Goal: Information Seeking & Learning: Learn about a topic

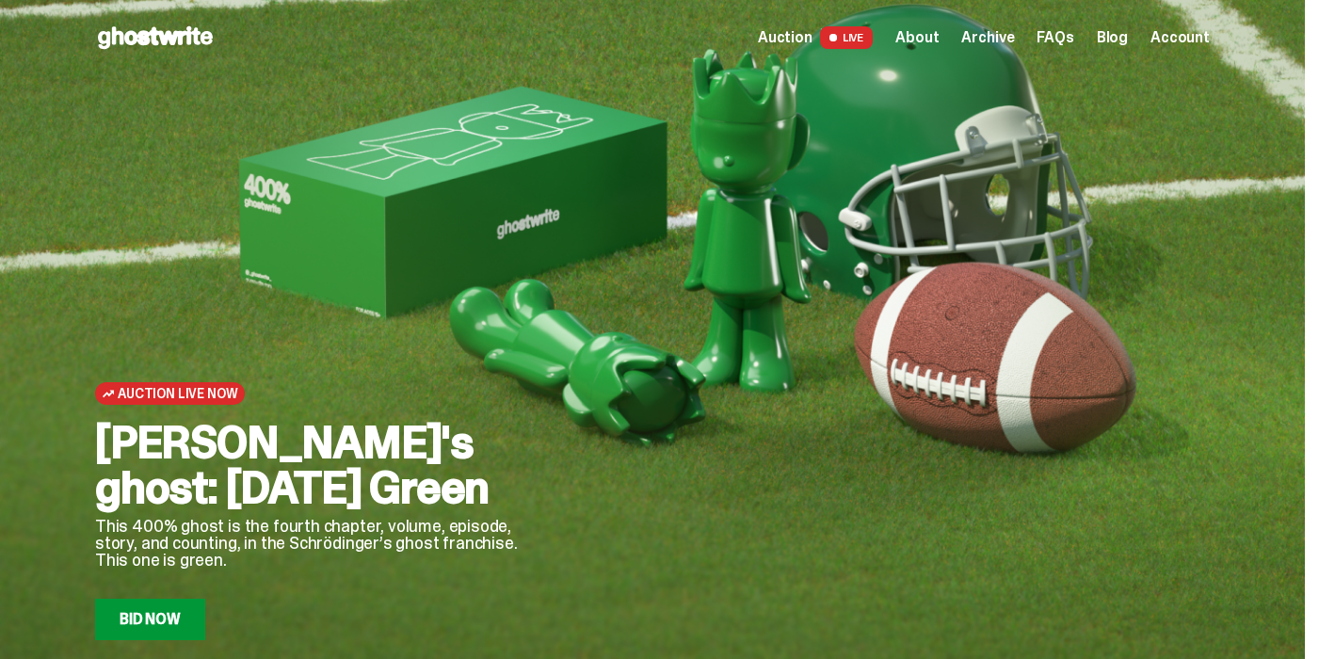
click at [1000, 34] on span "Archive" at bounding box center [988, 37] width 53 height 15
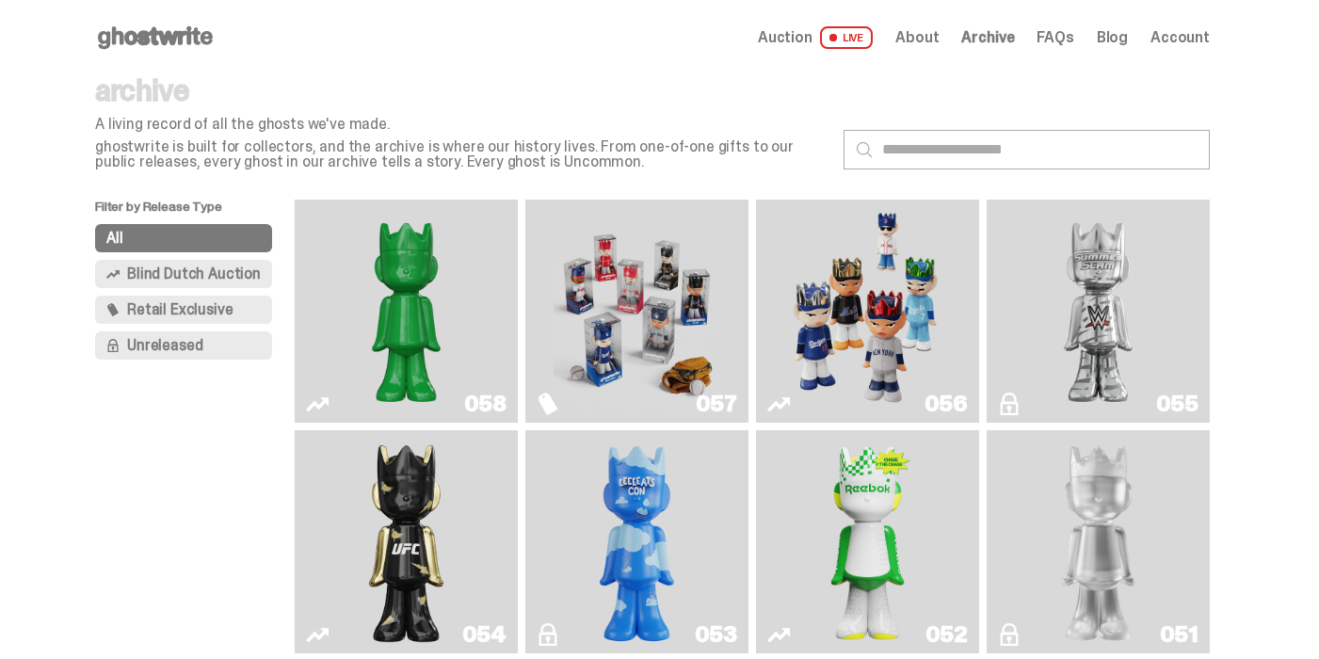
click at [908, 376] on img "Game Face (2025)" at bounding box center [868, 311] width 167 height 208
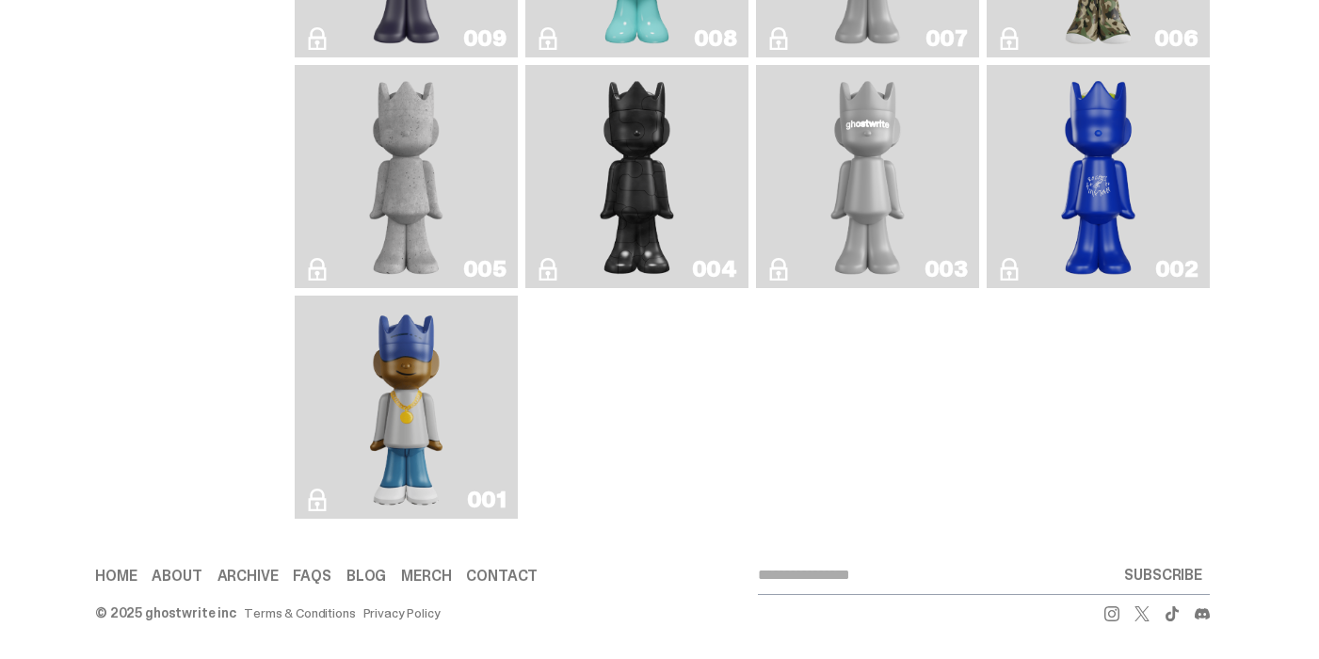
scroll to position [3162, 0]
click at [1150, 184] on link "002" at bounding box center [1098, 177] width 201 height 208
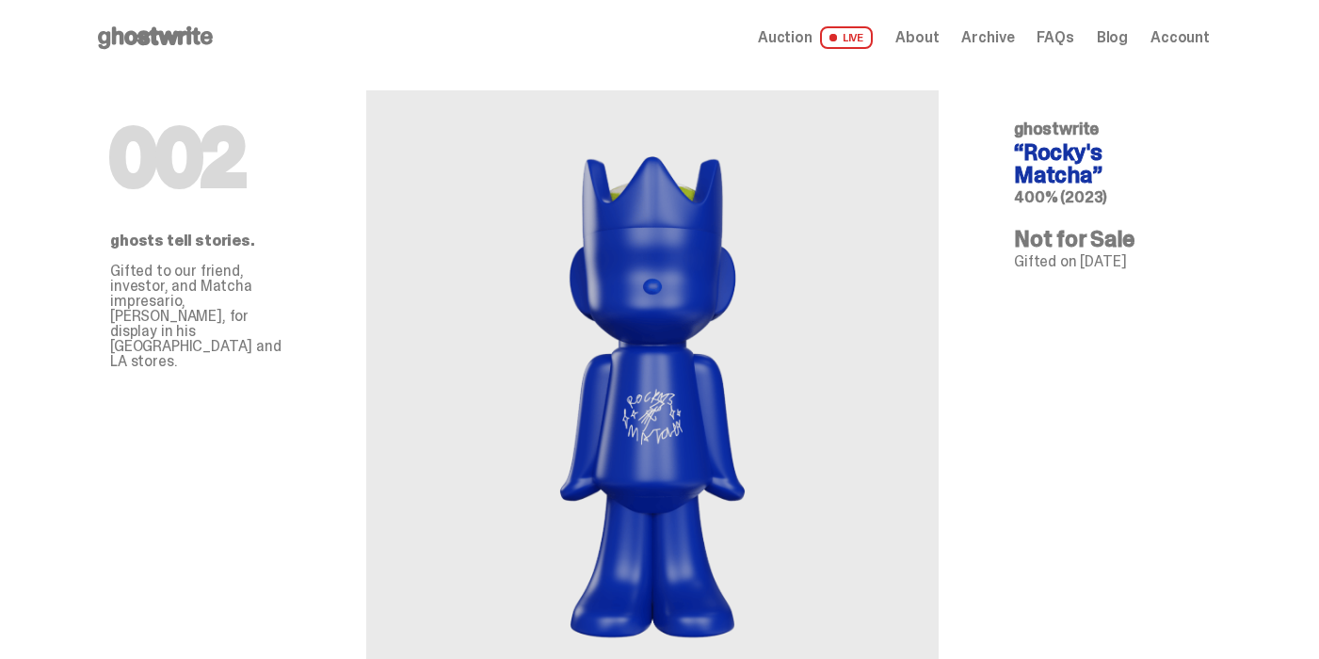
scroll to position [3162, 0]
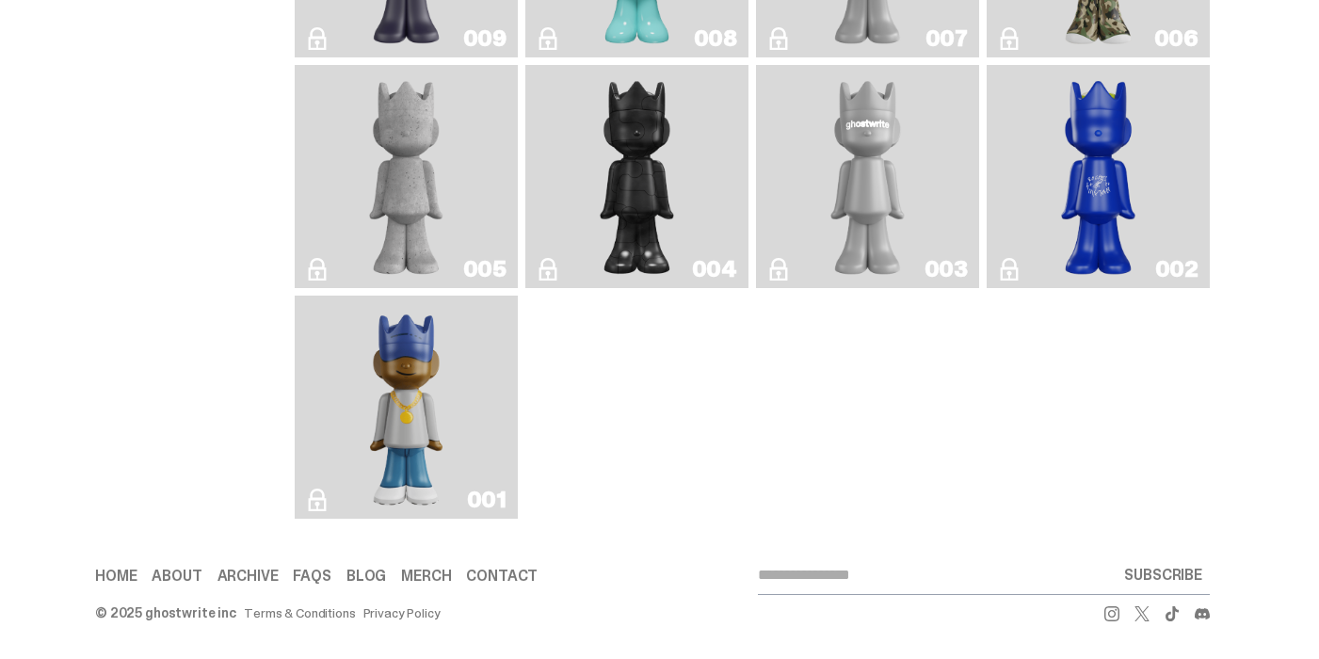
click at [357, 387] on link "001" at bounding box center [406, 407] width 201 height 208
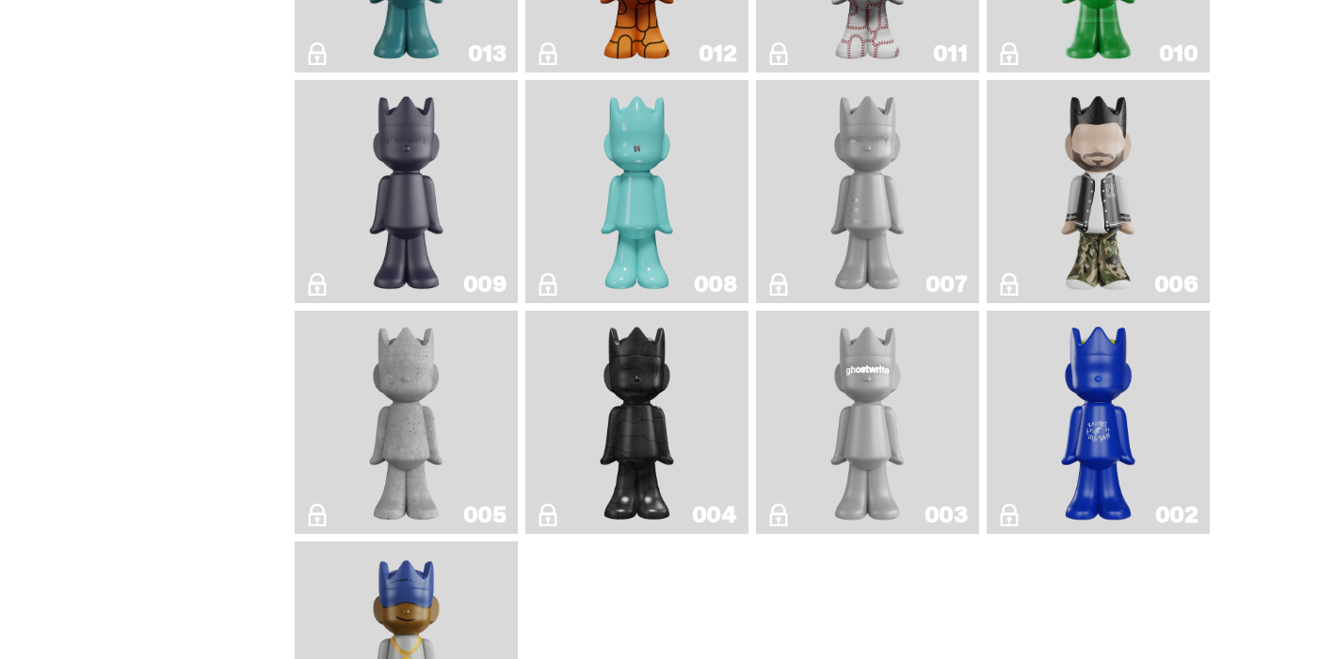
scroll to position [2877, 0]
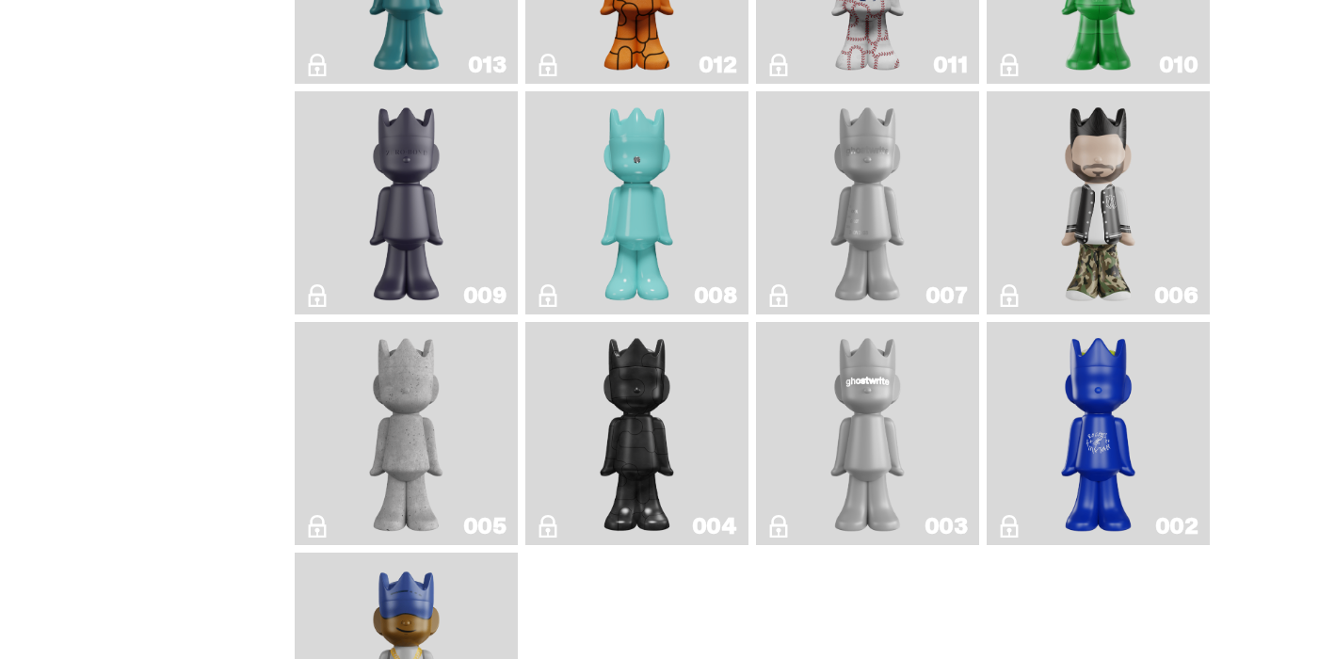
click at [873, 425] on img "ghostwriter" at bounding box center [867, 434] width 89 height 208
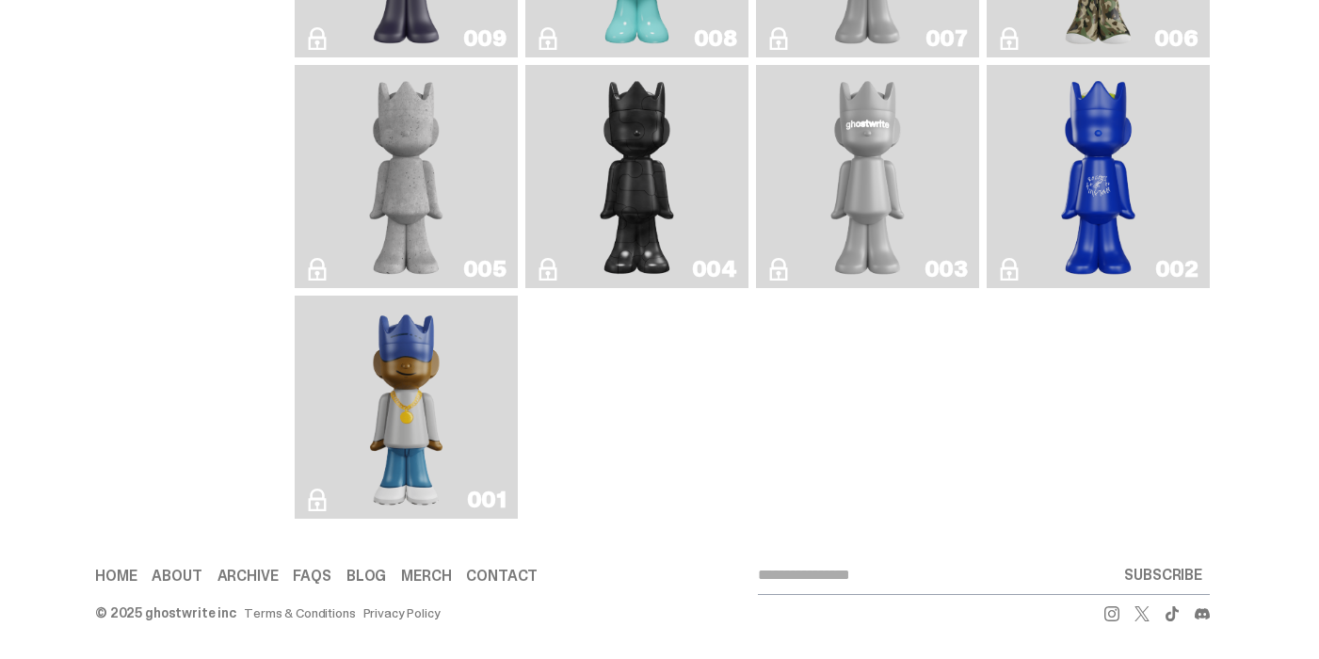
click at [419, 415] on img "Eastside Golf" at bounding box center [407, 407] width 89 height 208
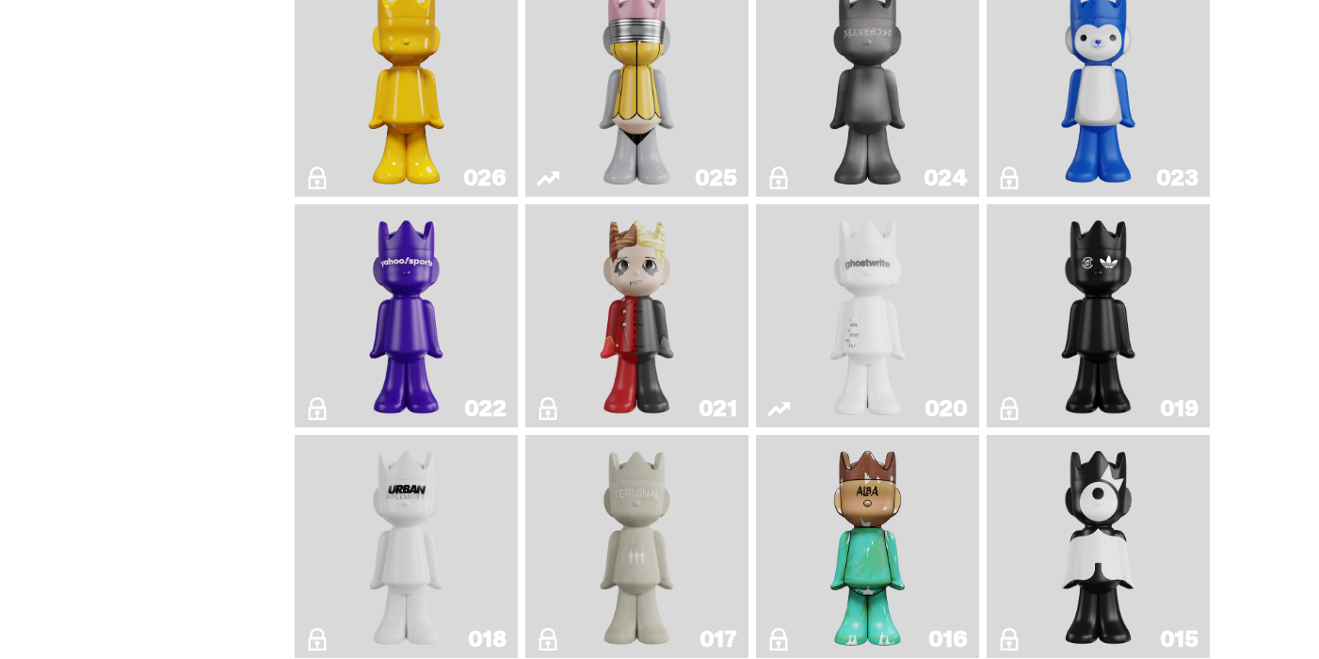
scroll to position [2070, 0]
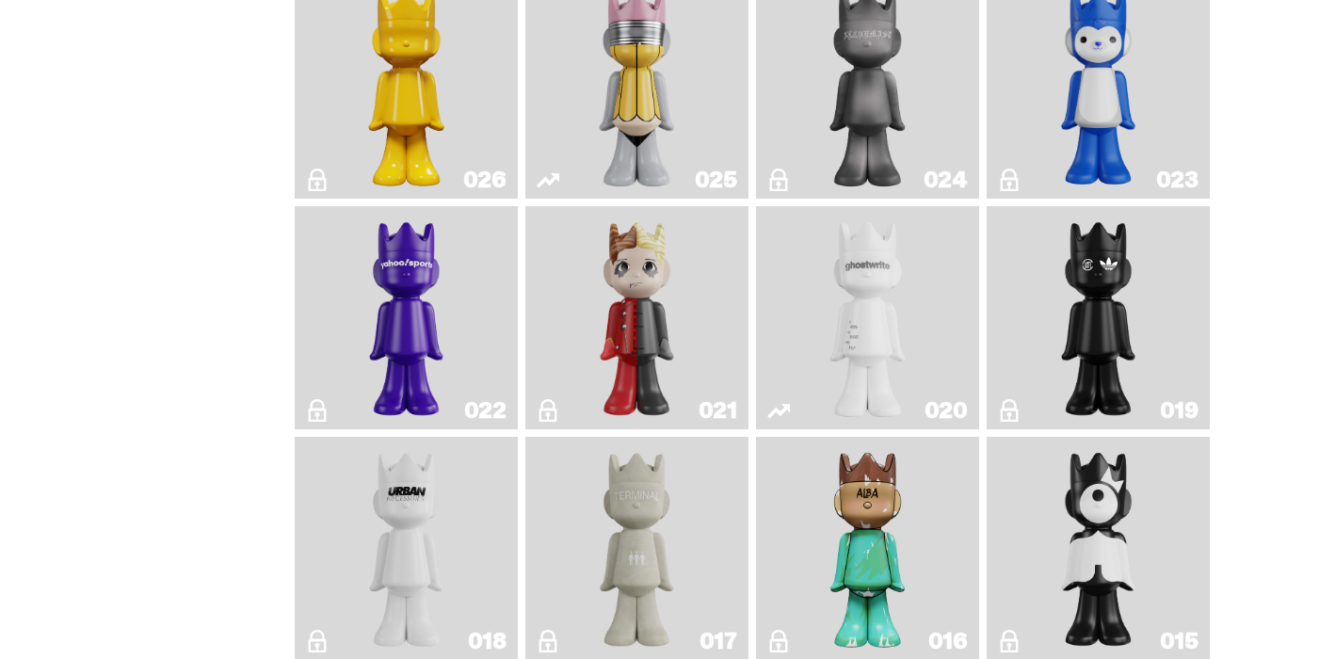
click at [866, 342] on img "ghost" at bounding box center [867, 318] width 117 height 208
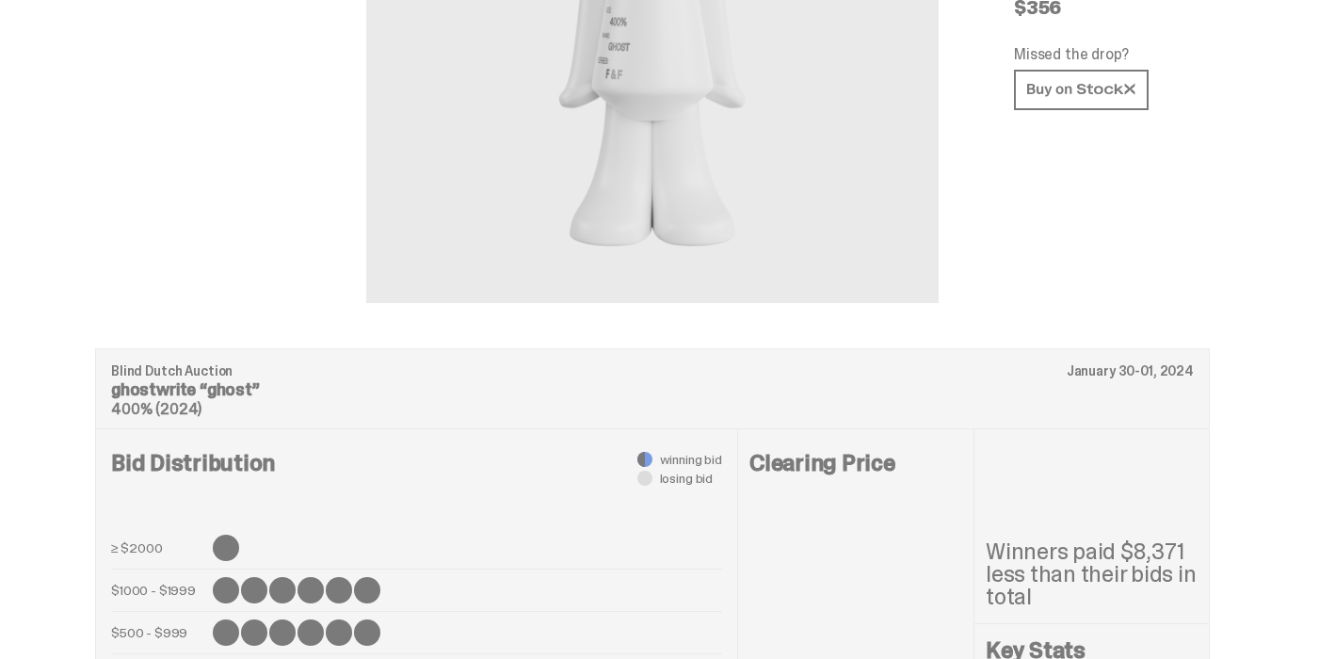
scroll to position [37, 0]
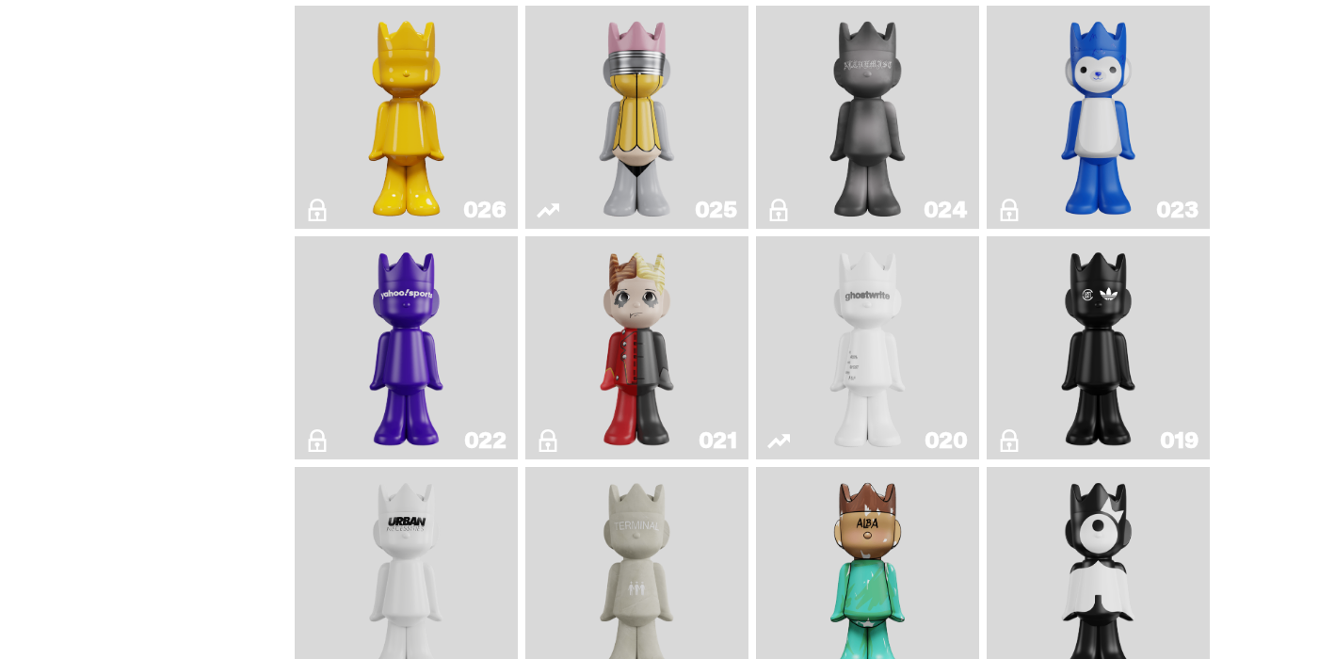
scroll to position [1885, 0]
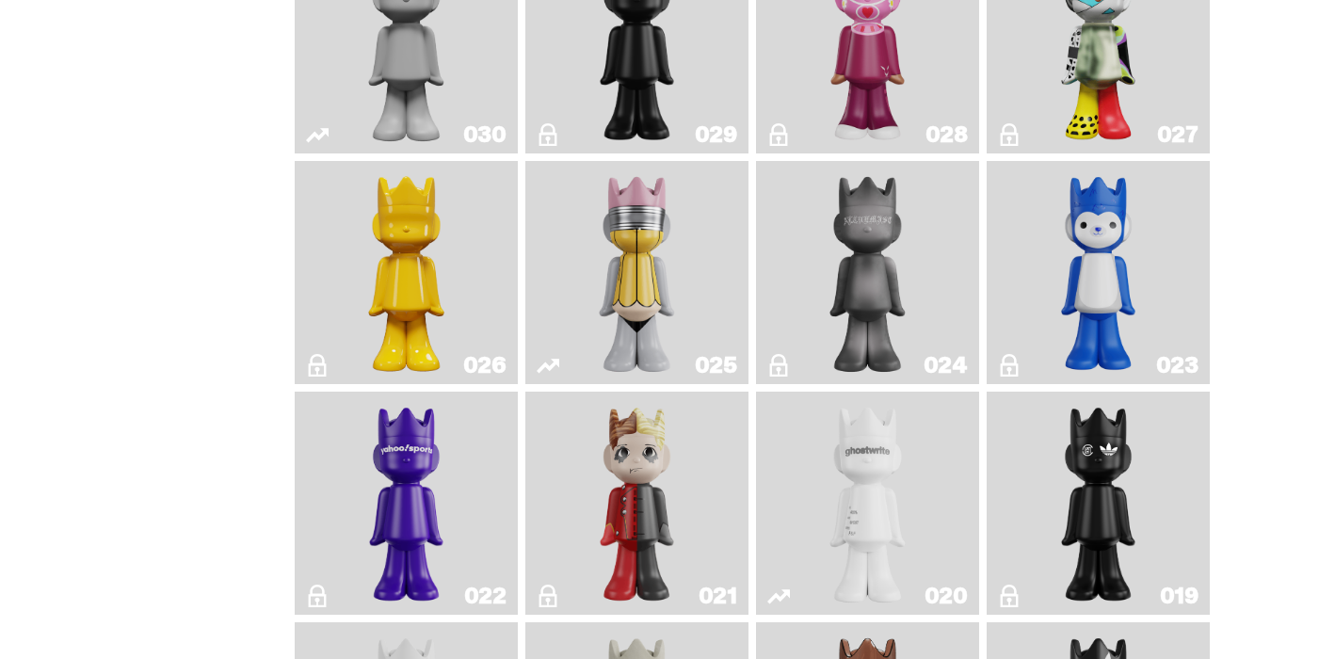
click at [687, 302] on img "No. 2 Pencil" at bounding box center [636, 273] width 117 height 208
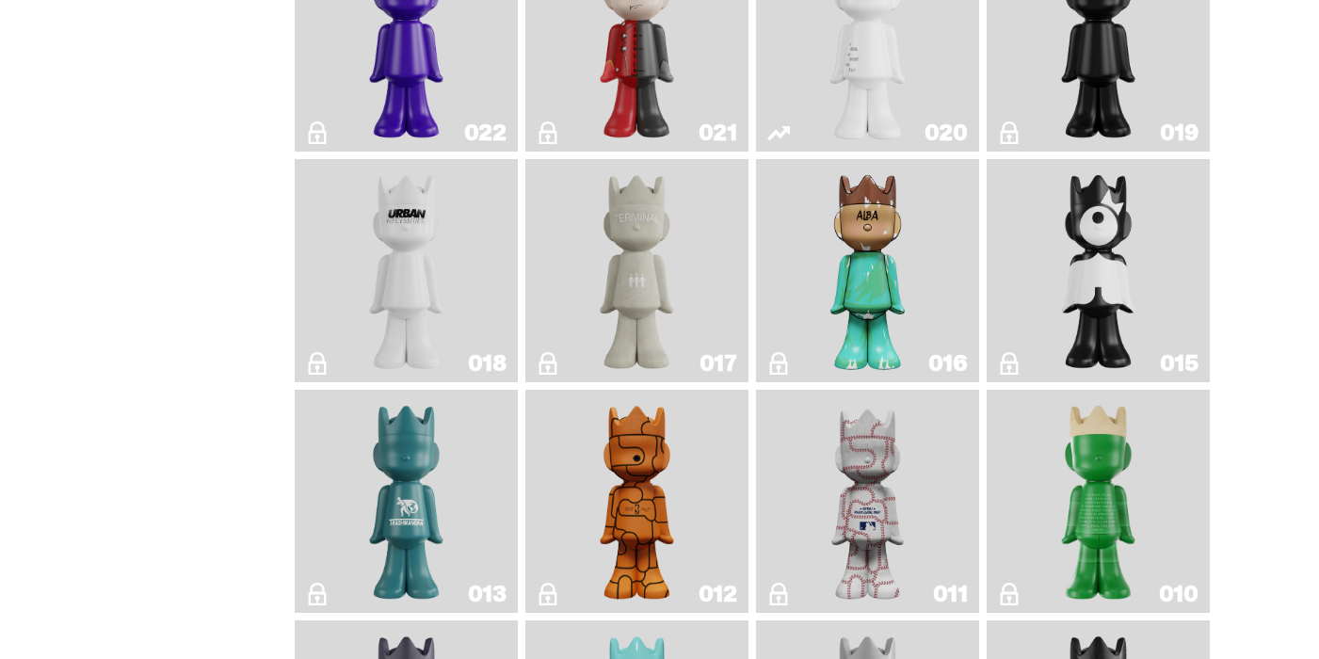
scroll to position [2349, 0]
click at [672, 529] on img "Basketball" at bounding box center [636, 500] width 89 height 208
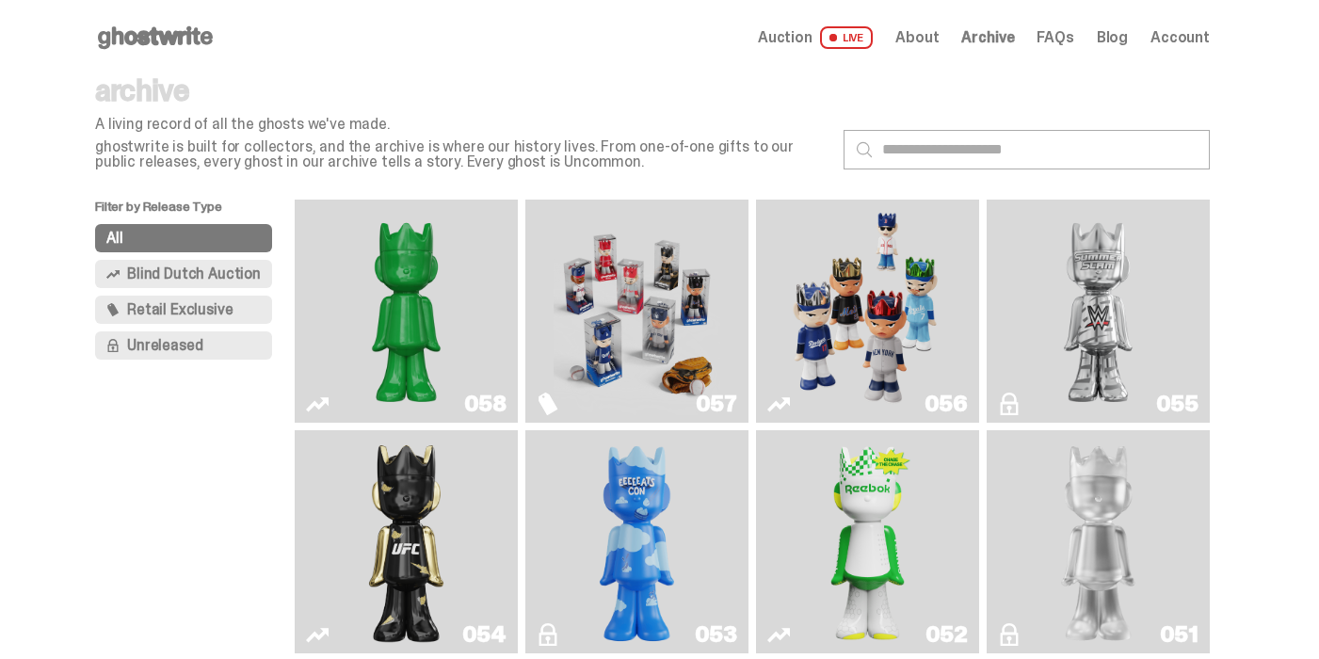
scroll to position [2349, 0]
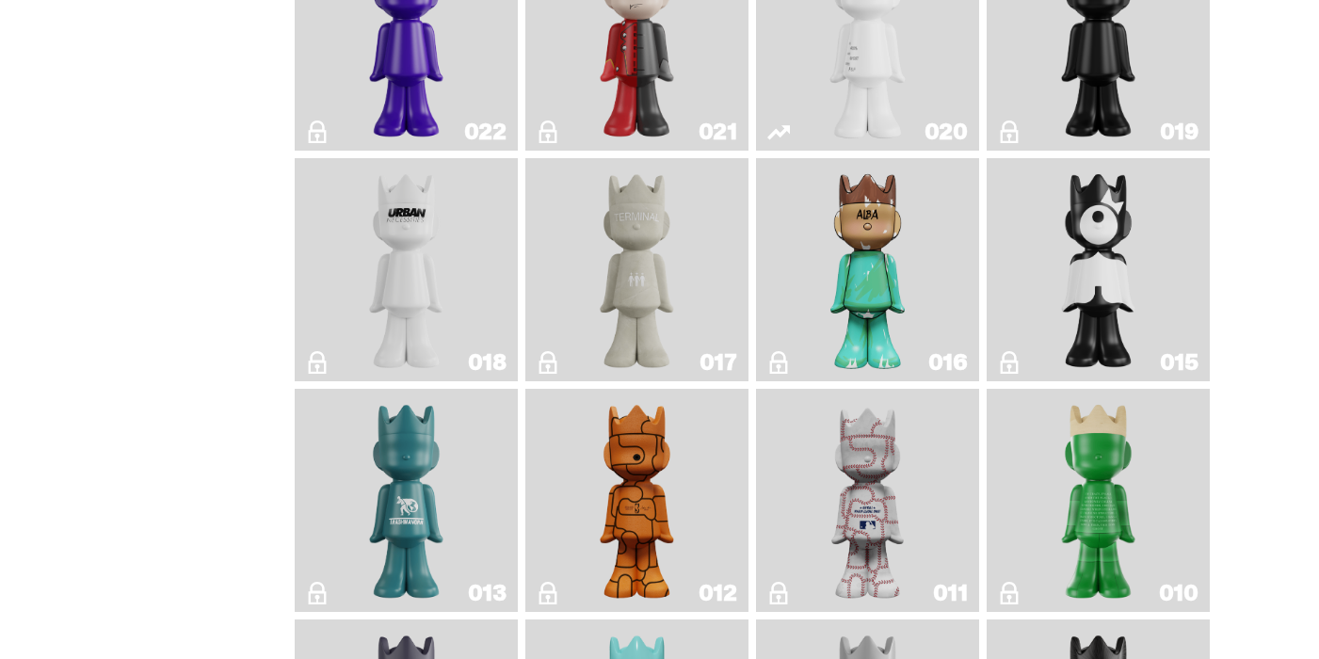
click at [1088, 310] on img "Quest" at bounding box center [1098, 270] width 89 height 208
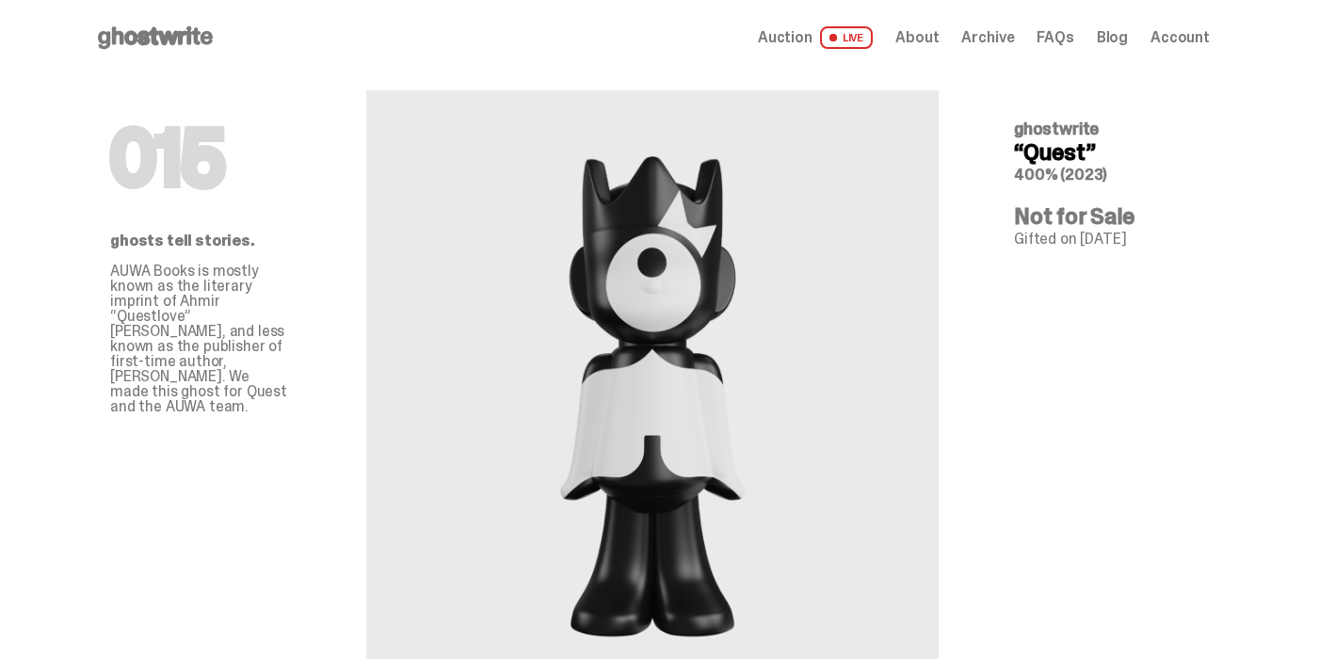
scroll to position [2349, 0]
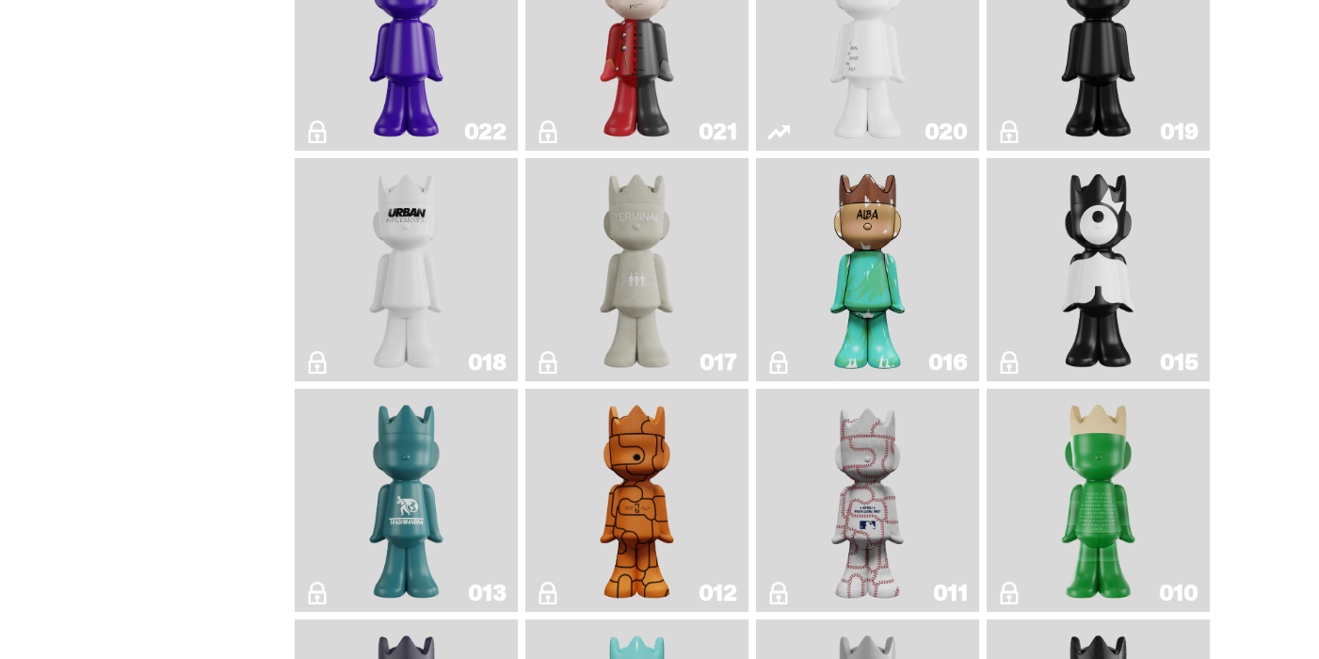
click at [844, 273] on img "ALBA" at bounding box center [867, 270] width 89 height 208
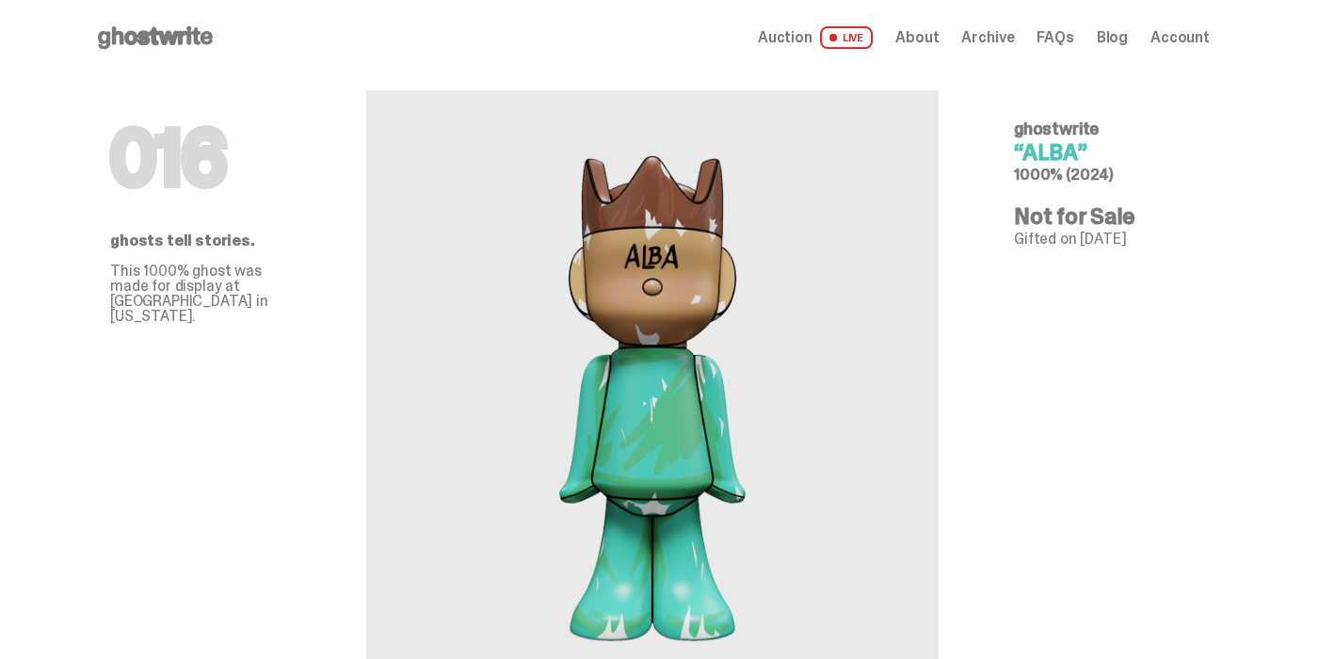
scroll to position [2349, 0]
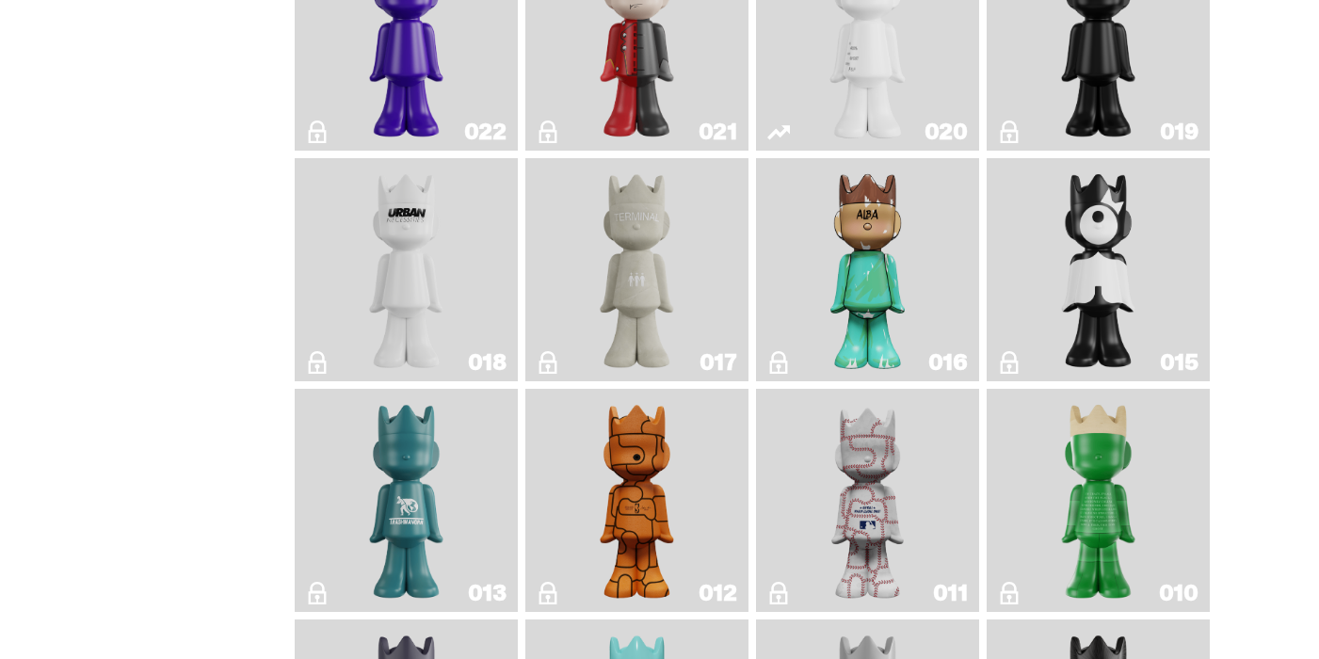
click at [677, 283] on img "Terminal 27" at bounding box center [636, 270] width 89 height 208
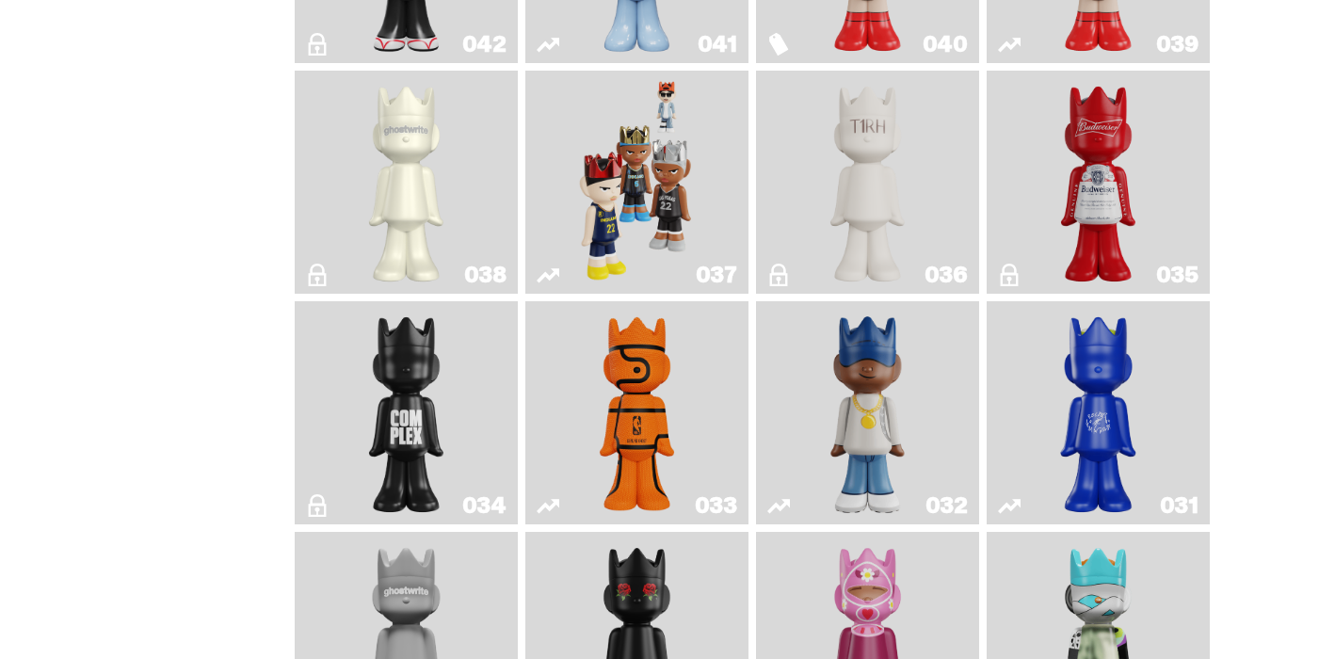
scroll to position [1178, 0]
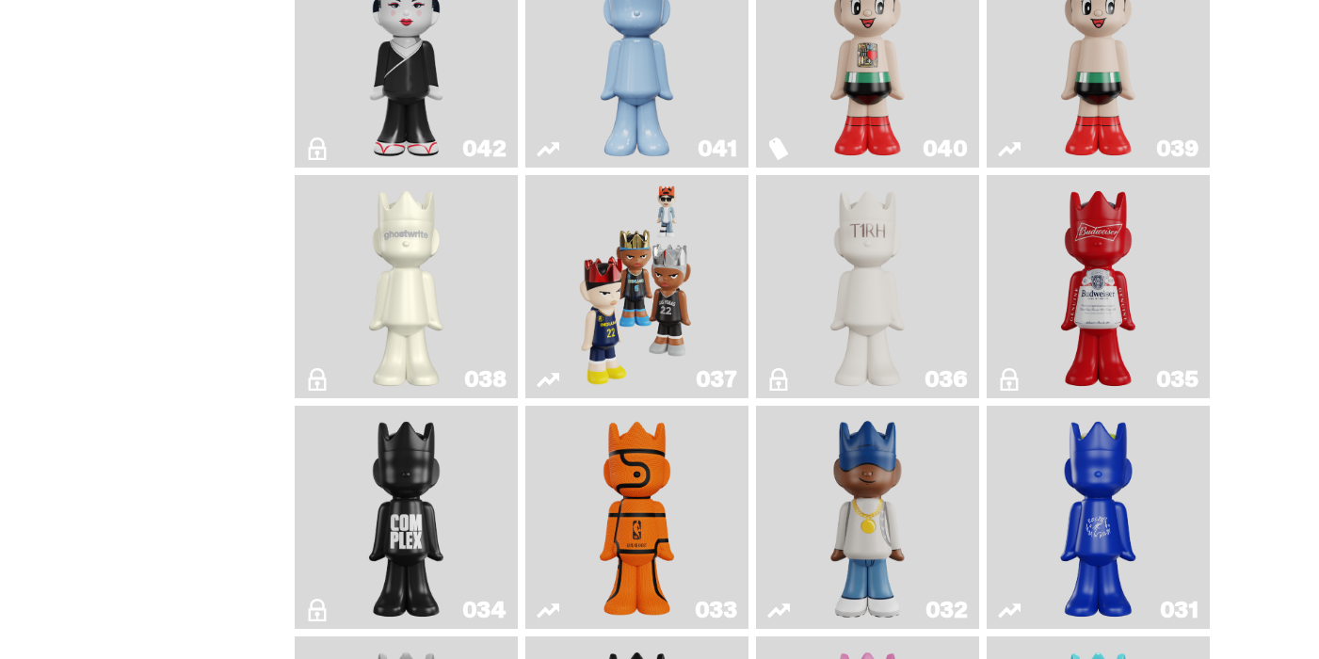
click at [409, 292] on img "1A" at bounding box center [406, 287] width 89 height 208
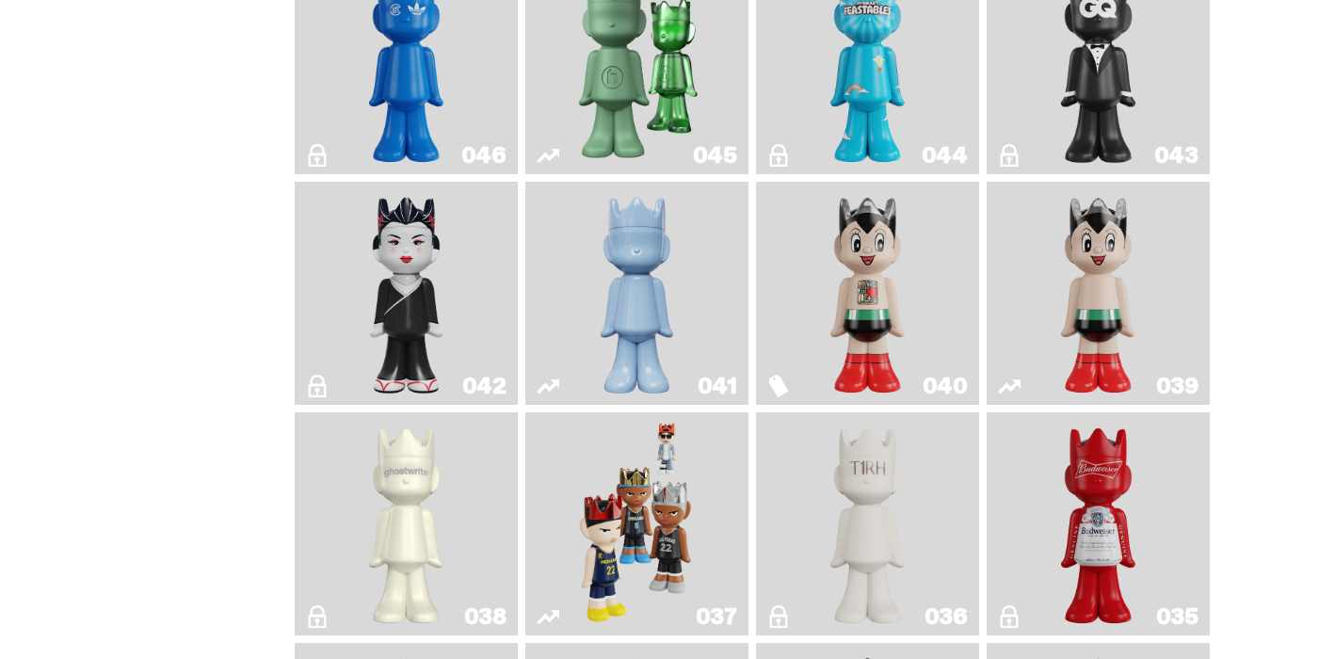
scroll to position [845, 0]
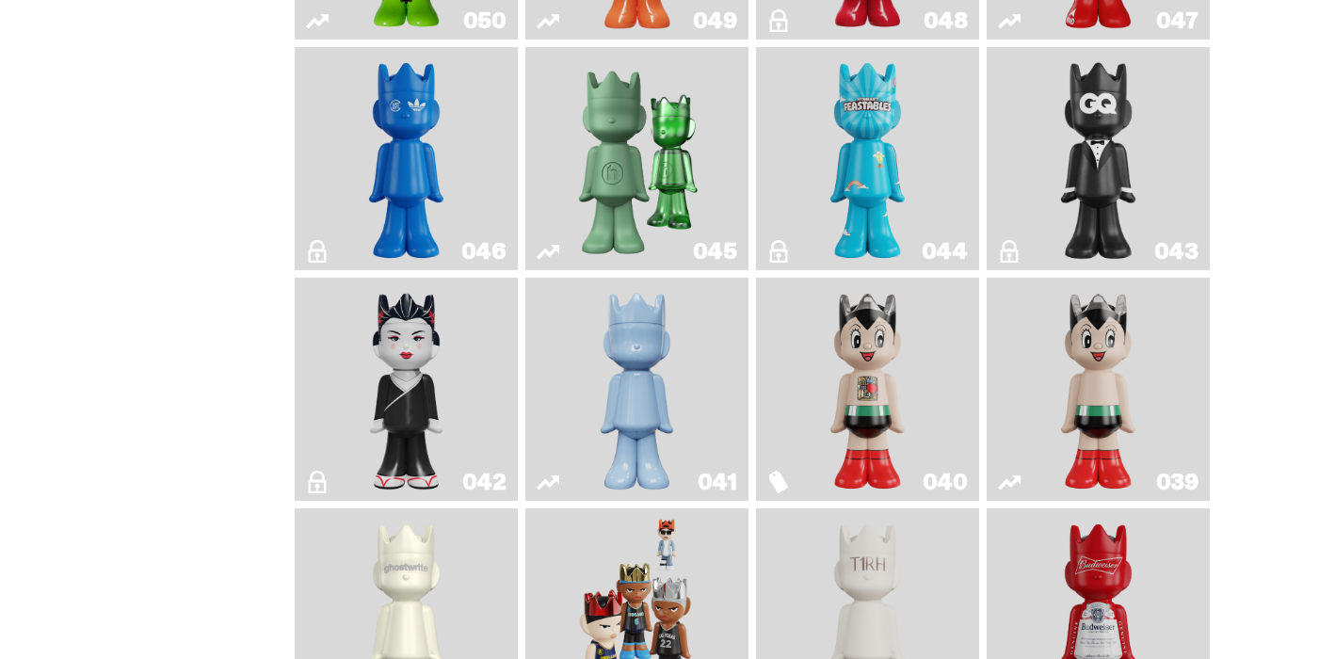
click at [889, 200] on img "Feastables" at bounding box center [867, 159] width 89 height 208
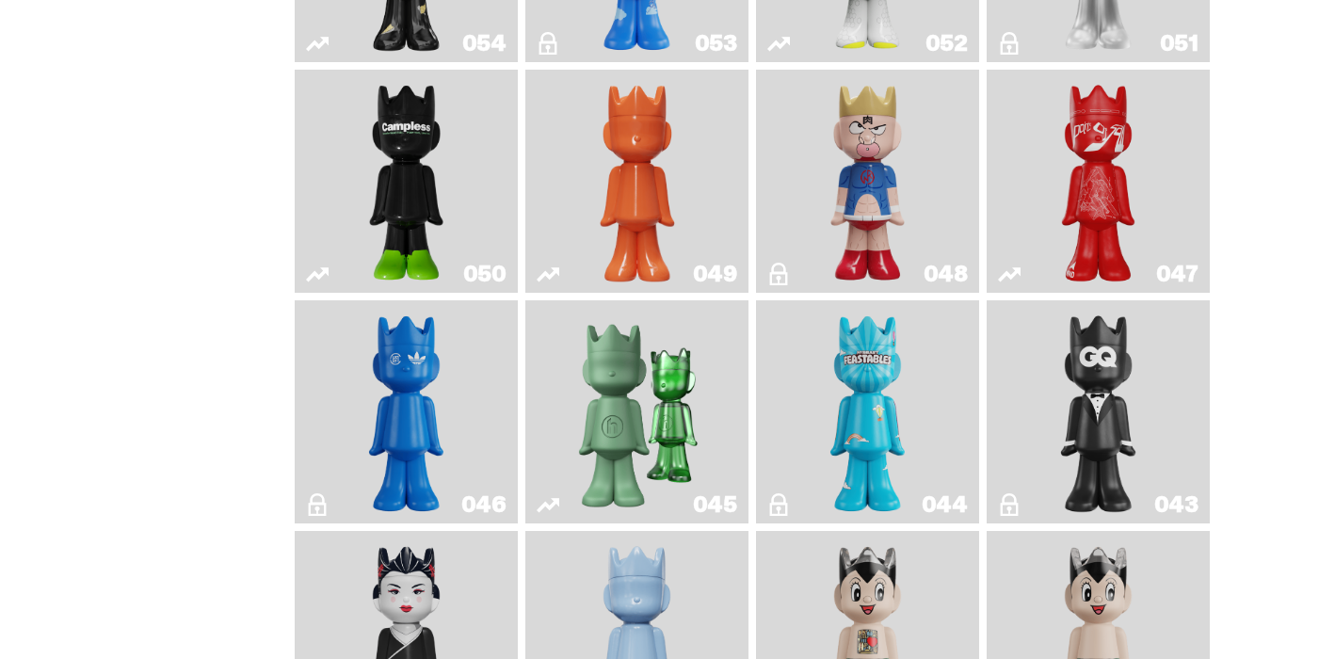
scroll to position [348, 0]
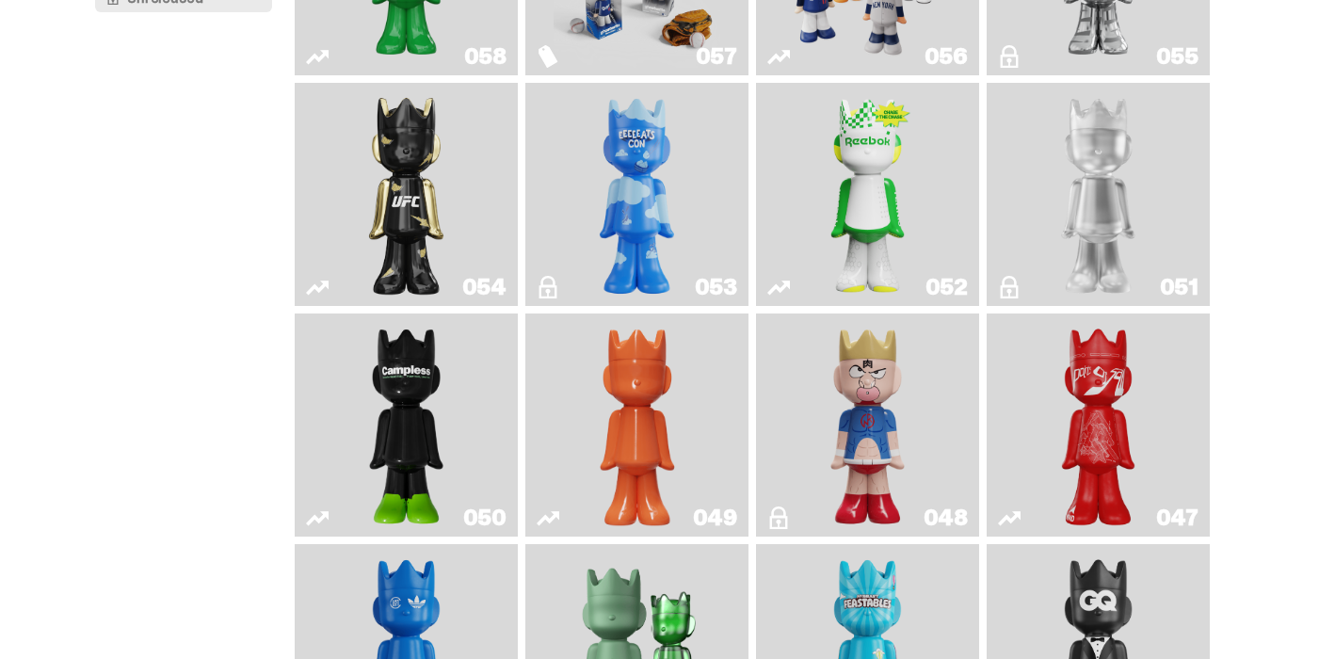
click at [413, 409] on img "Campless" at bounding box center [406, 425] width 89 height 208
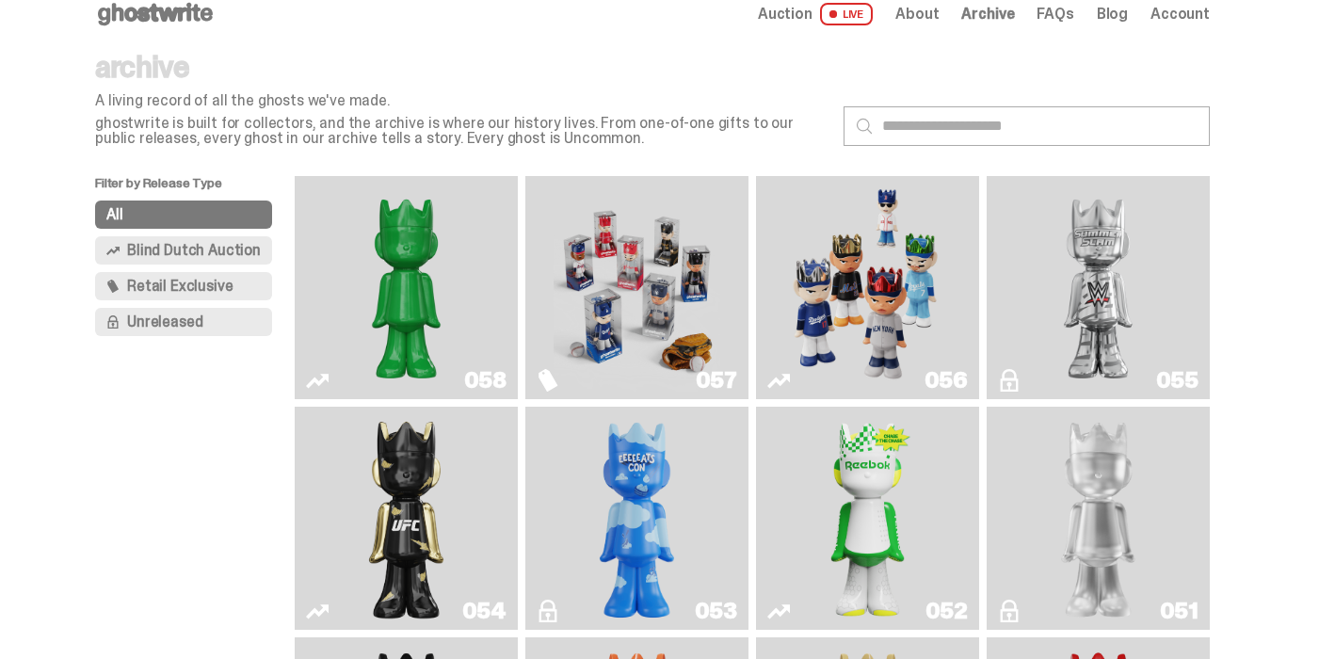
scroll to position [23, 0]
click at [405, 270] on img "Schrödinger's ghost: Sunday Green" at bounding box center [406, 289] width 167 height 208
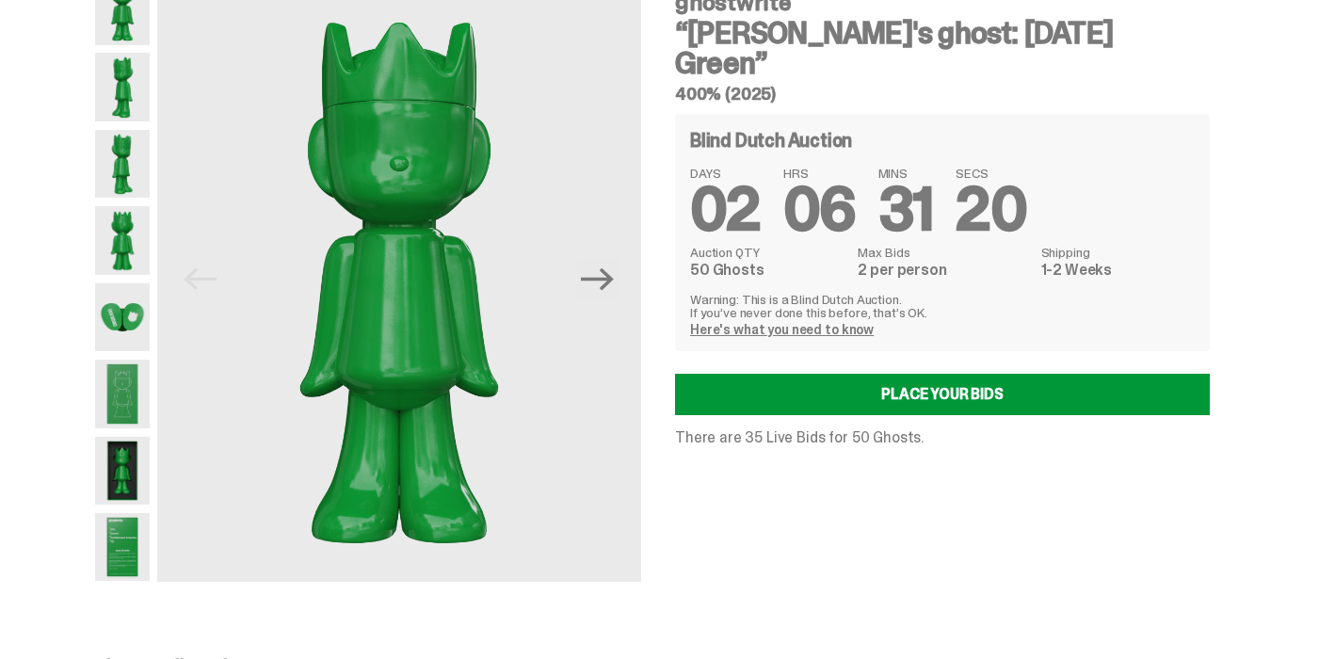
scroll to position [108, 0]
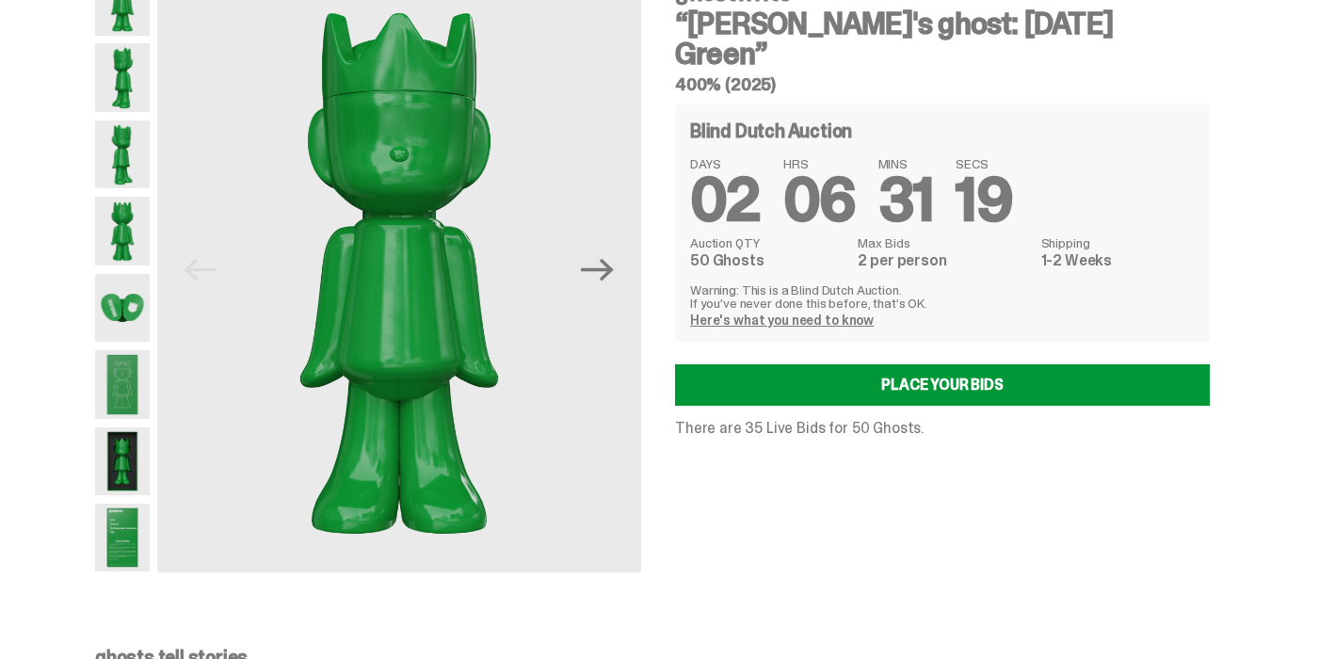
click at [134, 316] on img at bounding box center [122, 308] width 55 height 69
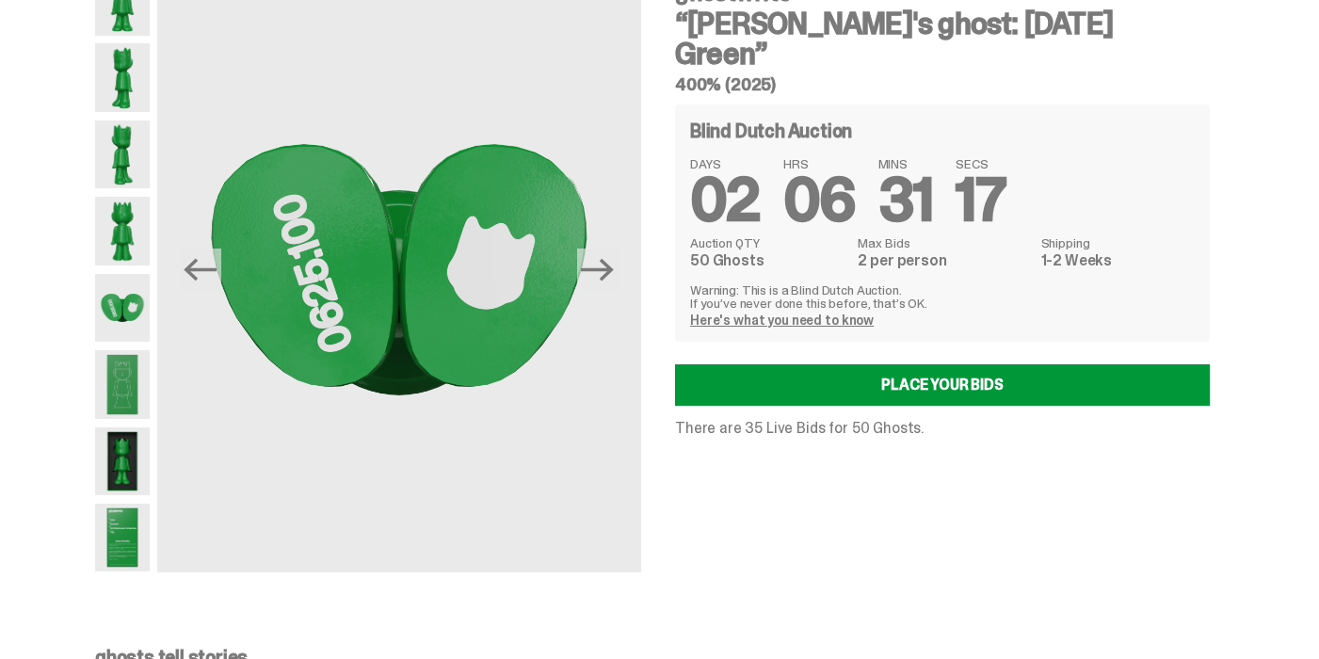
click at [135, 380] on img at bounding box center [122, 384] width 55 height 69
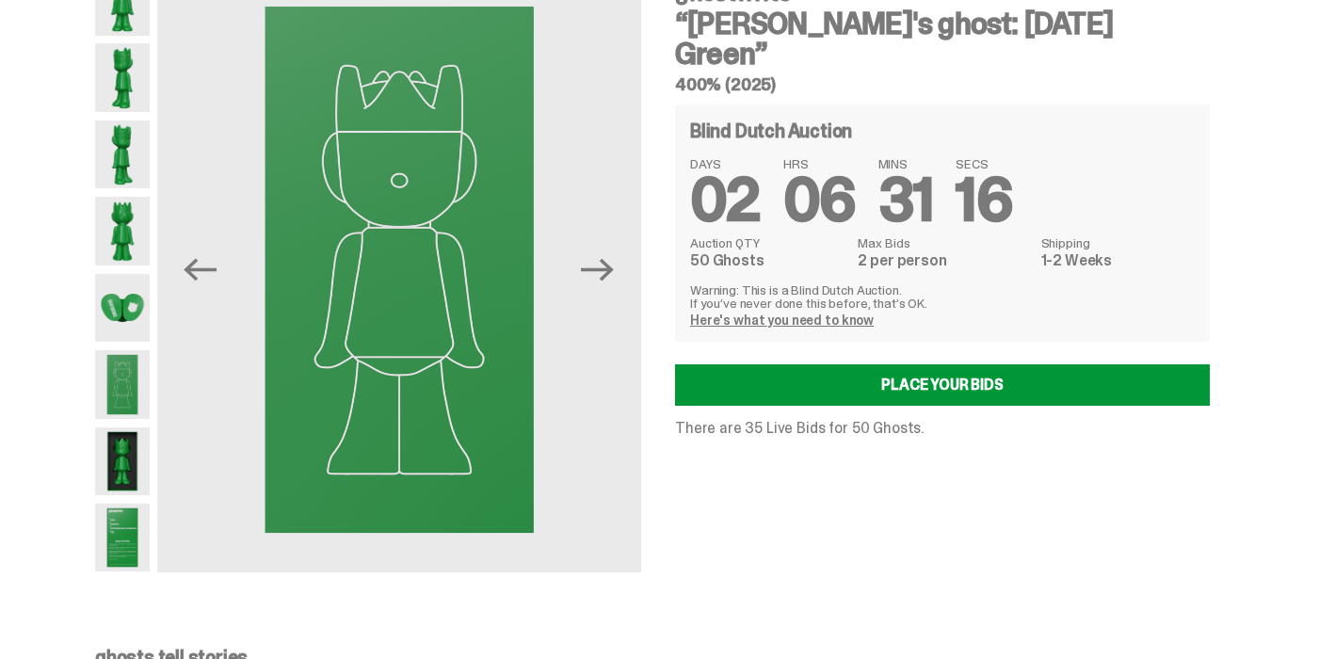
click at [116, 454] on img at bounding box center [122, 462] width 55 height 69
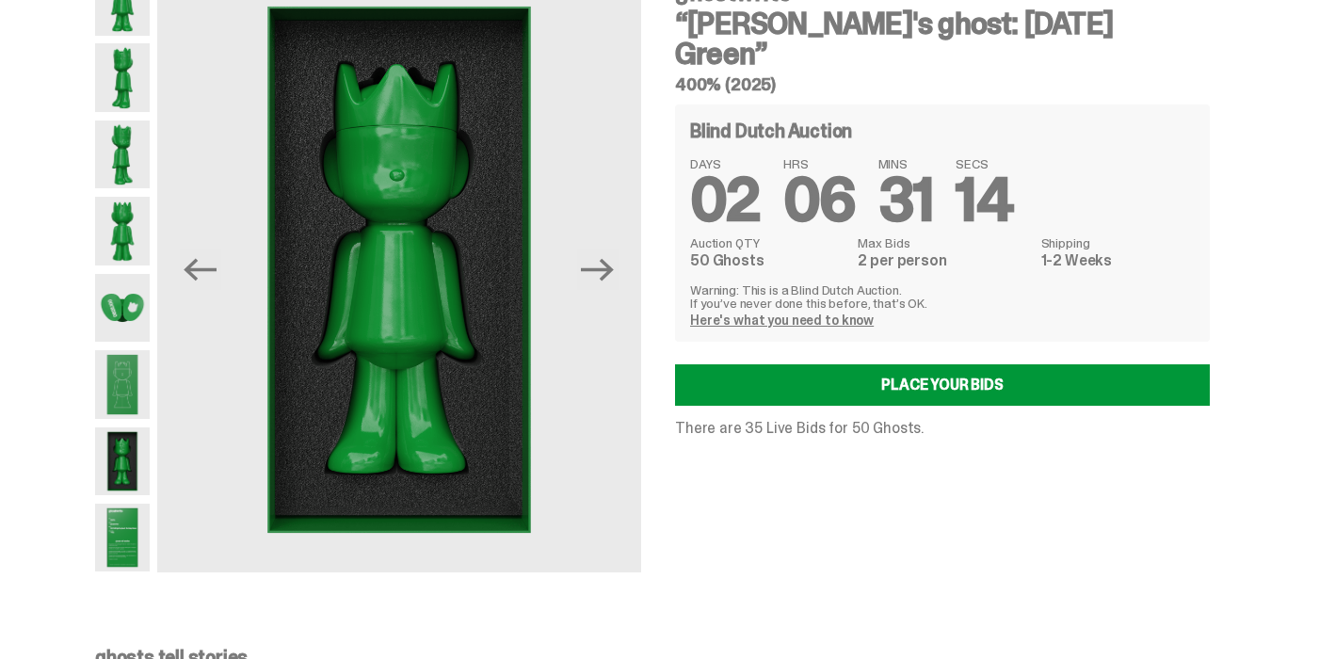
click at [123, 548] on img at bounding box center [122, 538] width 55 height 69
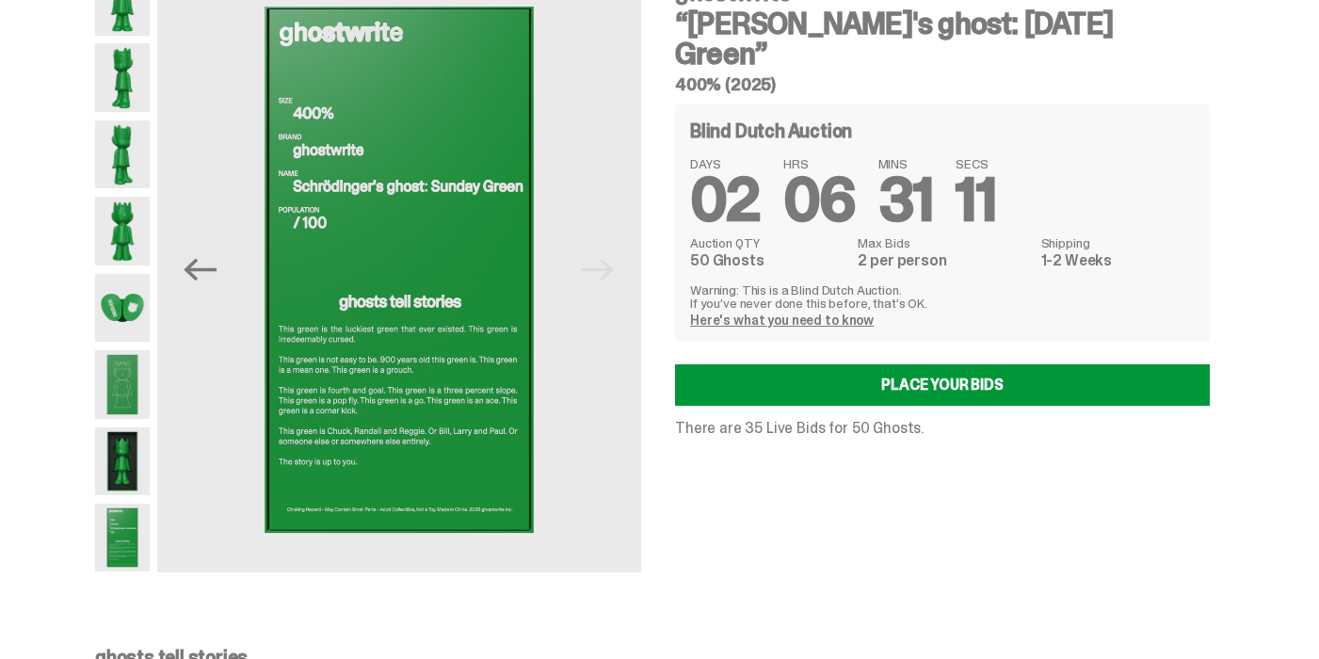
scroll to position [23, 0]
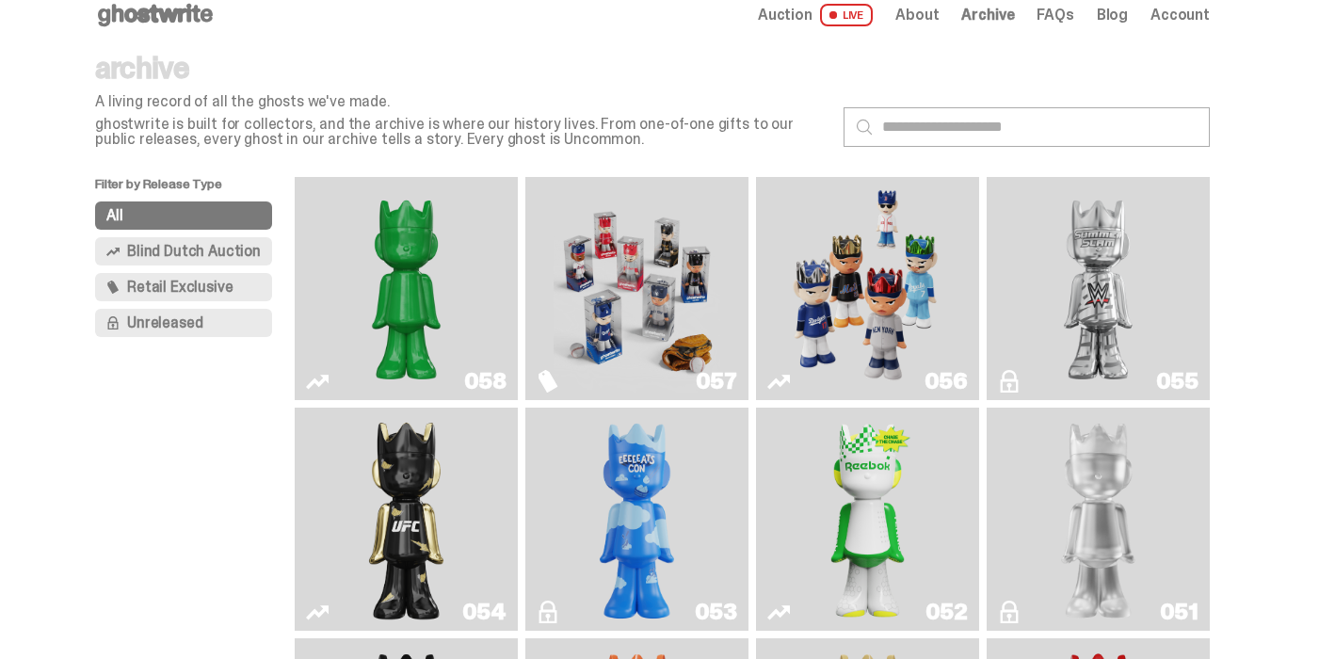
click at [237, 287] on button "Retail Exclusive" at bounding box center [183, 287] width 177 height 28
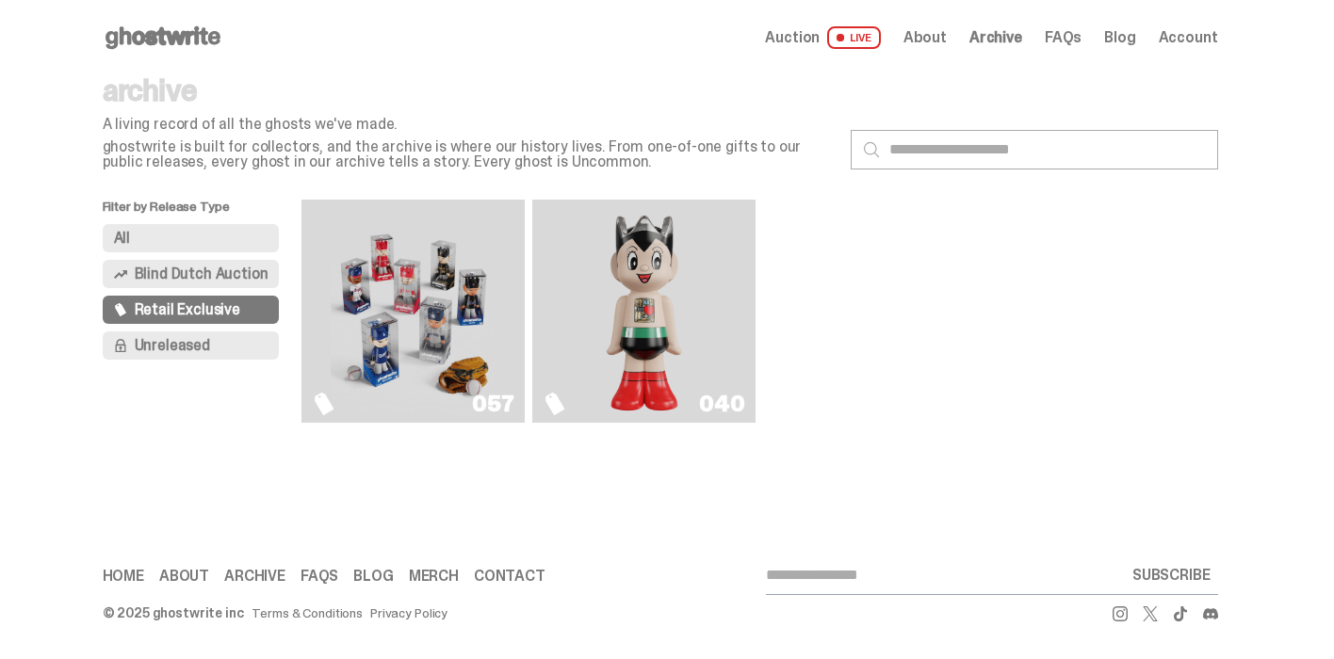
click at [199, 355] on button "Unreleased" at bounding box center [191, 346] width 177 height 28
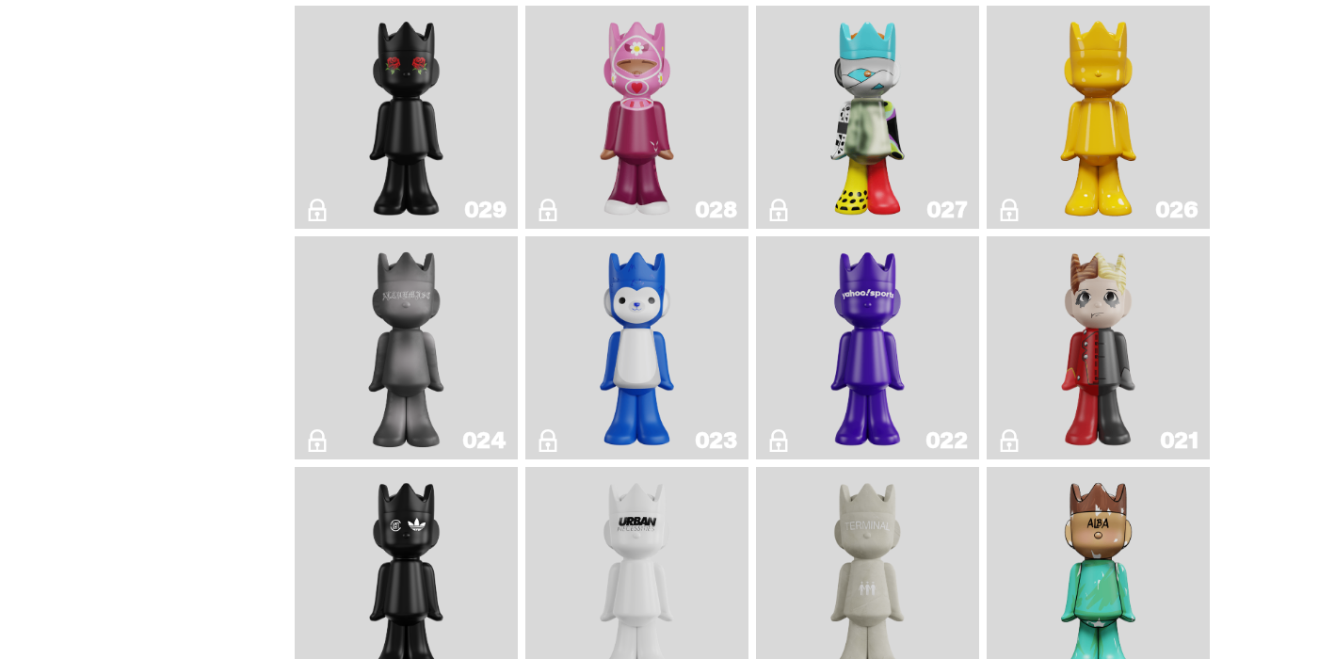
scroll to position [503, 0]
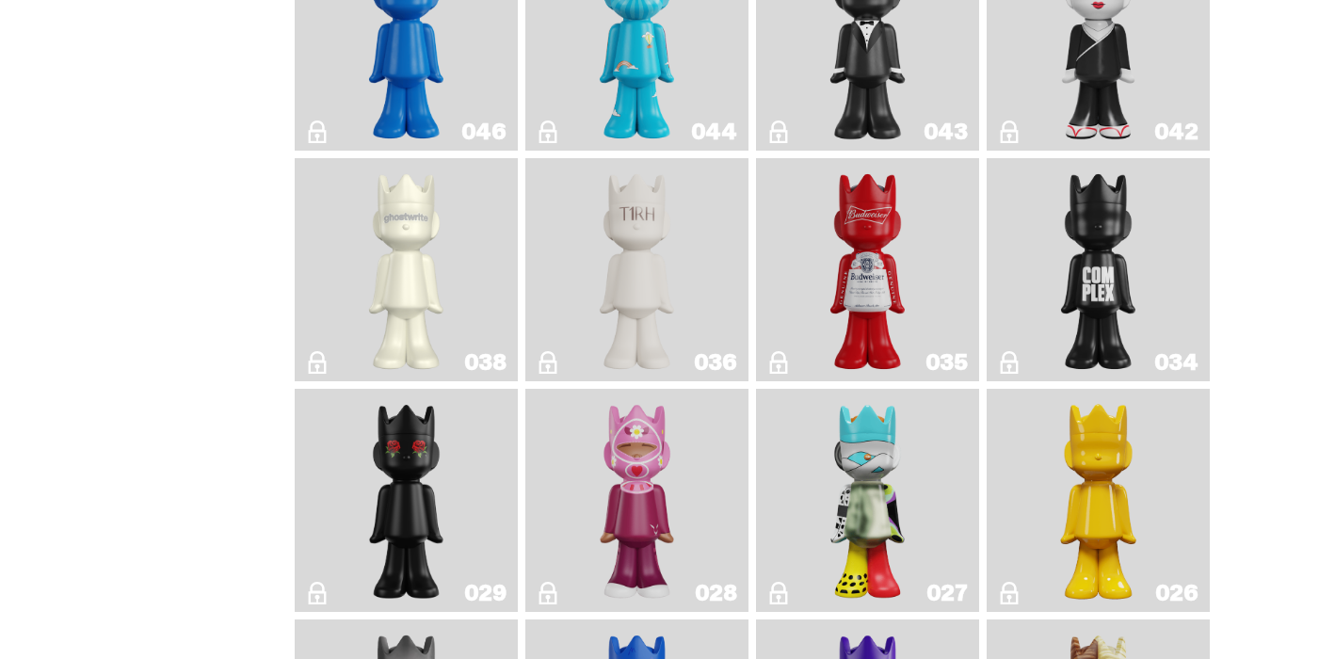
click at [1118, 454] on img "Schrödinger's ghost: New Dawn" at bounding box center [1098, 500] width 117 height 208
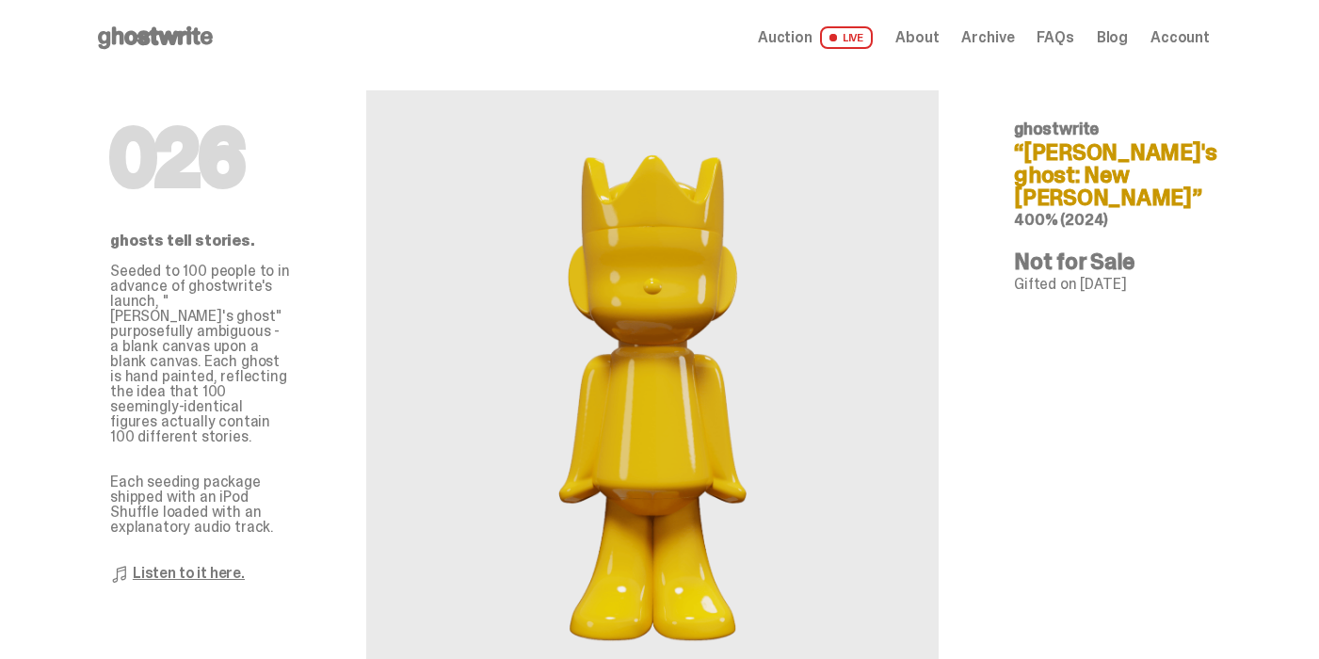
click at [1240, 113] on div "026 ghostwrite “[PERSON_NAME]'s ghost: New [PERSON_NAME]” 400% (2024) Not for S…" at bounding box center [1104, 386] width 271 height 623
click at [49, 64] on div "Open main menu Home Auction LIVE About Archive FAQs Blog Account" at bounding box center [652, 37] width 1305 height 75
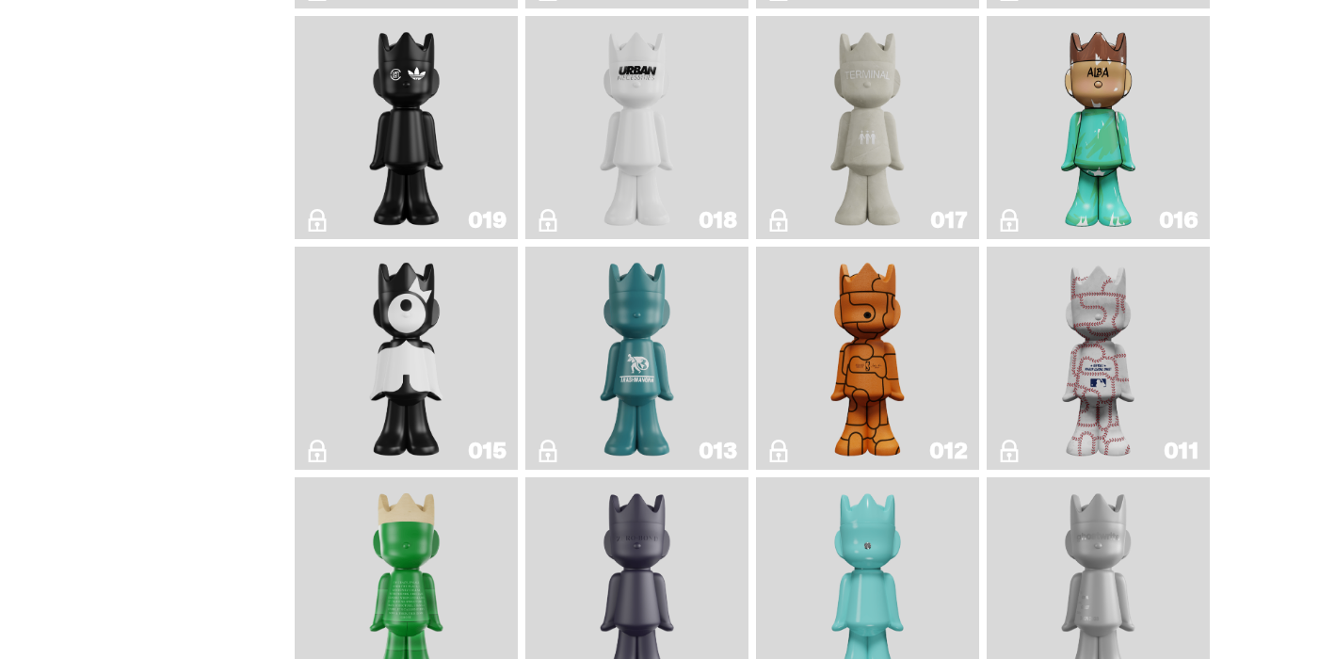
scroll to position [1563, 0]
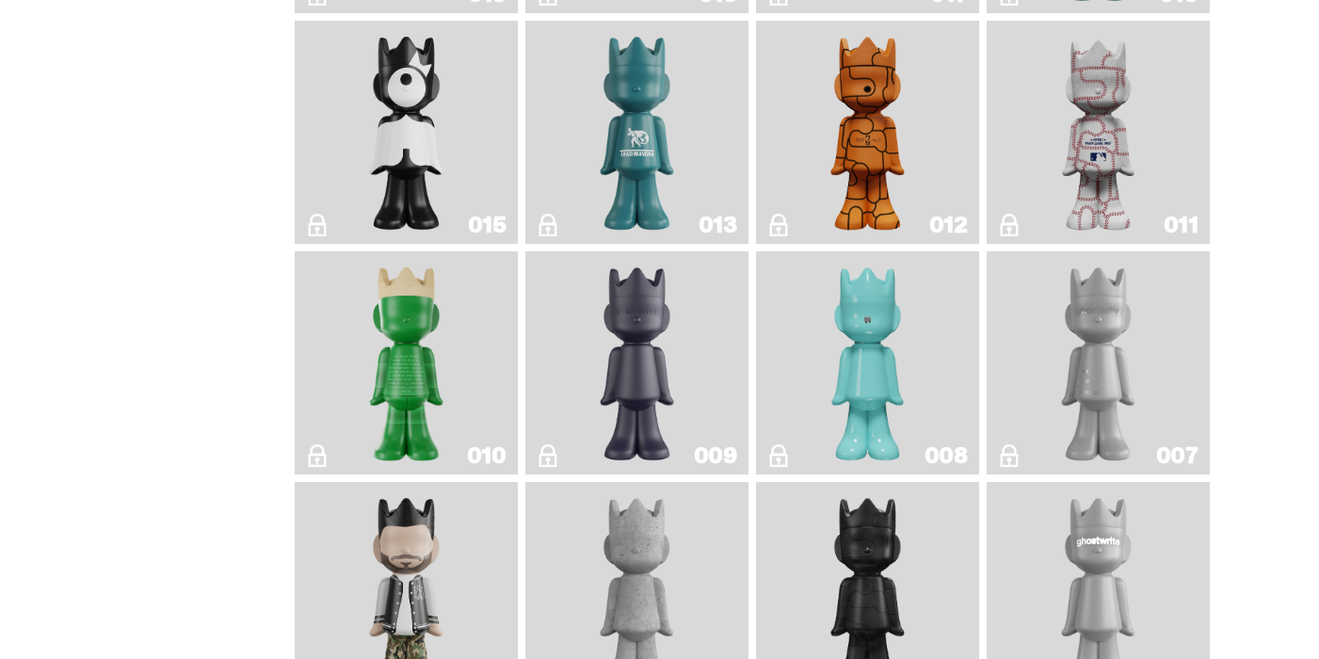
click at [886, 154] on img "Basketball" at bounding box center [867, 132] width 89 height 208
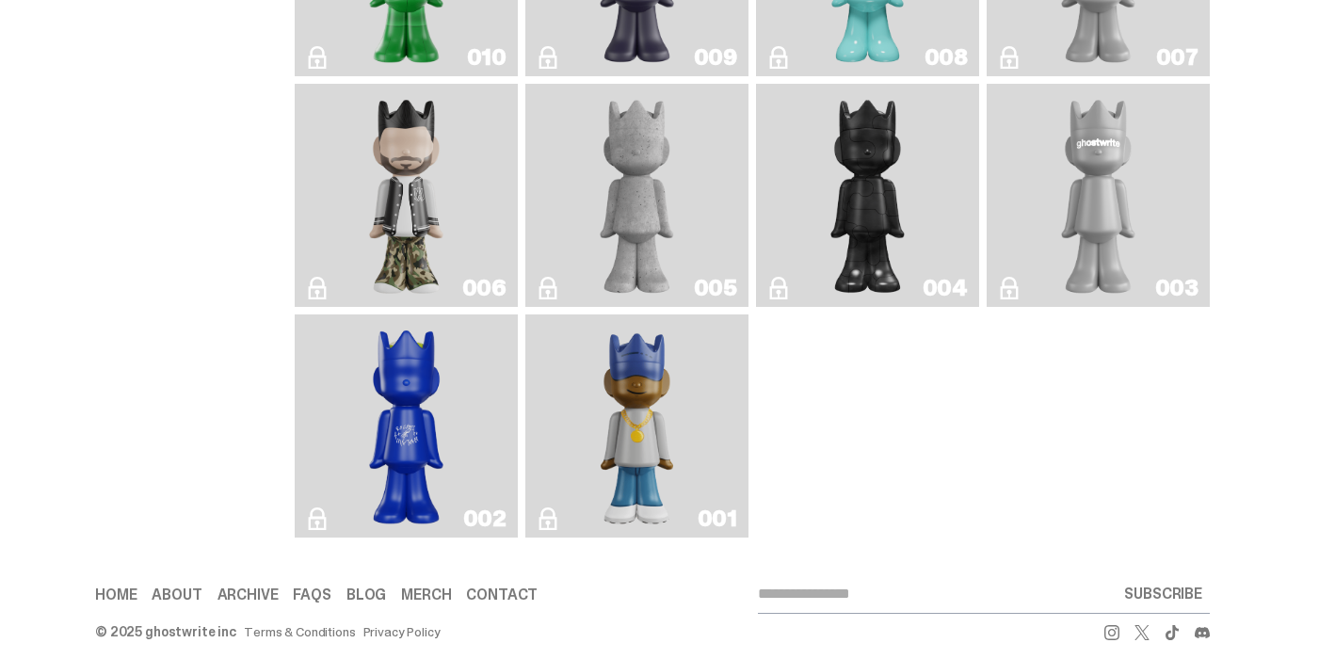
scroll to position [1963, 0]
click at [1092, 203] on img "ghostwriter" at bounding box center [1098, 194] width 89 height 208
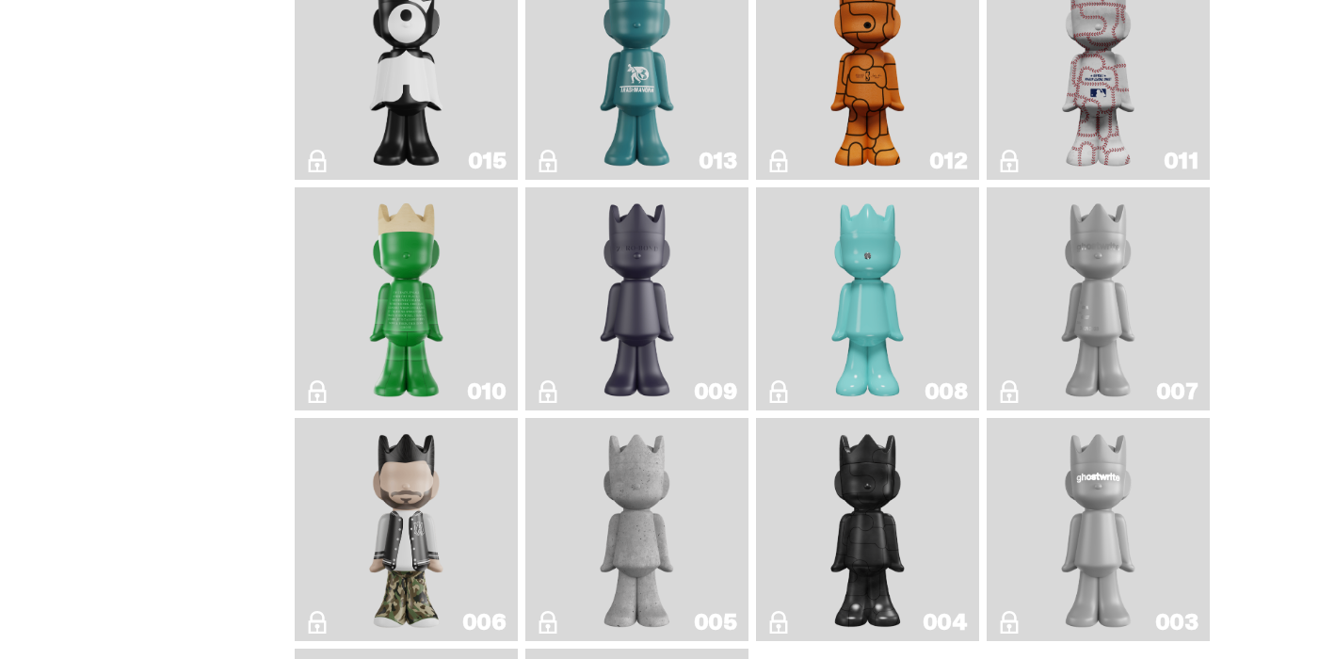
scroll to position [1760, 0]
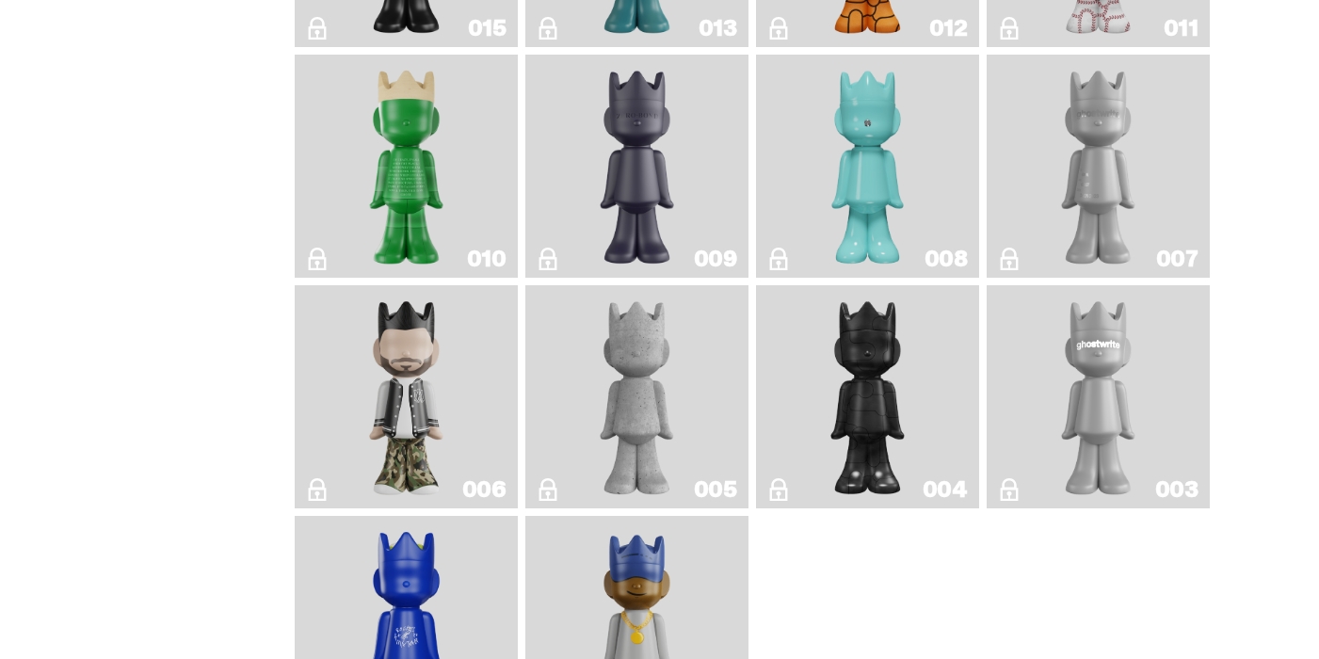
click at [644, 383] on img "Concrete" at bounding box center [636, 397] width 89 height 208
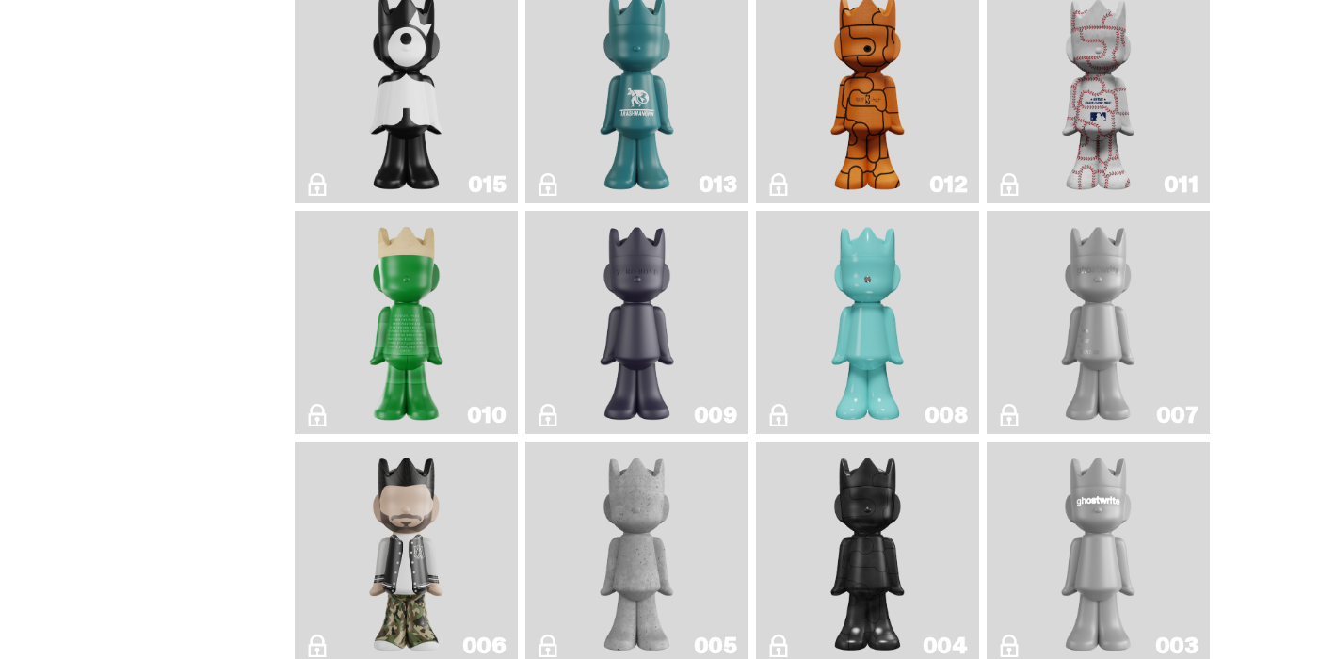
scroll to position [1507, 0]
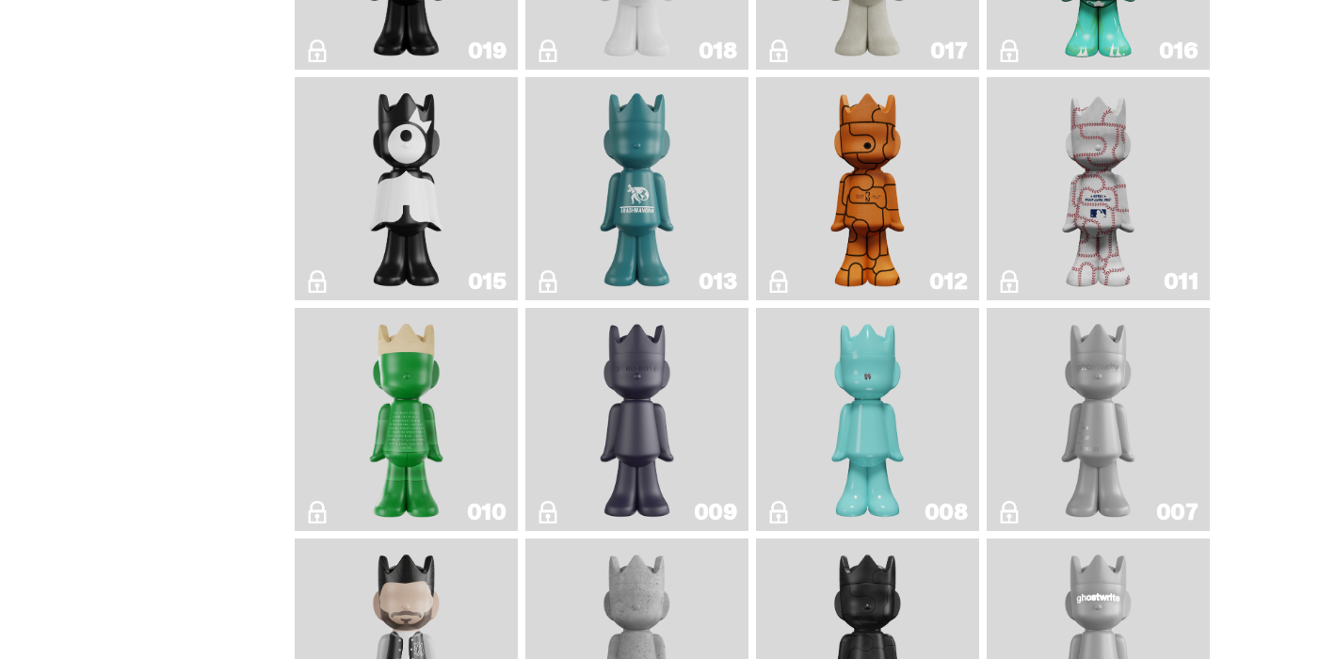
click at [439, 440] on img "JFG" at bounding box center [406, 420] width 89 height 208
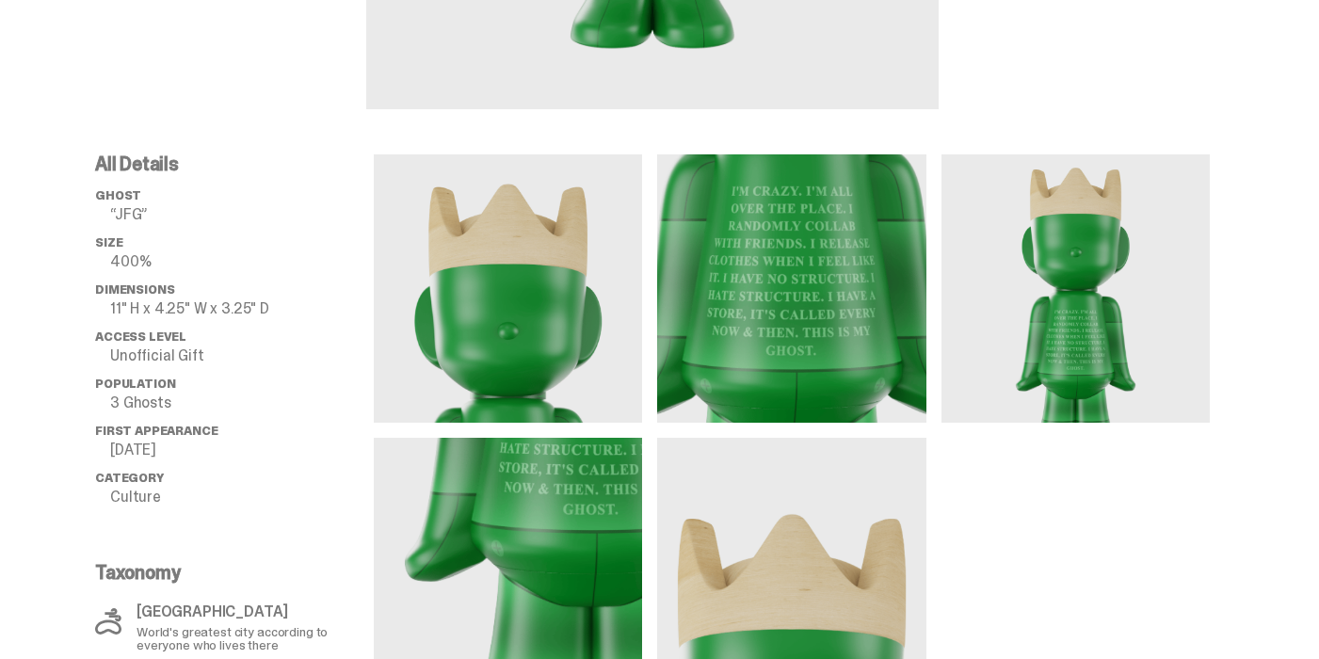
scroll to position [434, 0]
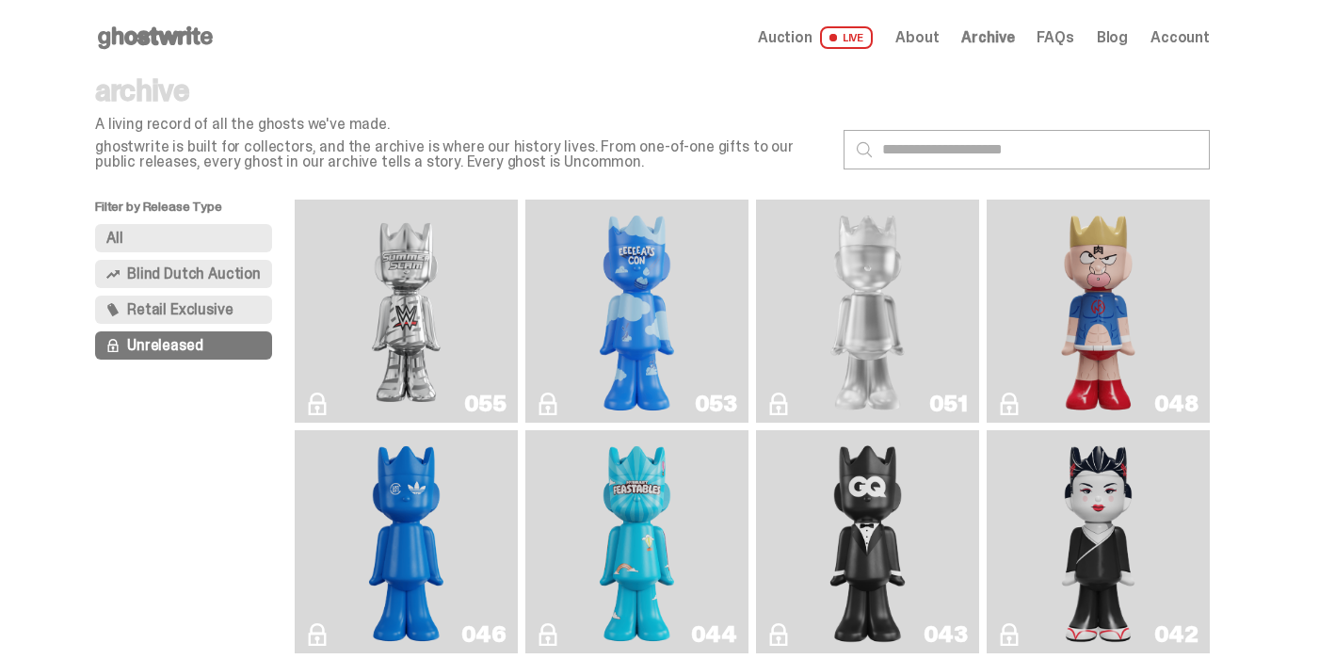
click at [179, 248] on button "All" at bounding box center [183, 238] width 177 height 28
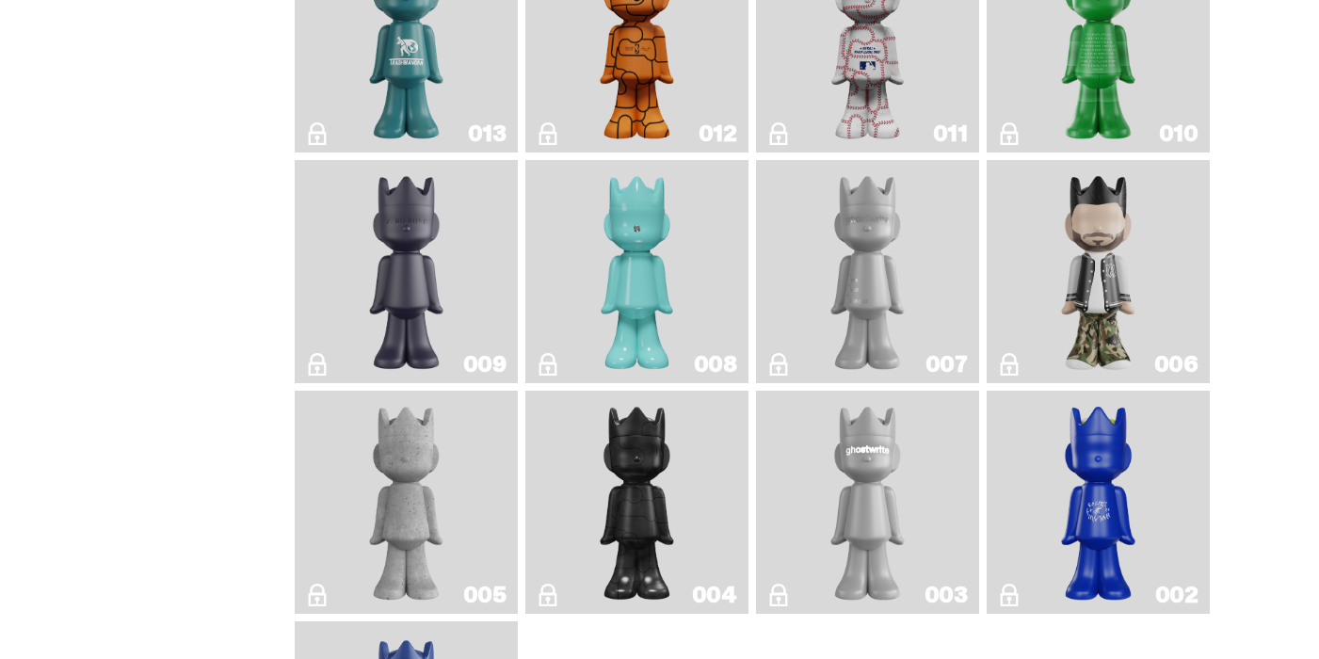
scroll to position [2807, 0]
click at [434, 272] on img "Zero Bond" at bounding box center [406, 273] width 89 height 208
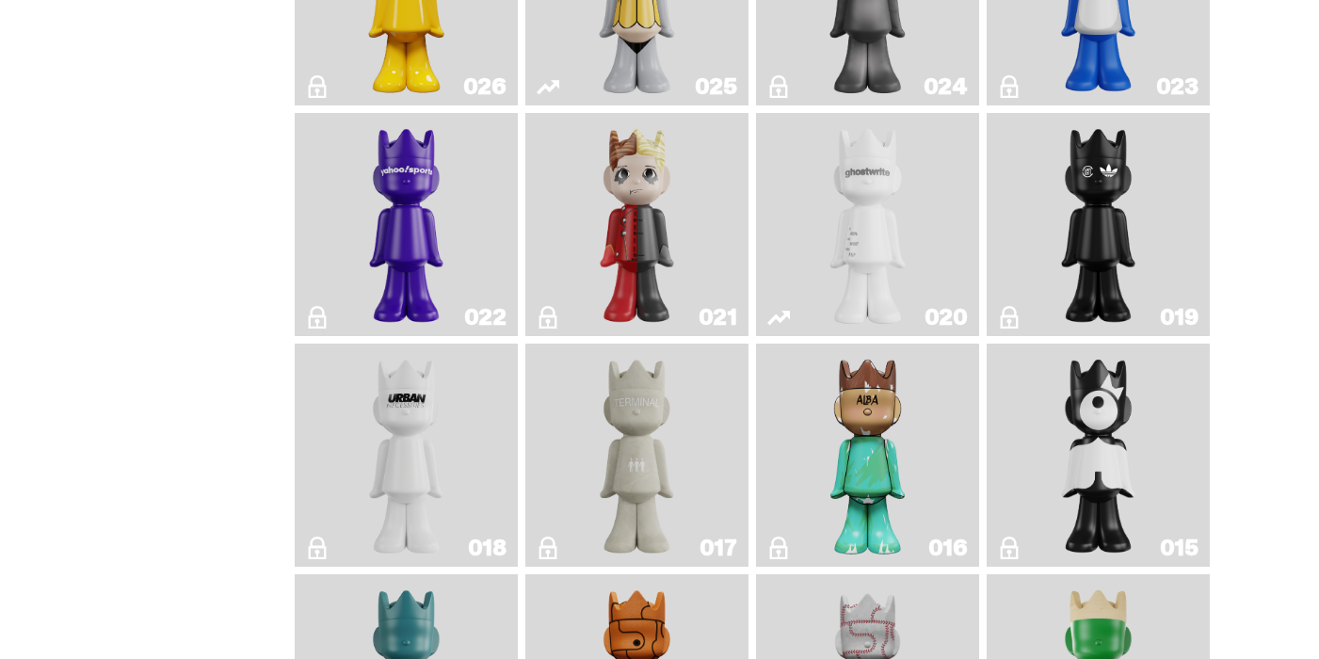
scroll to position [2062, 0]
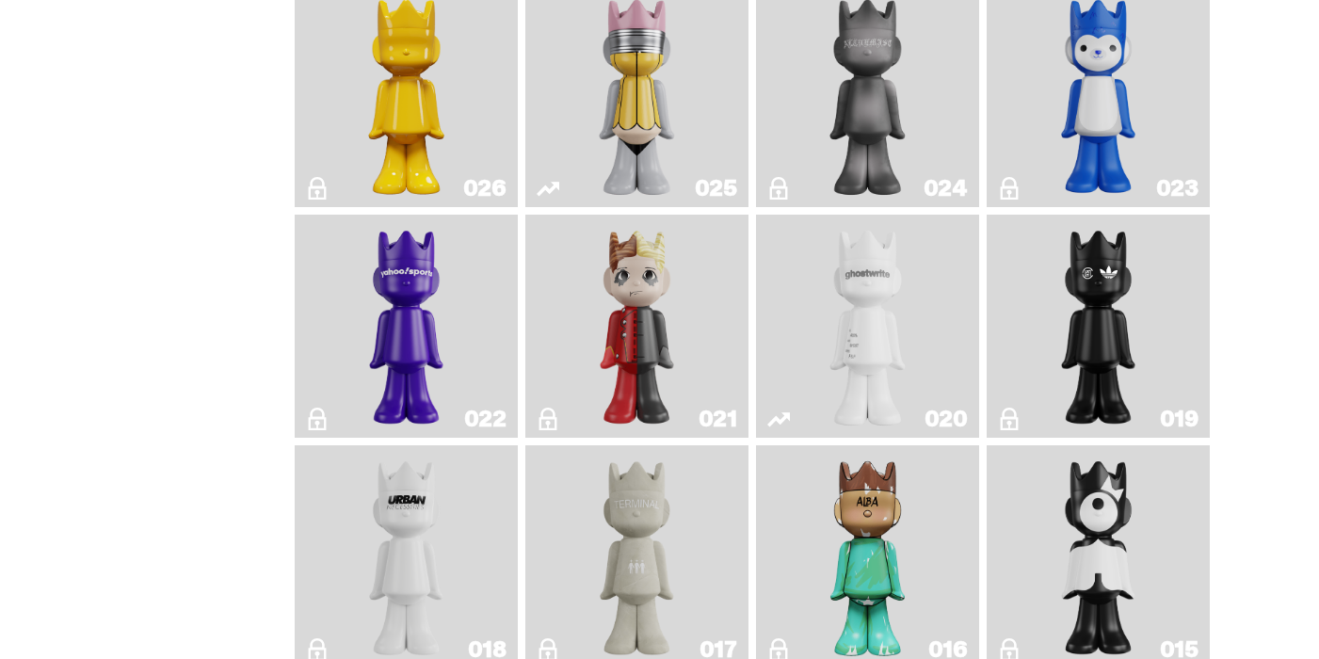
click at [861, 348] on img "ghost" at bounding box center [867, 326] width 117 height 208
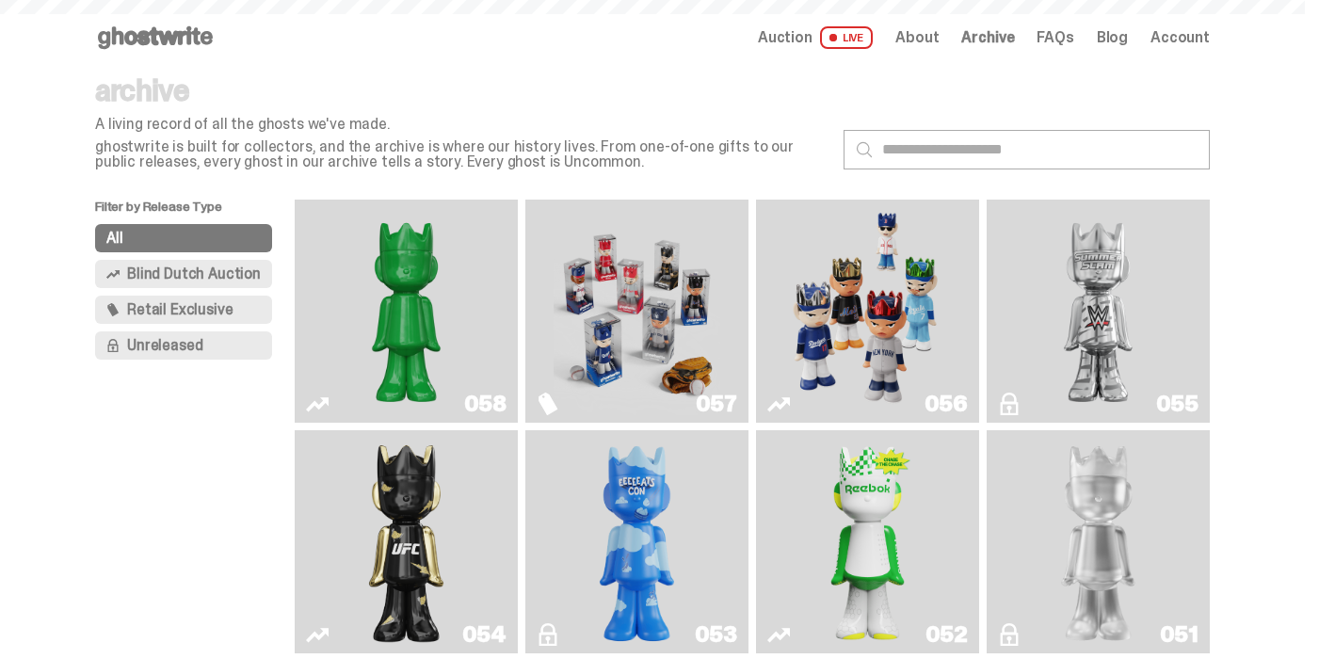
scroll to position [2062, 0]
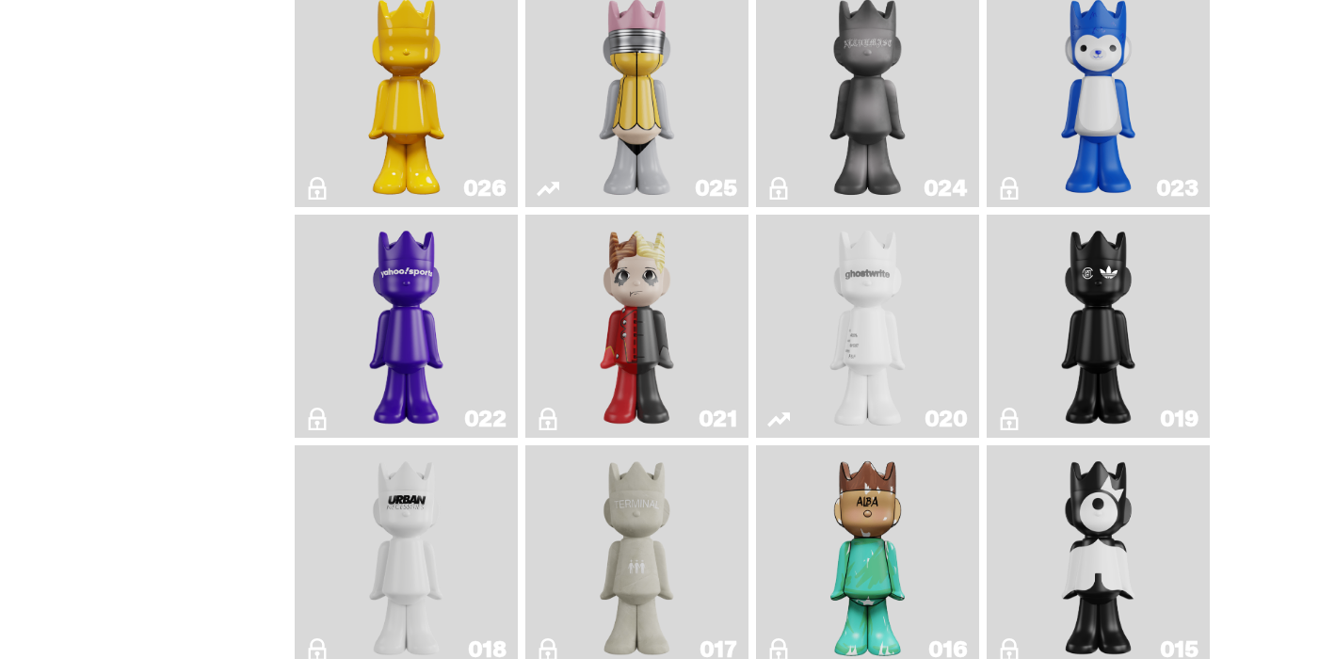
click at [386, 339] on img "Yahoo!" at bounding box center [406, 326] width 89 height 208
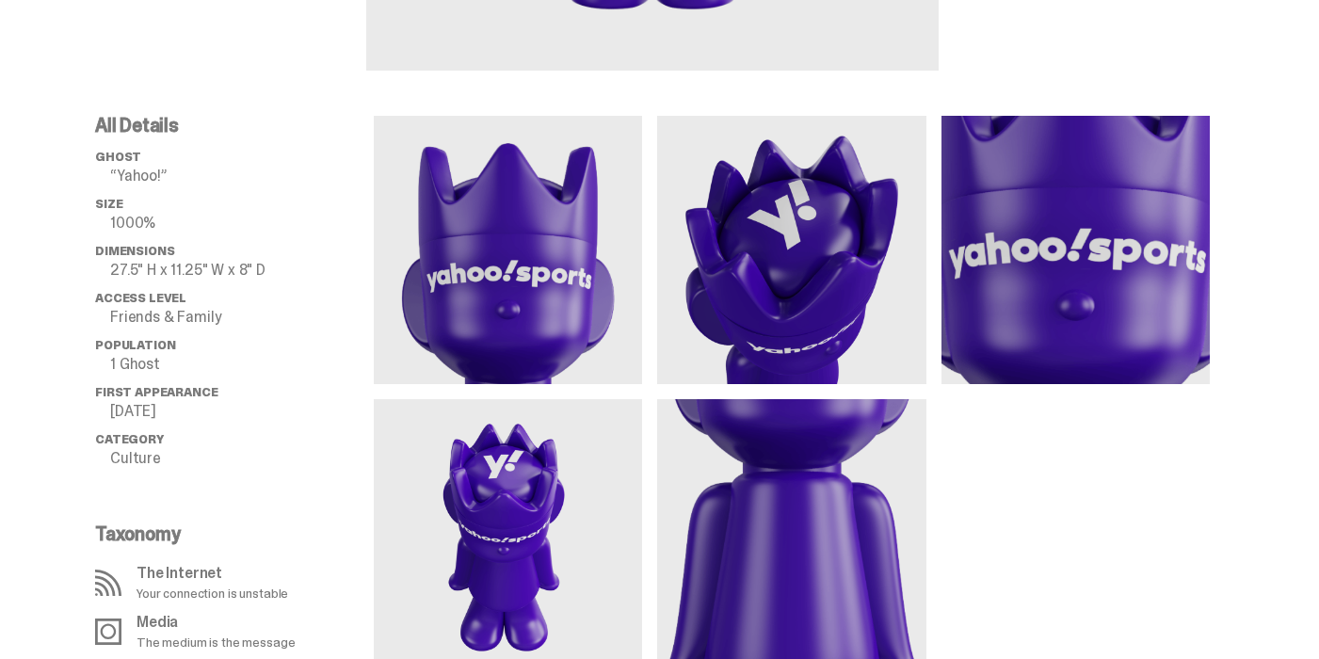
scroll to position [717, 0]
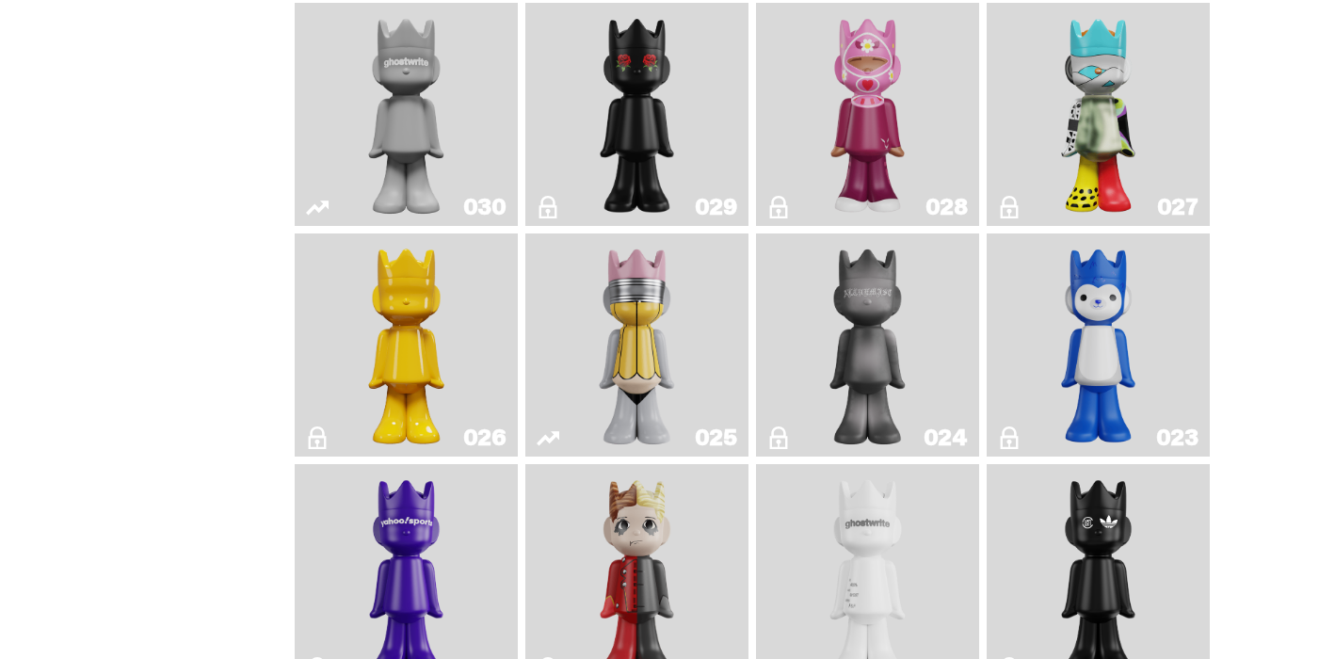
scroll to position [1731, 0]
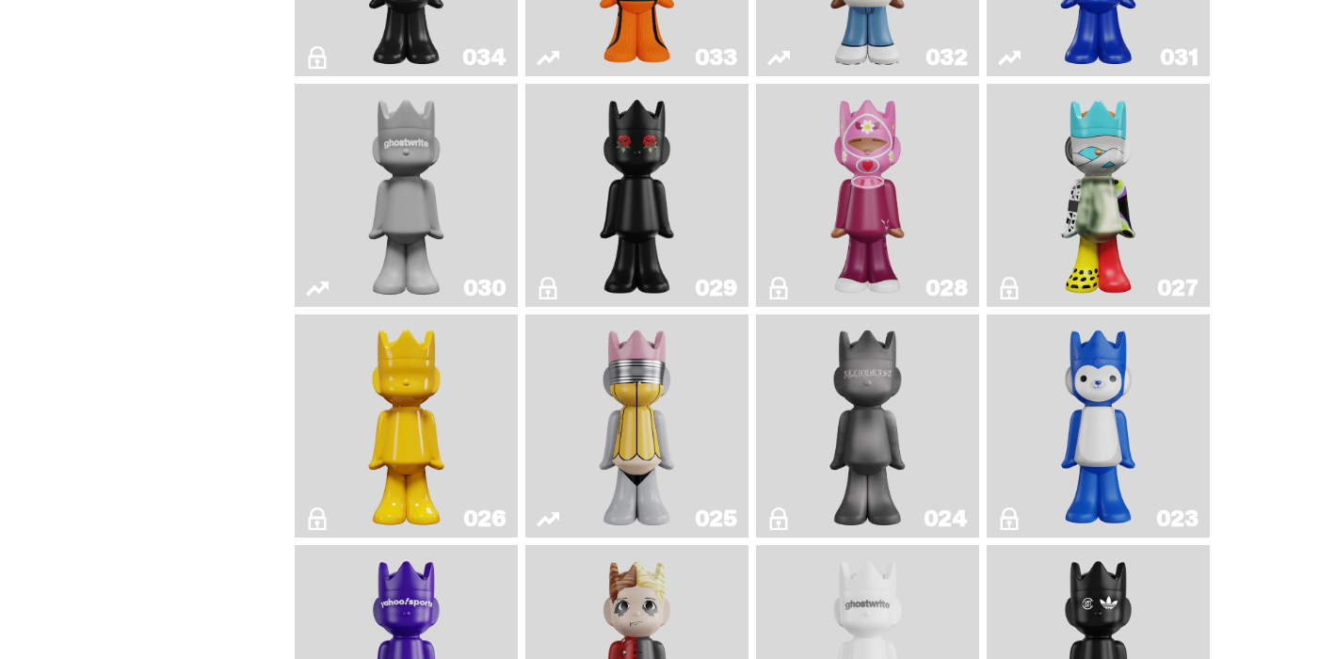
click at [431, 414] on img "Schrödinger's ghost: New Dawn" at bounding box center [406, 426] width 117 height 208
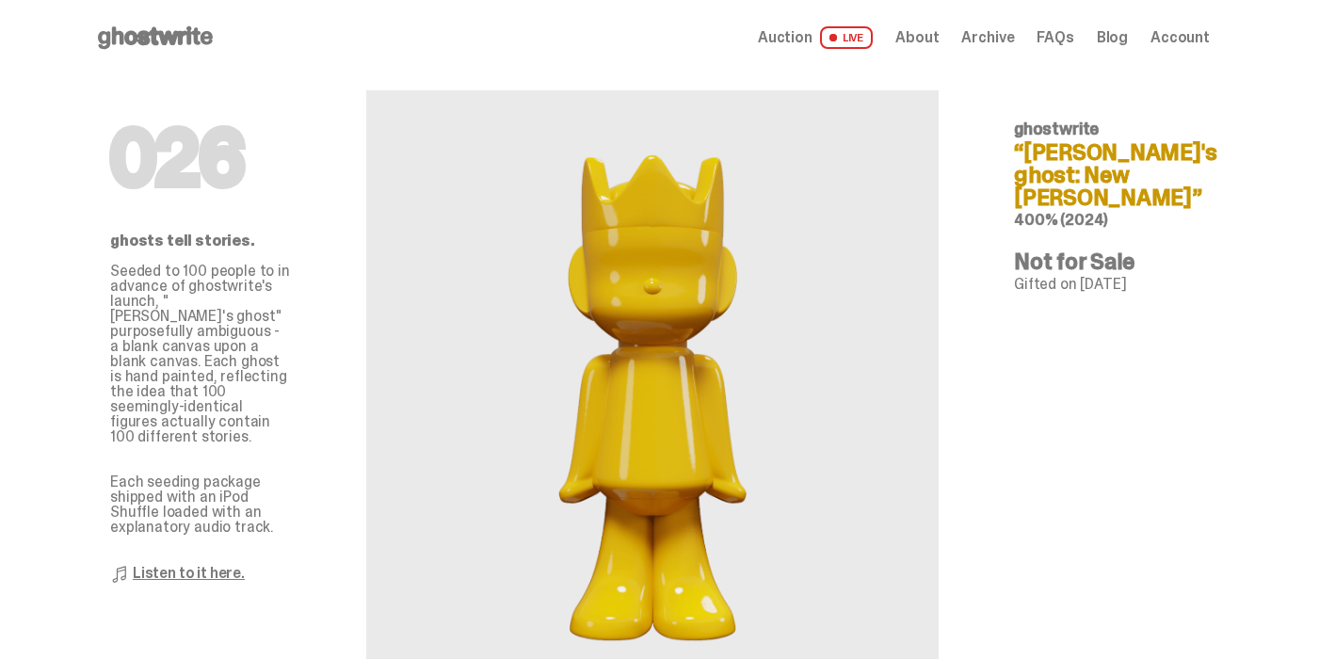
scroll to position [1731, 0]
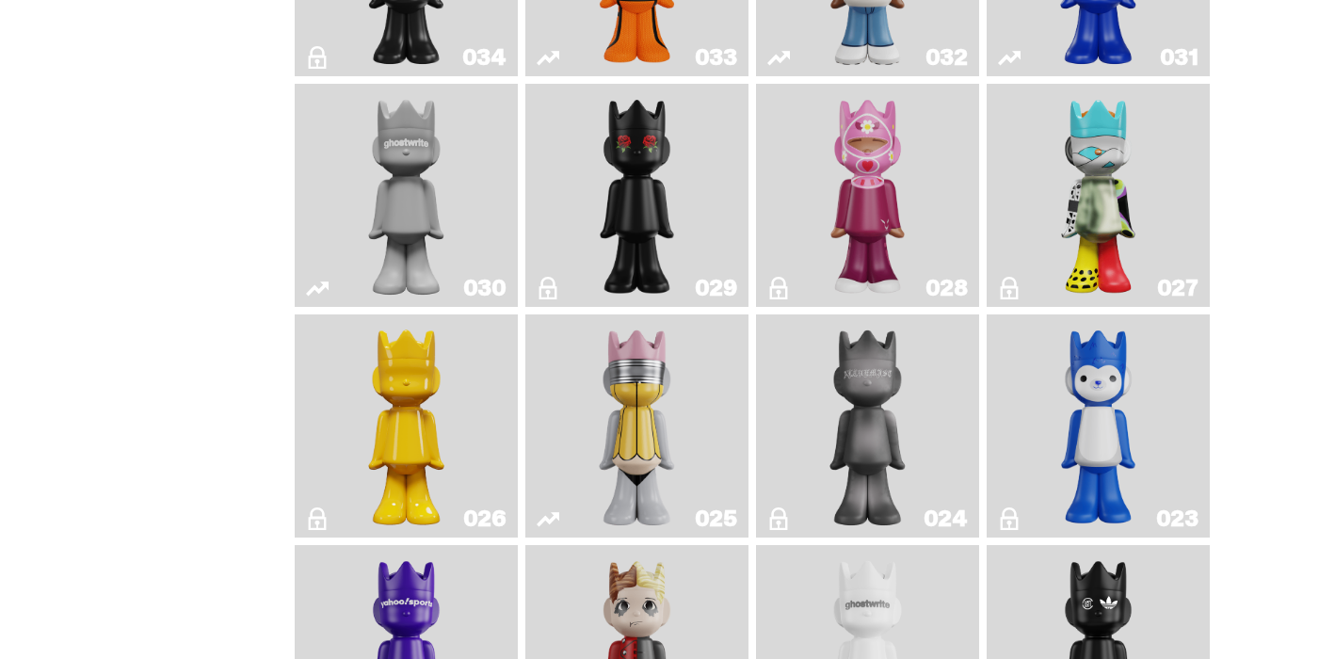
click at [638, 443] on img "No. 2 Pencil" at bounding box center [636, 426] width 117 height 208
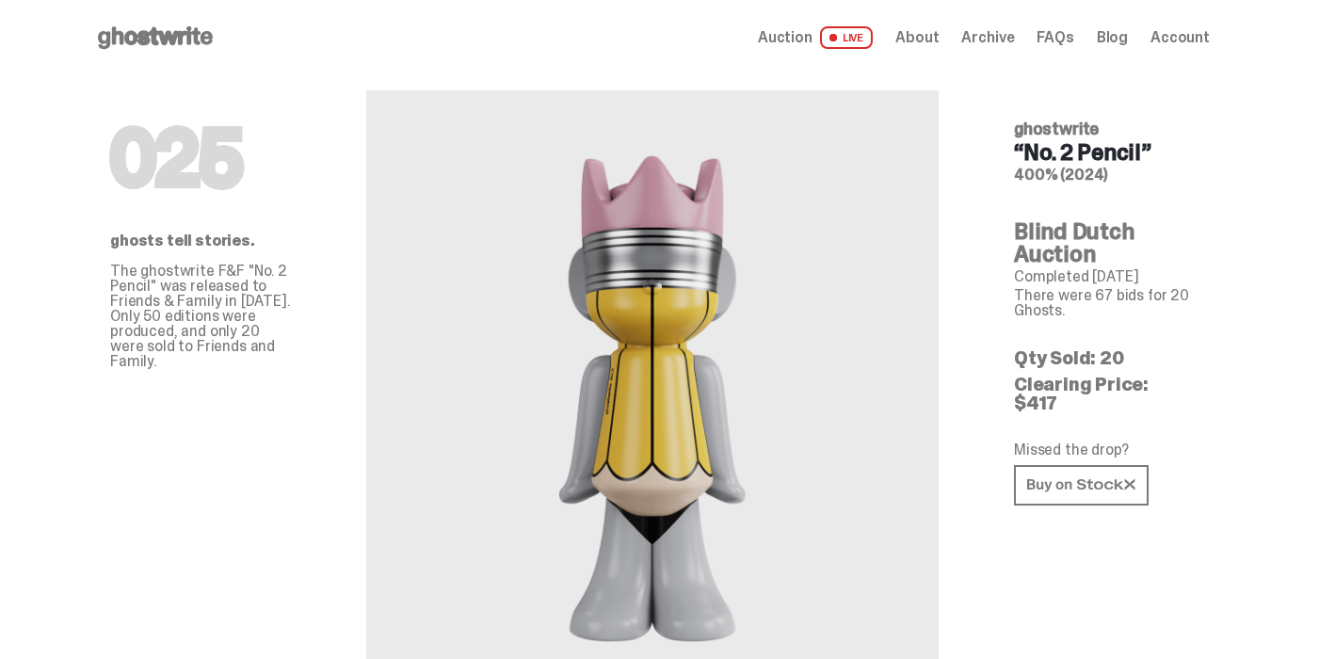
scroll to position [1731, 0]
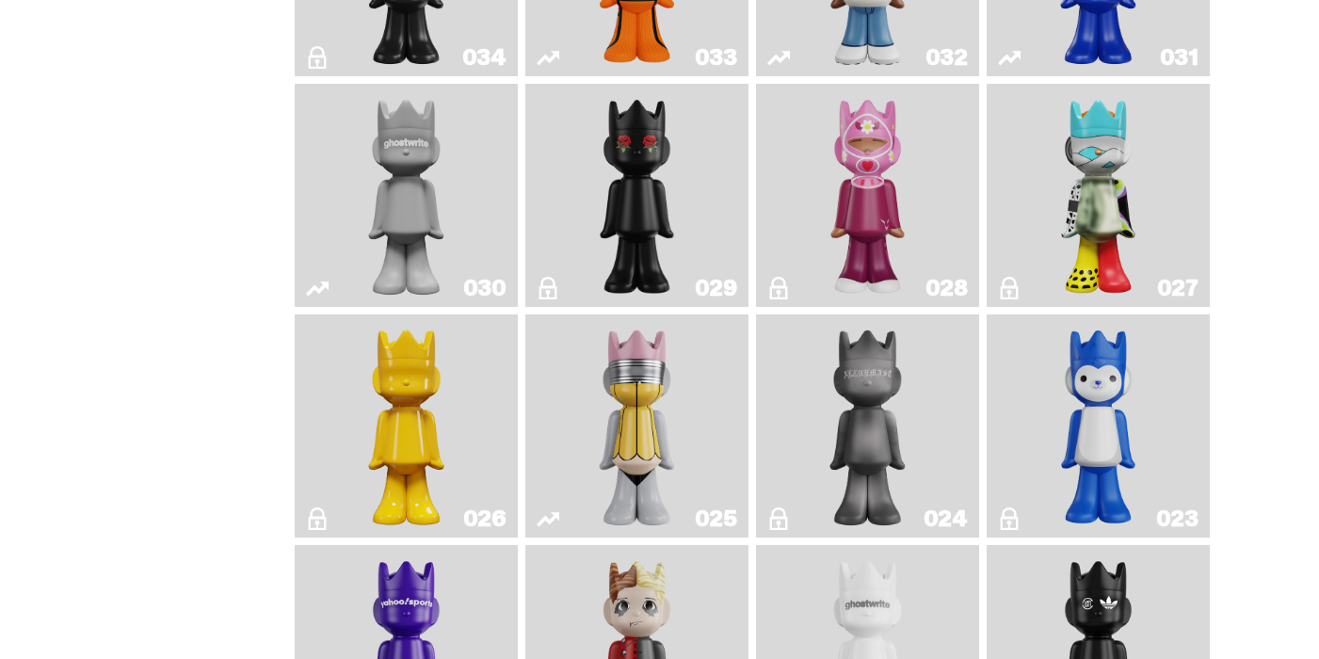
click at [410, 425] on img "Schrödinger's ghost: New Dawn" at bounding box center [406, 426] width 117 height 208
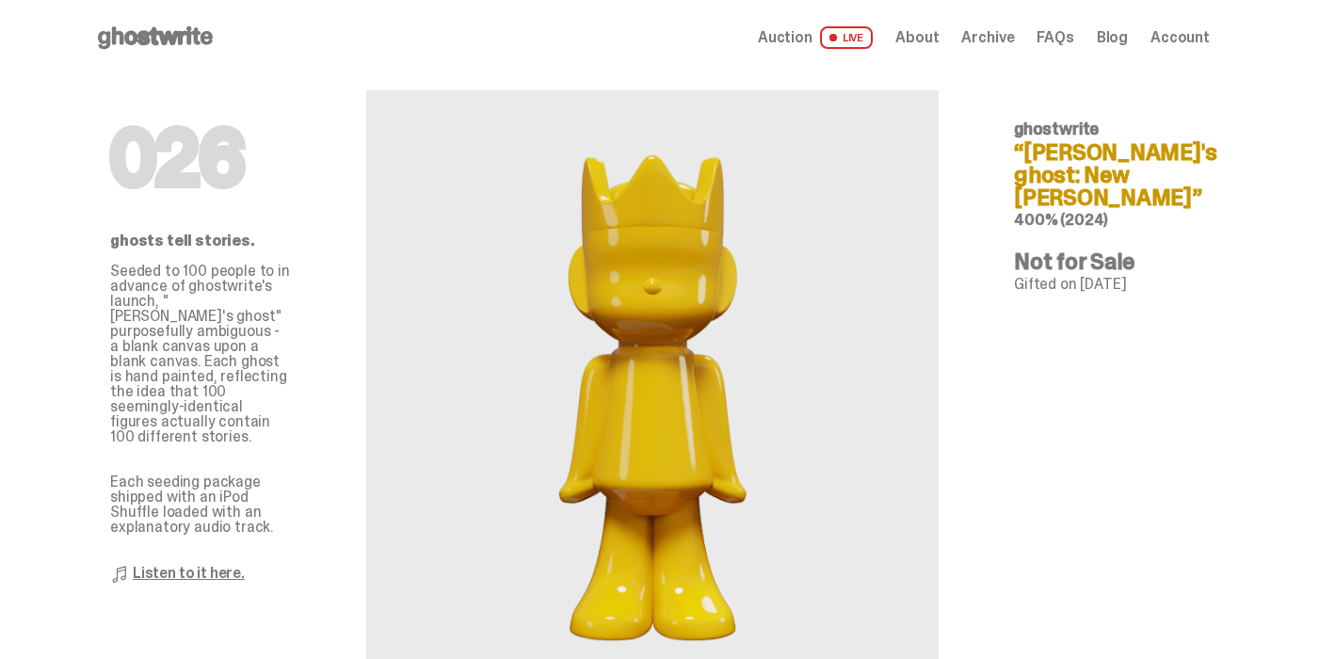
scroll to position [1731, 0]
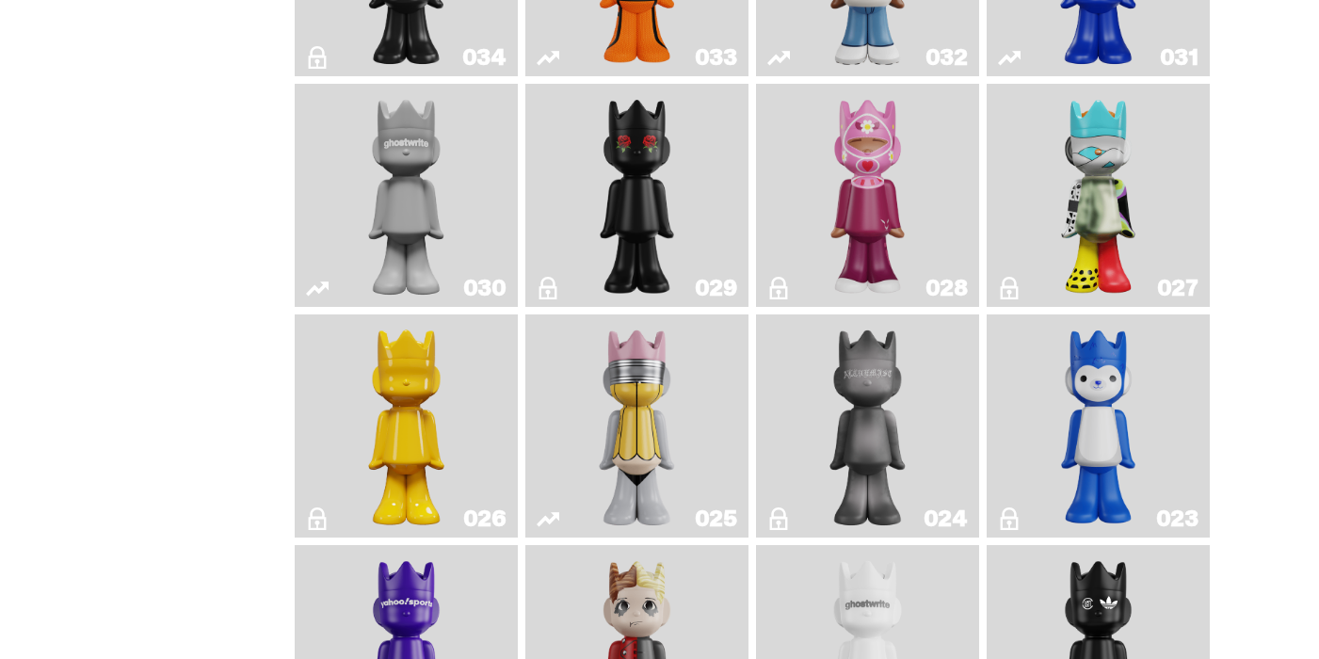
click at [872, 413] on img "Alchemist" at bounding box center [867, 426] width 117 height 208
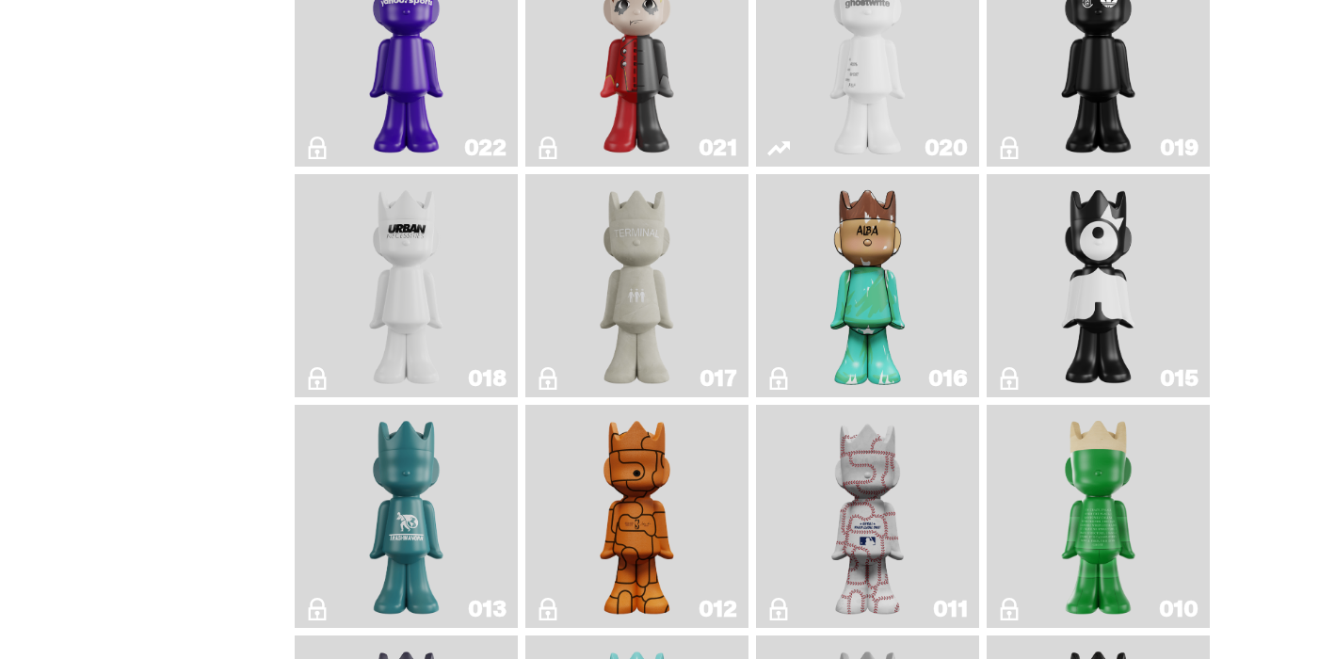
scroll to position [1953, 0]
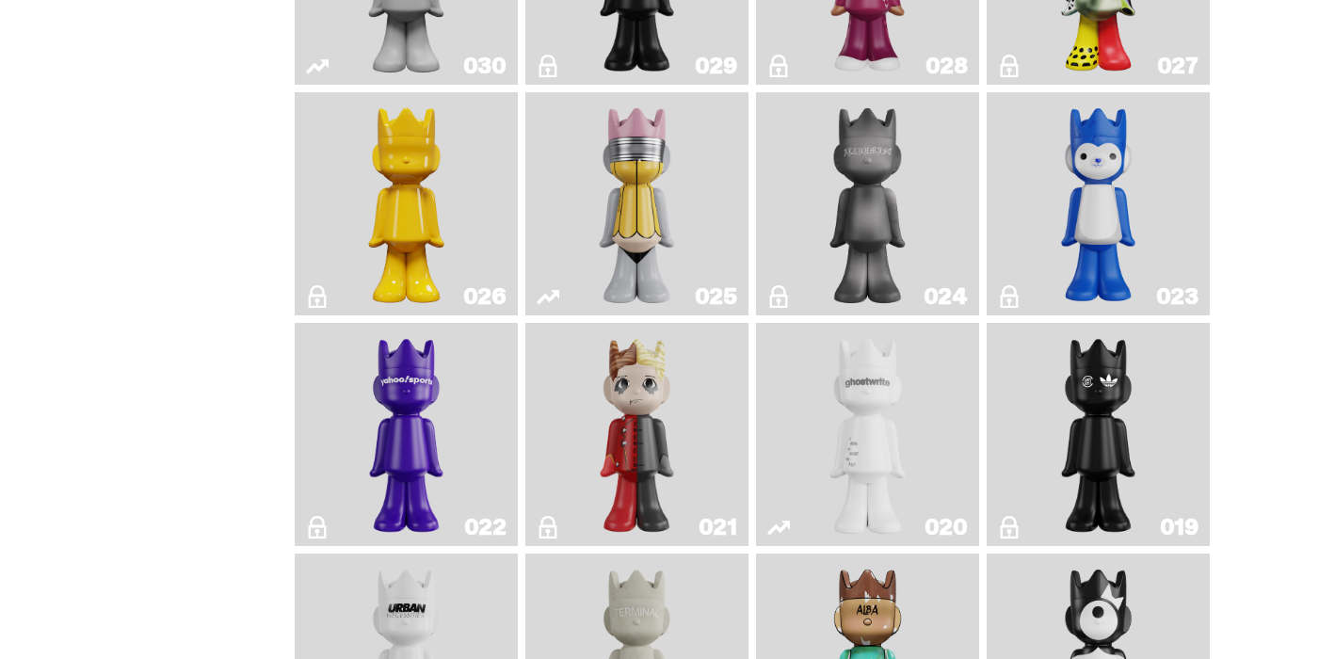
click at [656, 237] on img "No. 2 Pencil" at bounding box center [636, 204] width 117 height 208
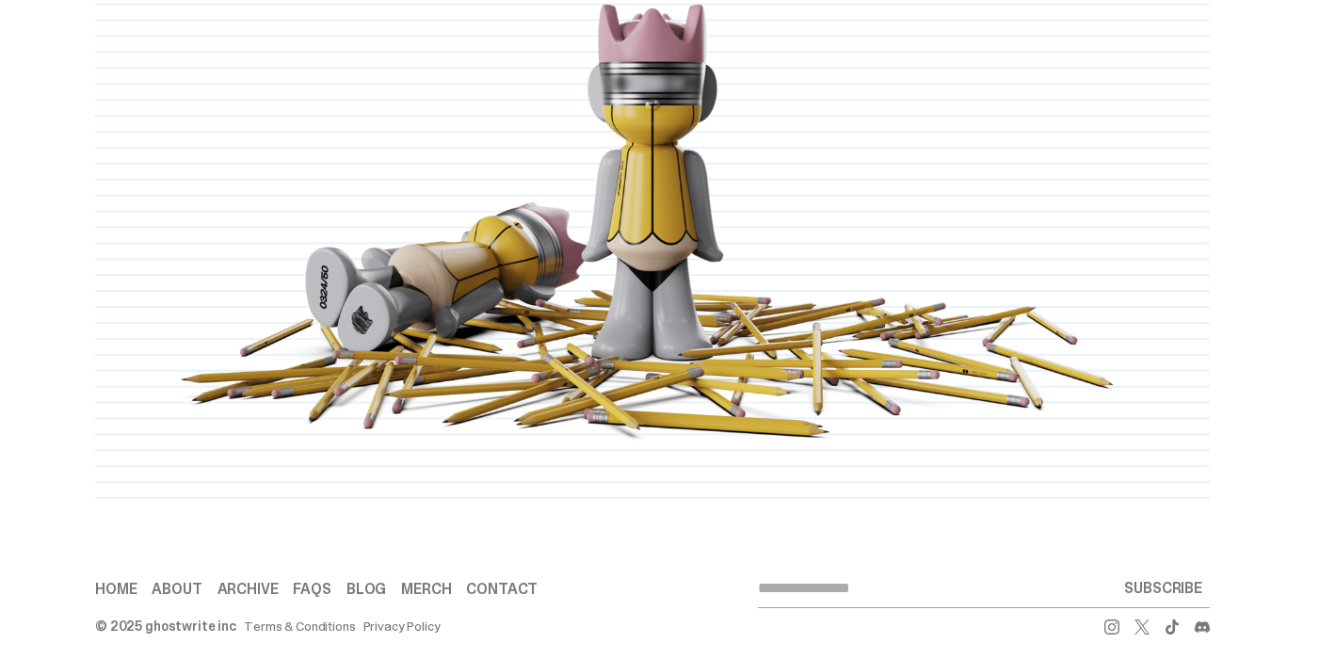
scroll to position [2516, 0]
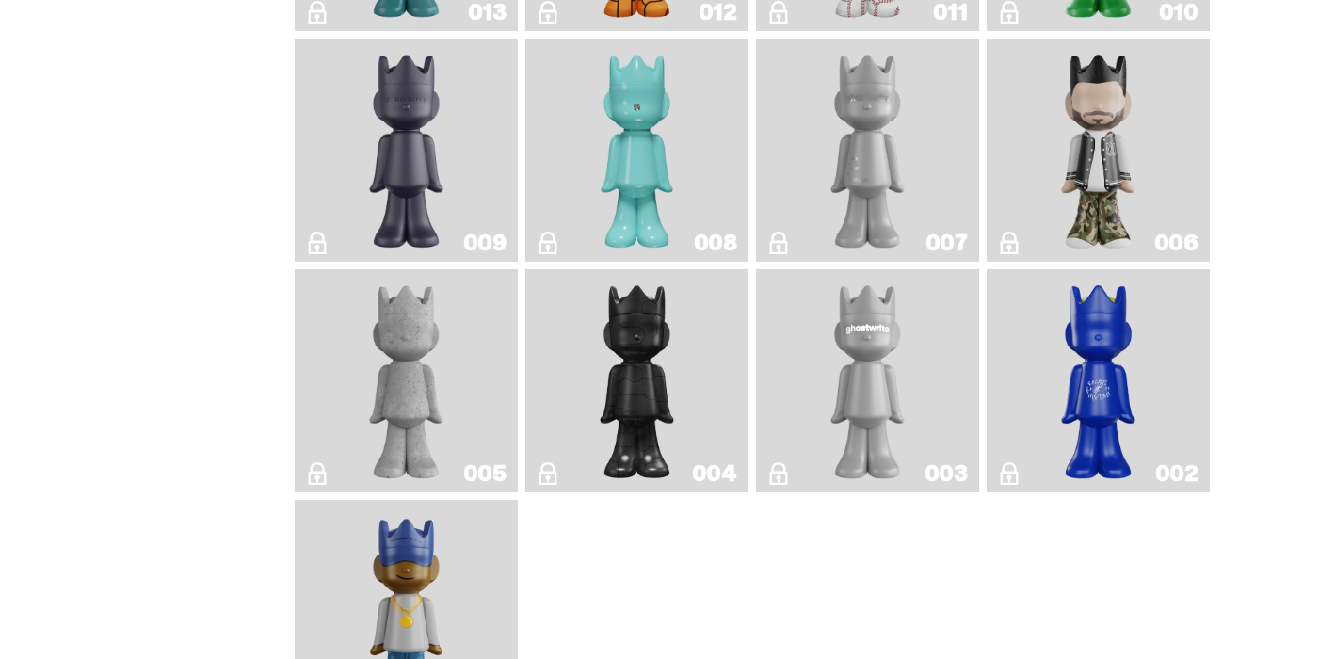
scroll to position [2939, 0]
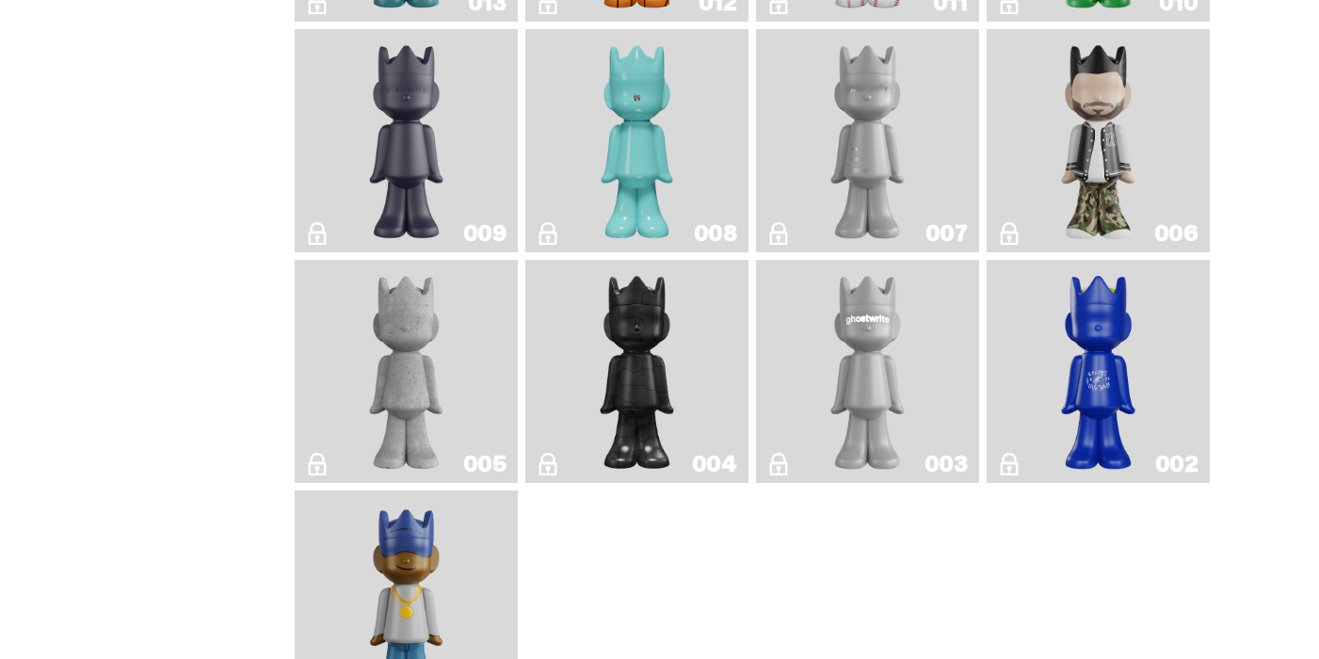
click at [833, 448] on img "ghostwriter" at bounding box center [867, 371] width 89 height 208
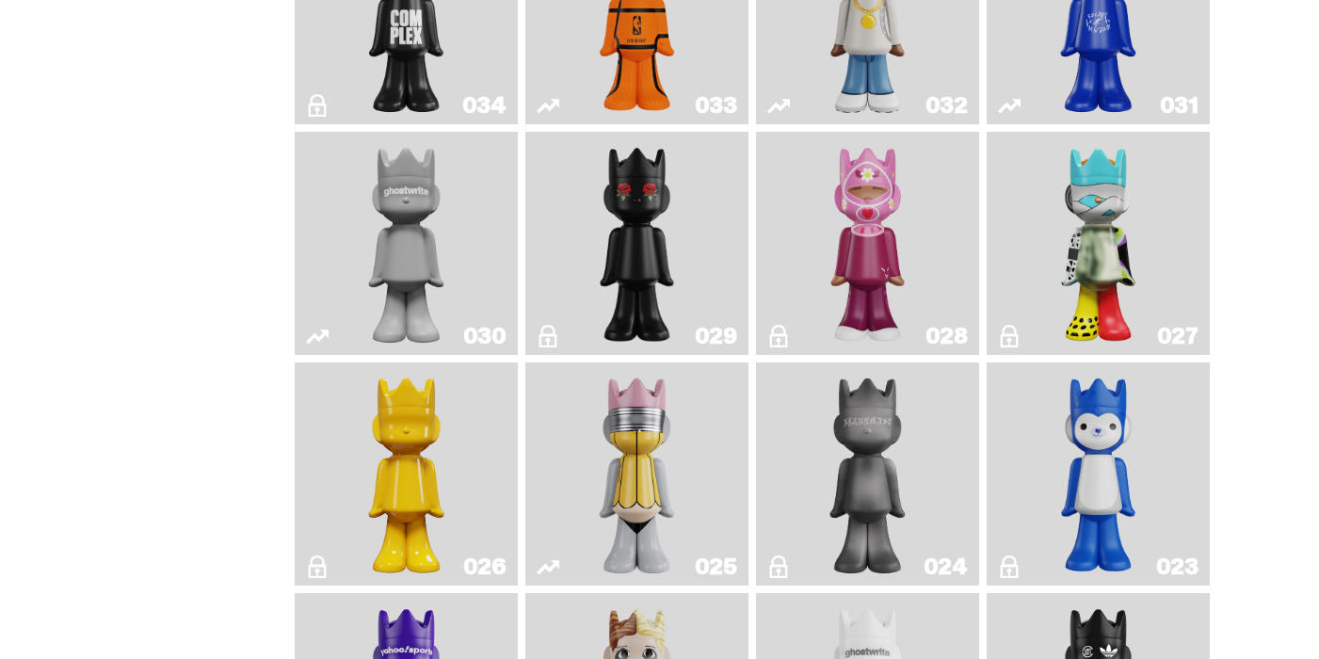
scroll to position [1533, 0]
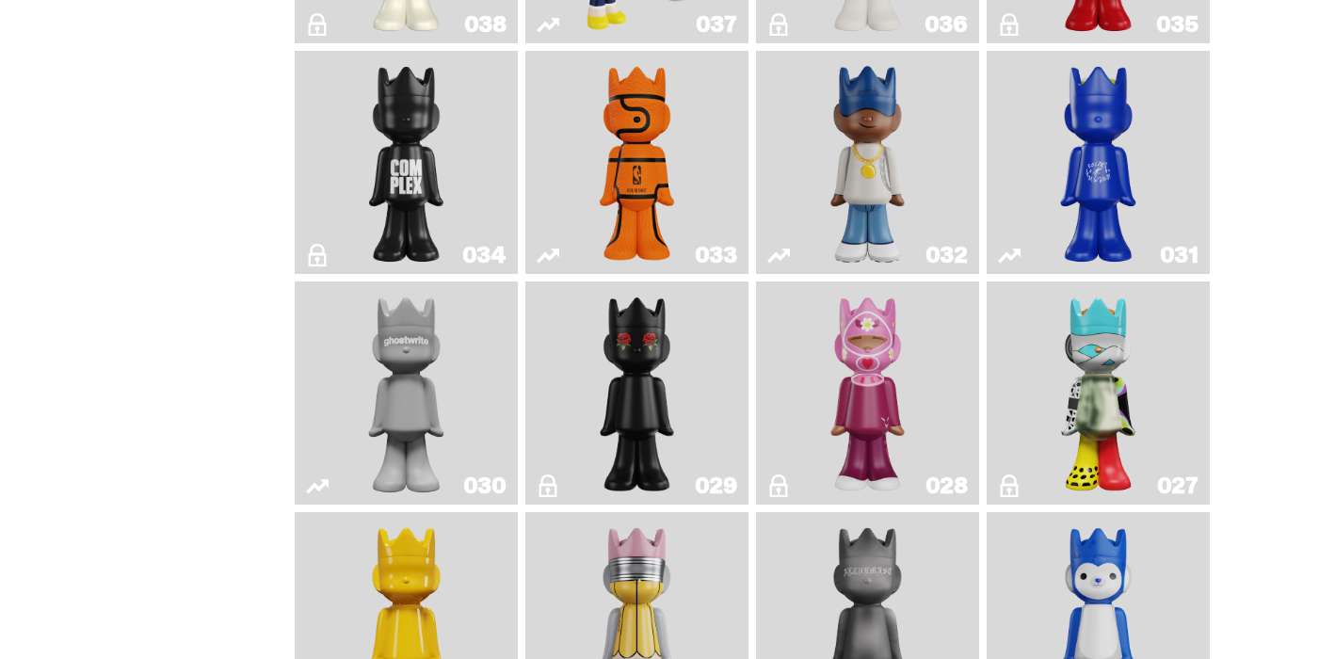
click at [468, 379] on link "030" at bounding box center [406, 393] width 201 height 208
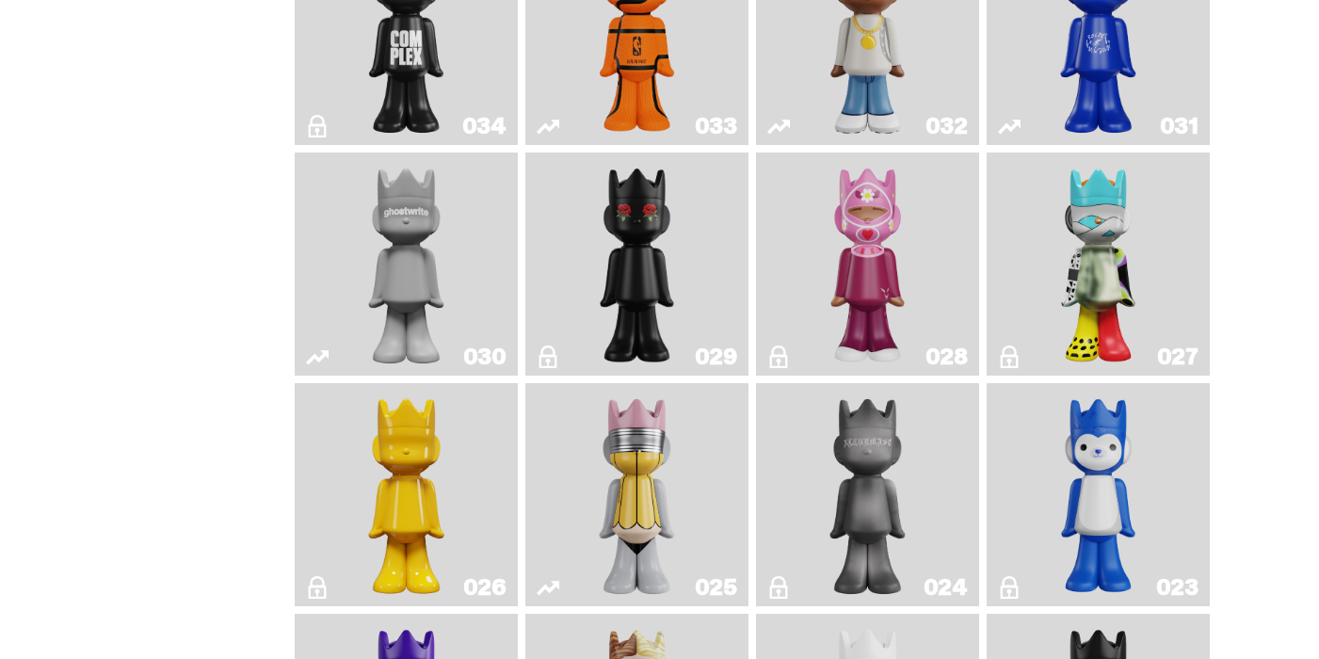
scroll to position [1668, 0]
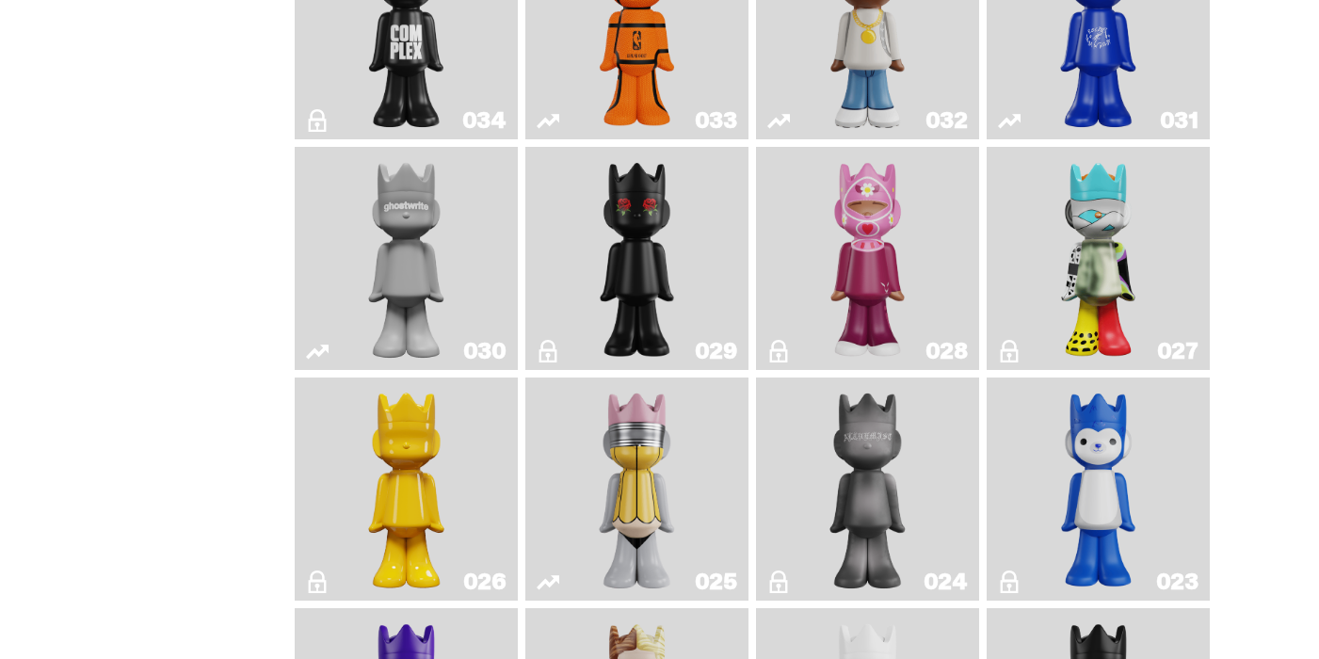
click at [402, 235] on img "One" at bounding box center [406, 258] width 117 height 208
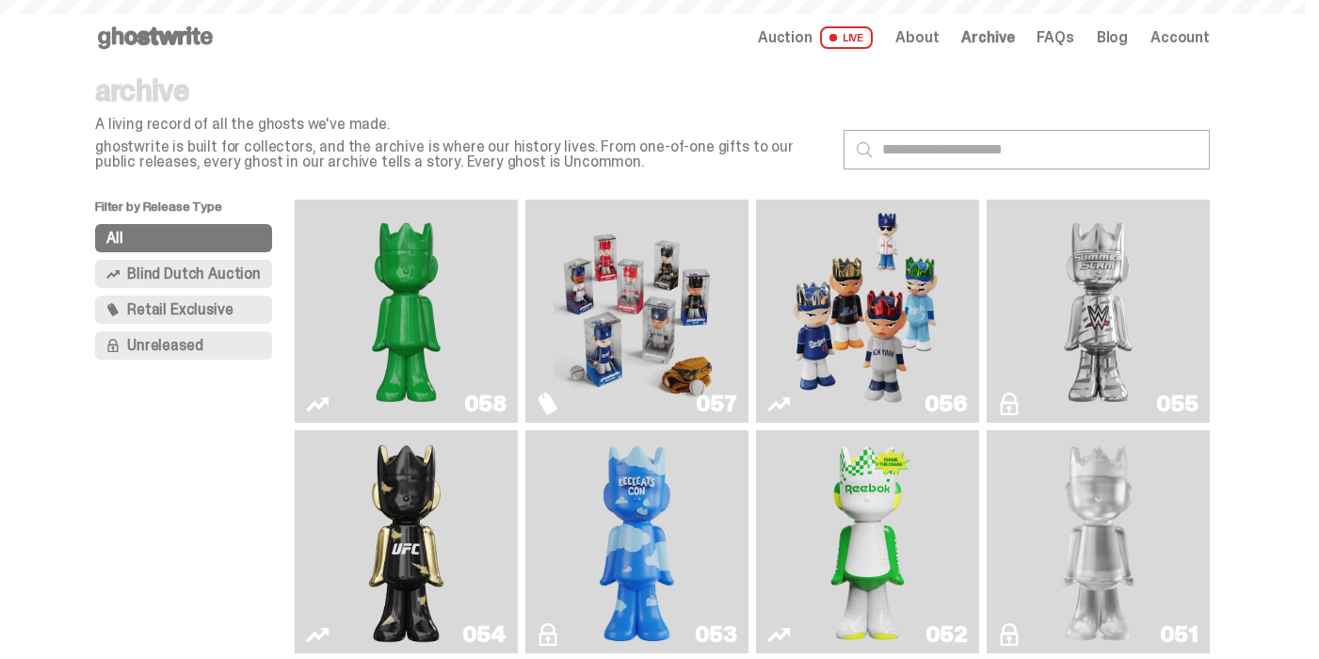
scroll to position [1668, 0]
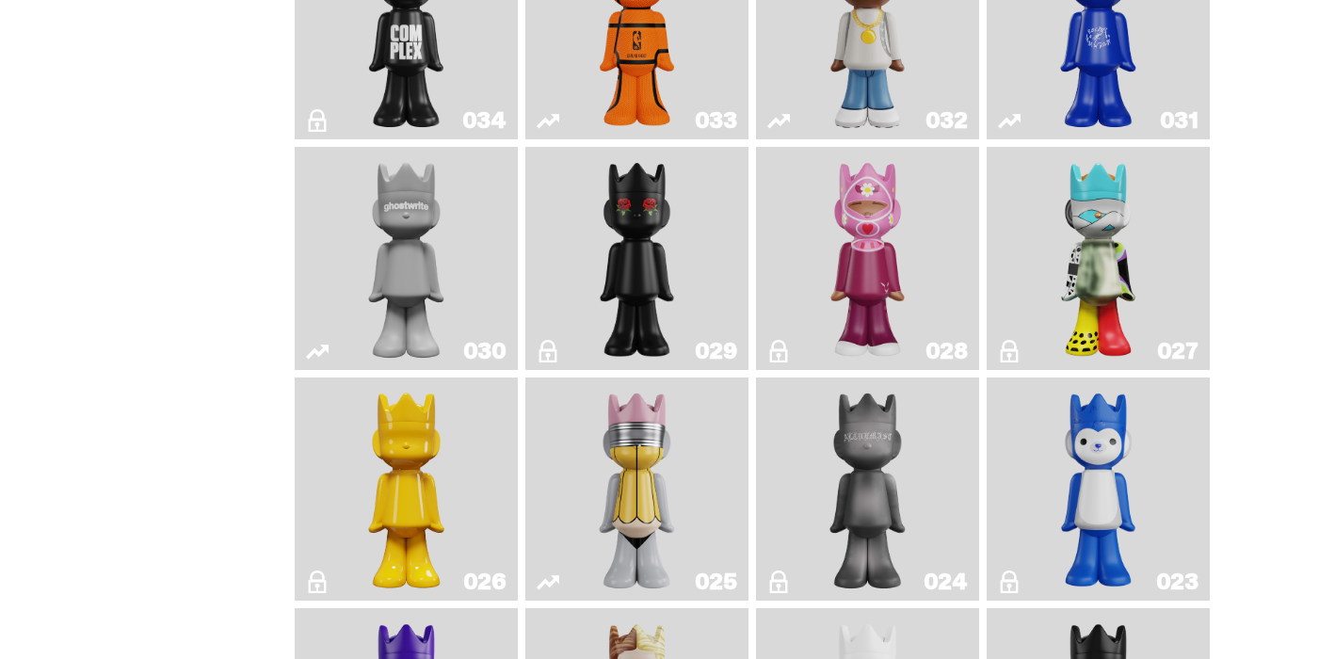
click at [427, 466] on img "Schrödinger's ghost: New Dawn" at bounding box center [406, 489] width 117 height 208
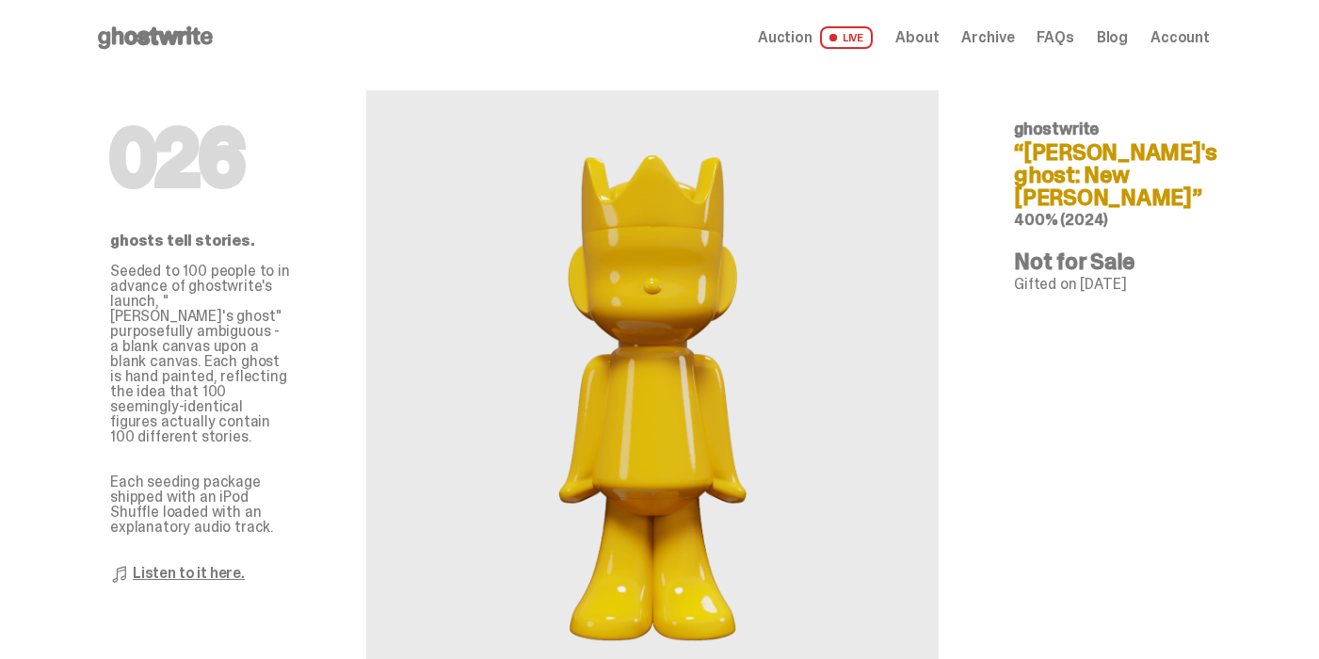
scroll to position [1668, 0]
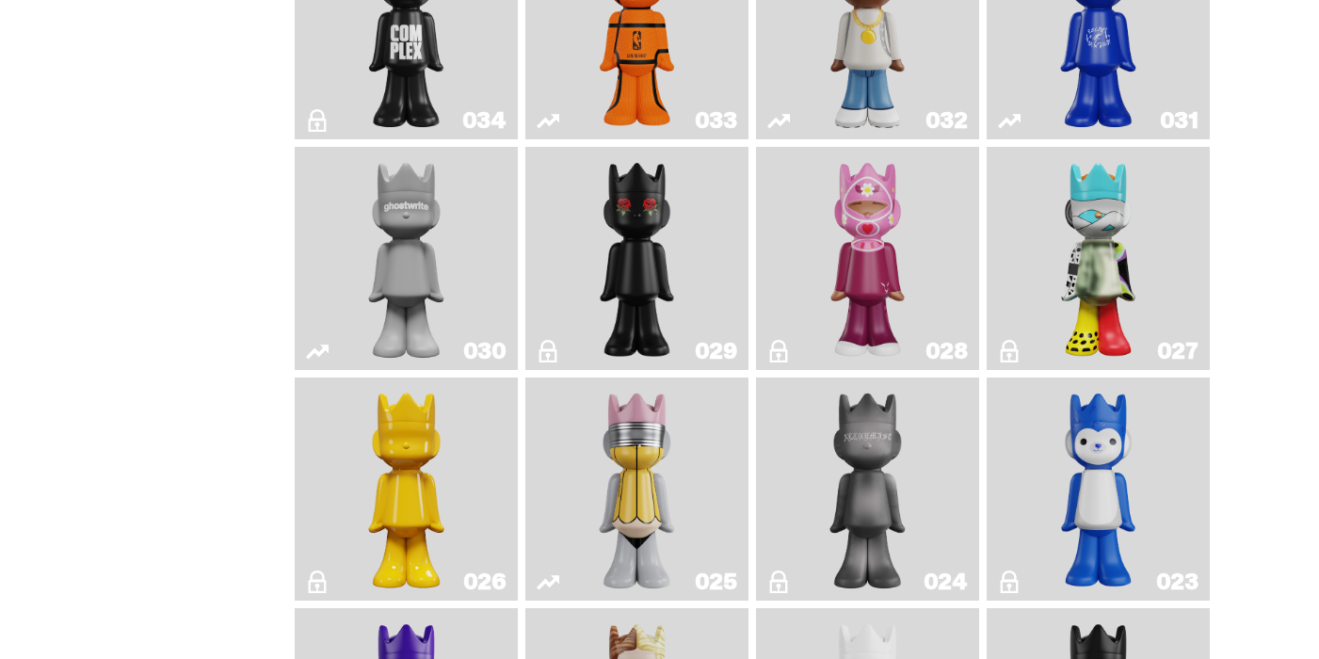
click at [659, 474] on img "No. 2 Pencil" at bounding box center [636, 489] width 117 height 208
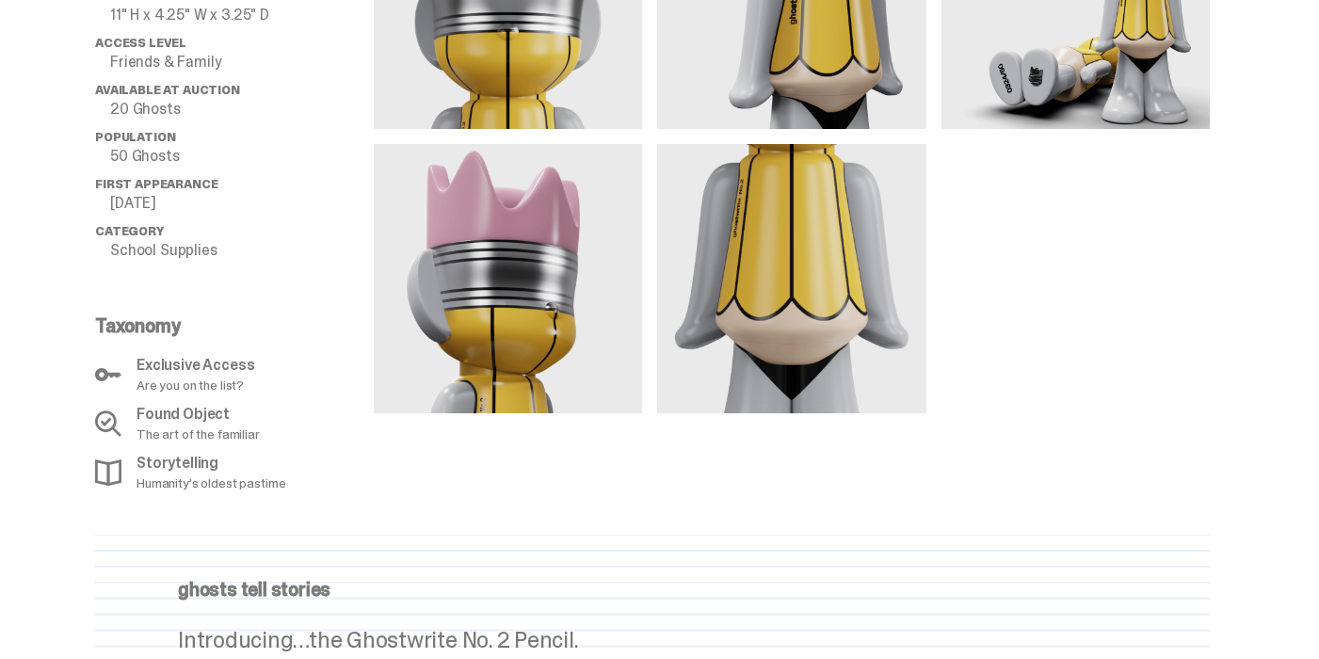
scroll to position [1632, 0]
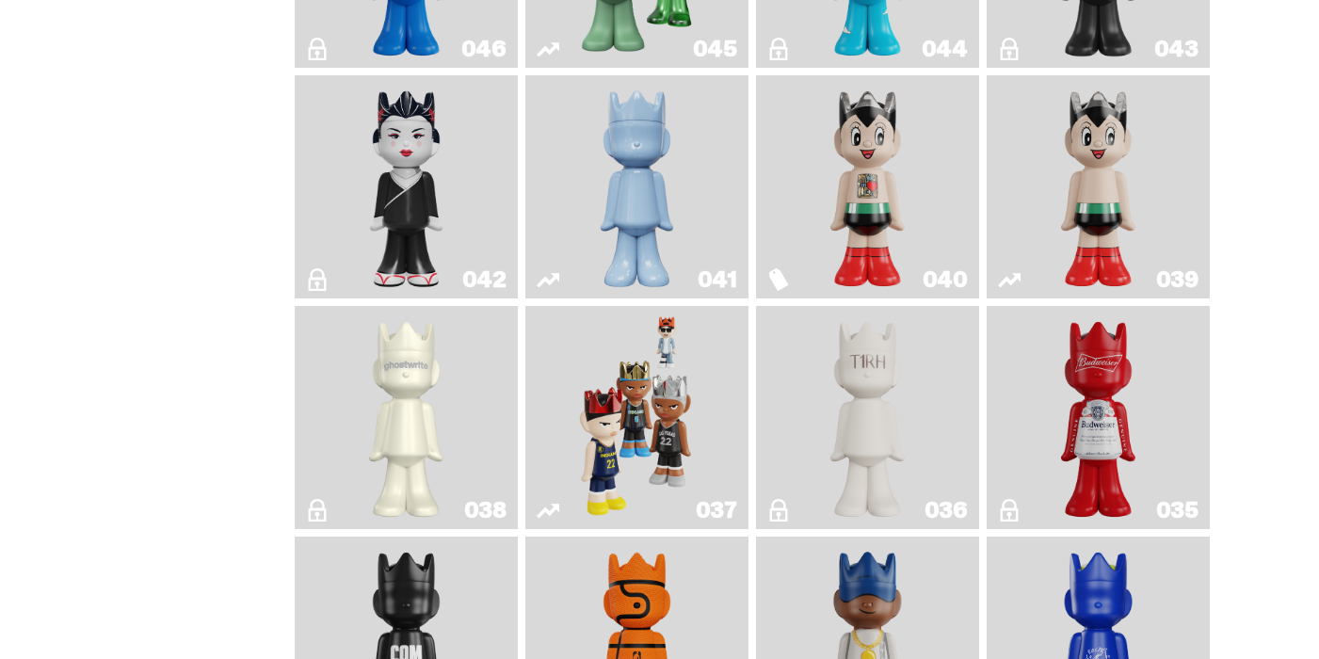
scroll to position [903, 0]
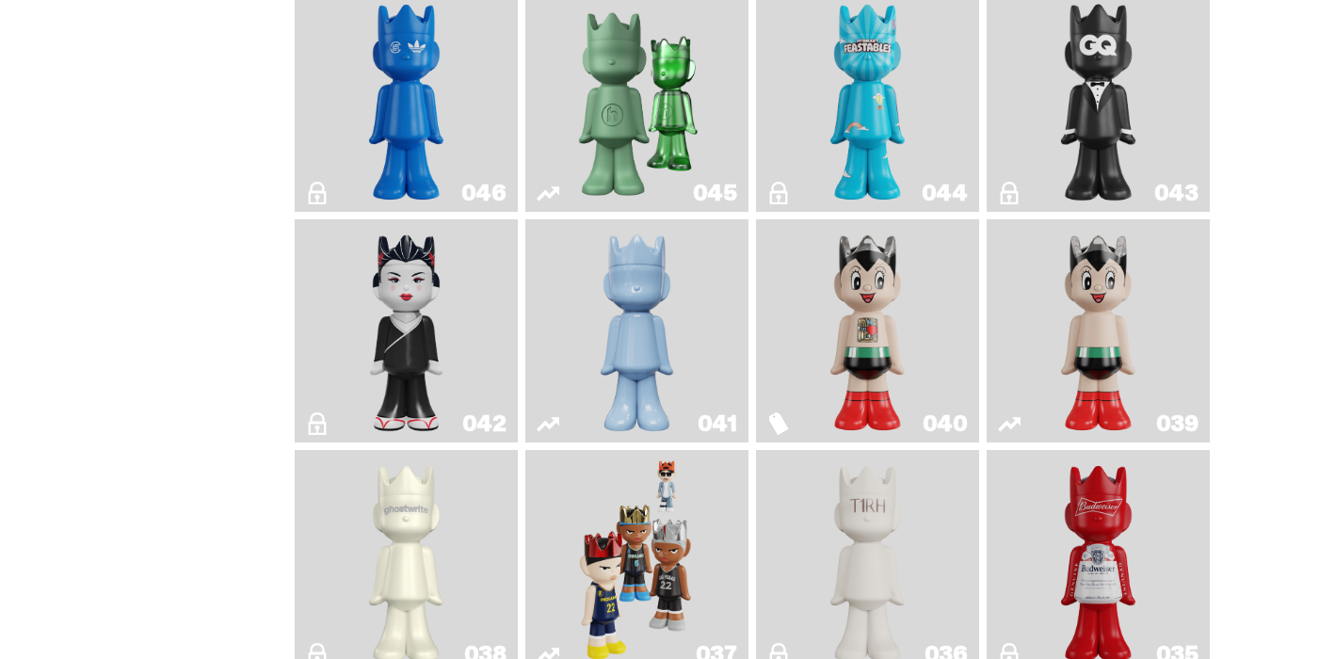
click at [1092, 343] on img "Astro Boy" at bounding box center [1098, 331] width 89 height 208
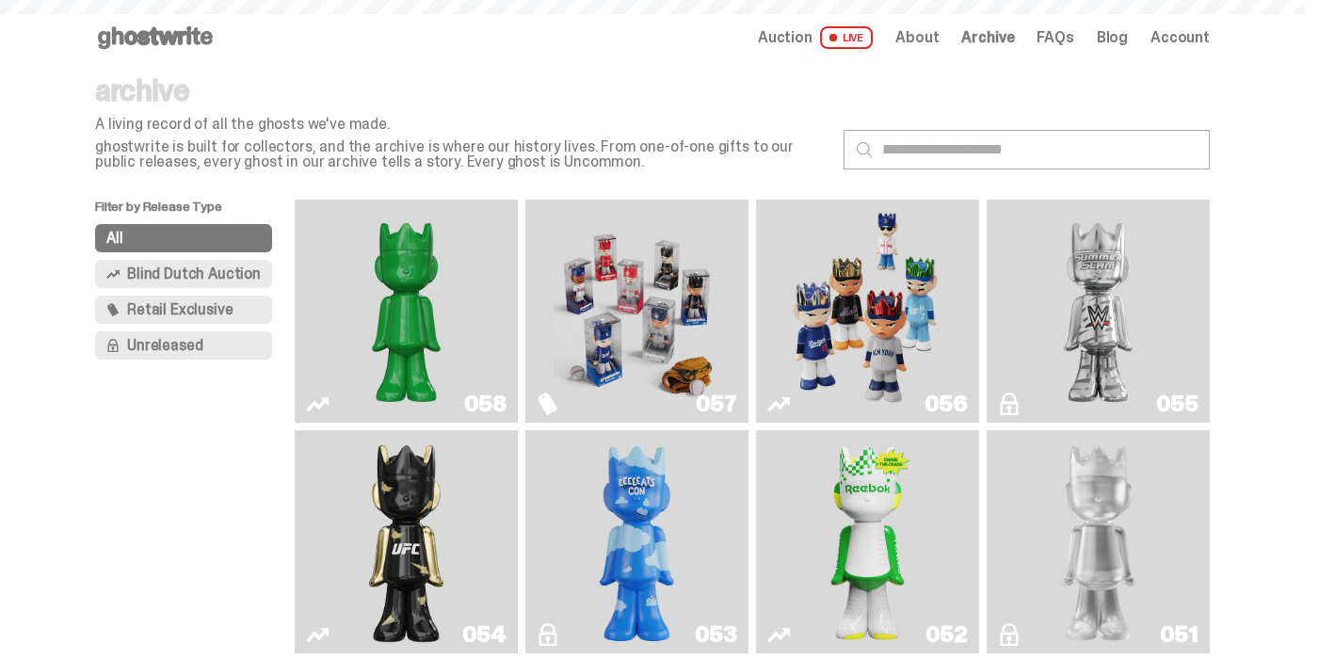
scroll to position [903, 0]
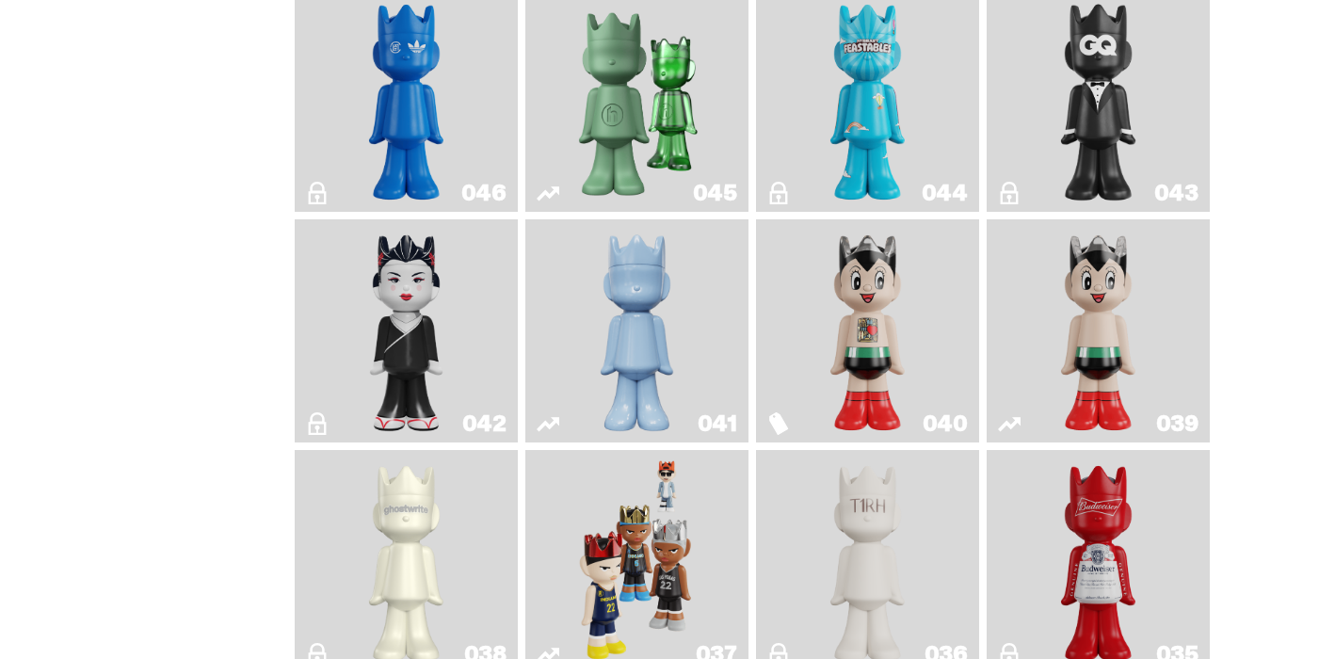
click at [866, 290] on img "Astro Boy (Heart)" at bounding box center [867, 331] width 89 height 208
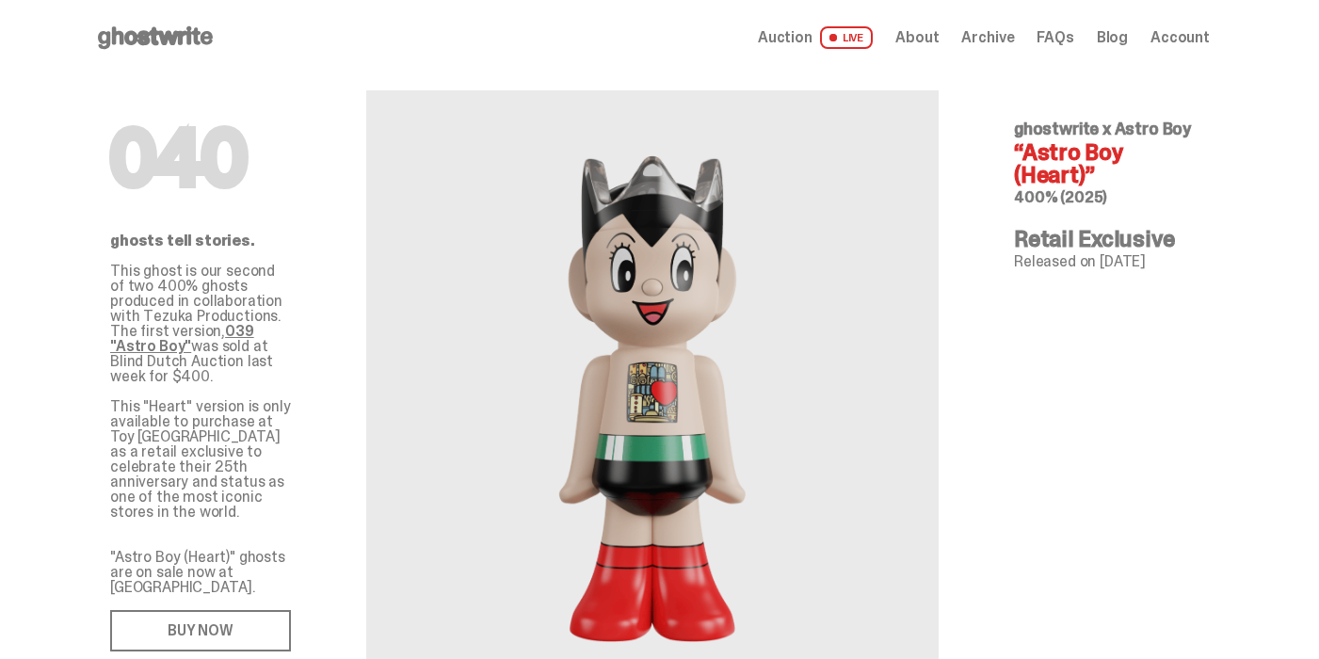
scroll to position [903, 0]
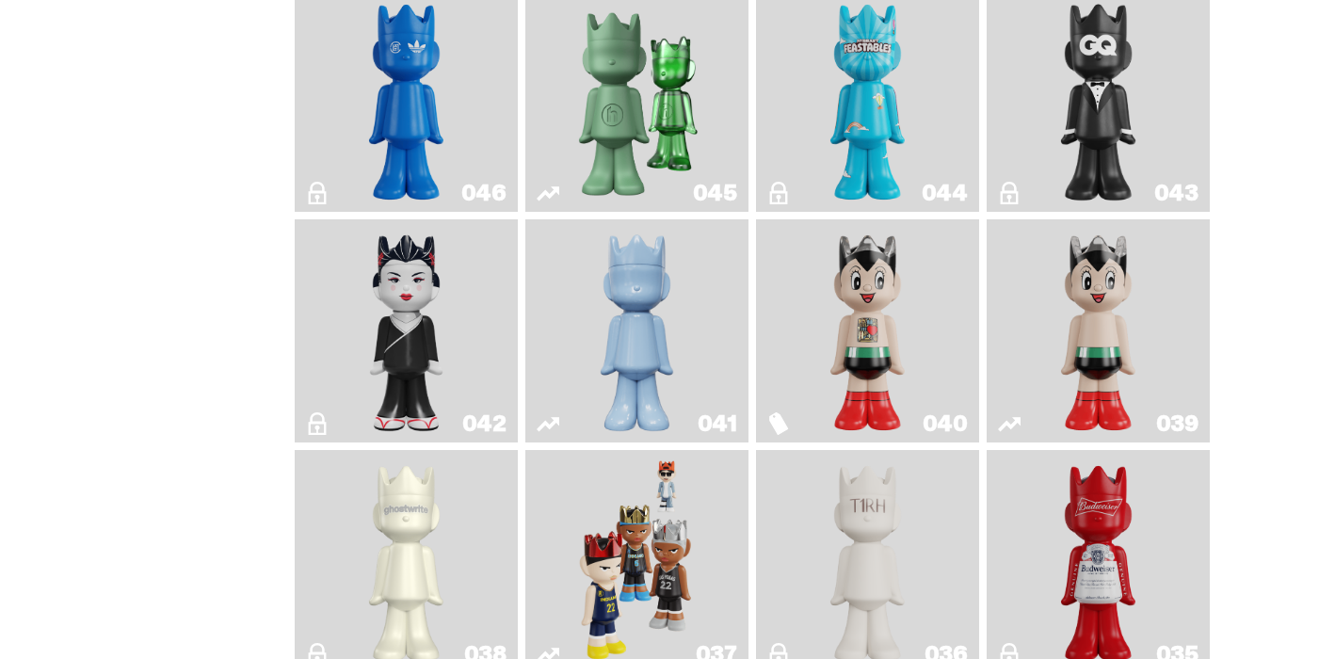
click at [630, 271] on img "Schrödinger's ghost: Winter Blue" at bounding box center [636, 331] width 89 height 208
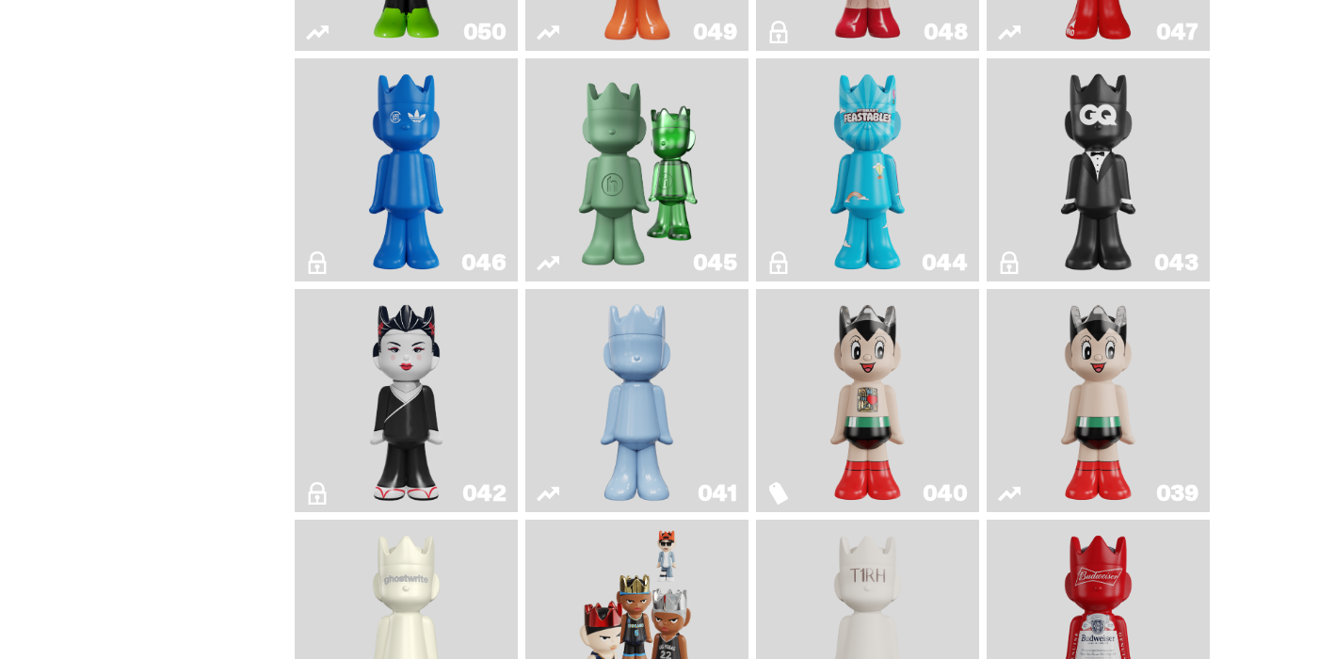
scroll to position [593, 0]
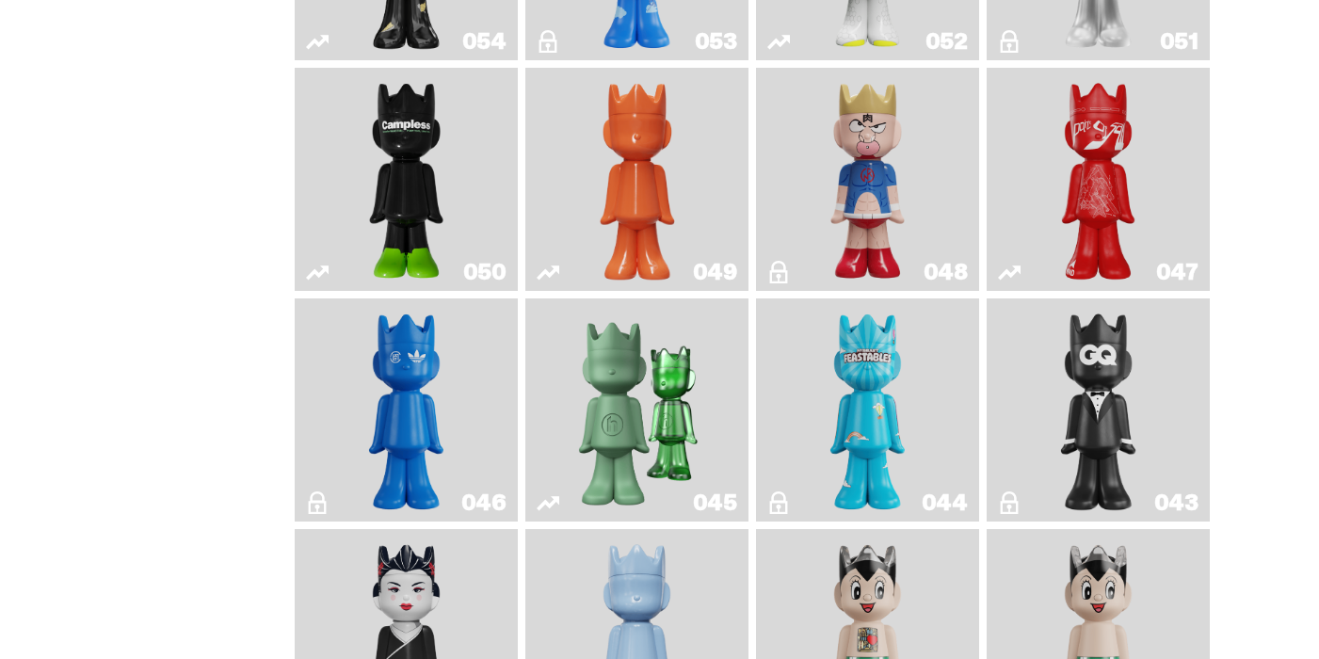
click at [850, 175] on img "Kinnikuman" at bounding box center [867, 179] width 89 height 208
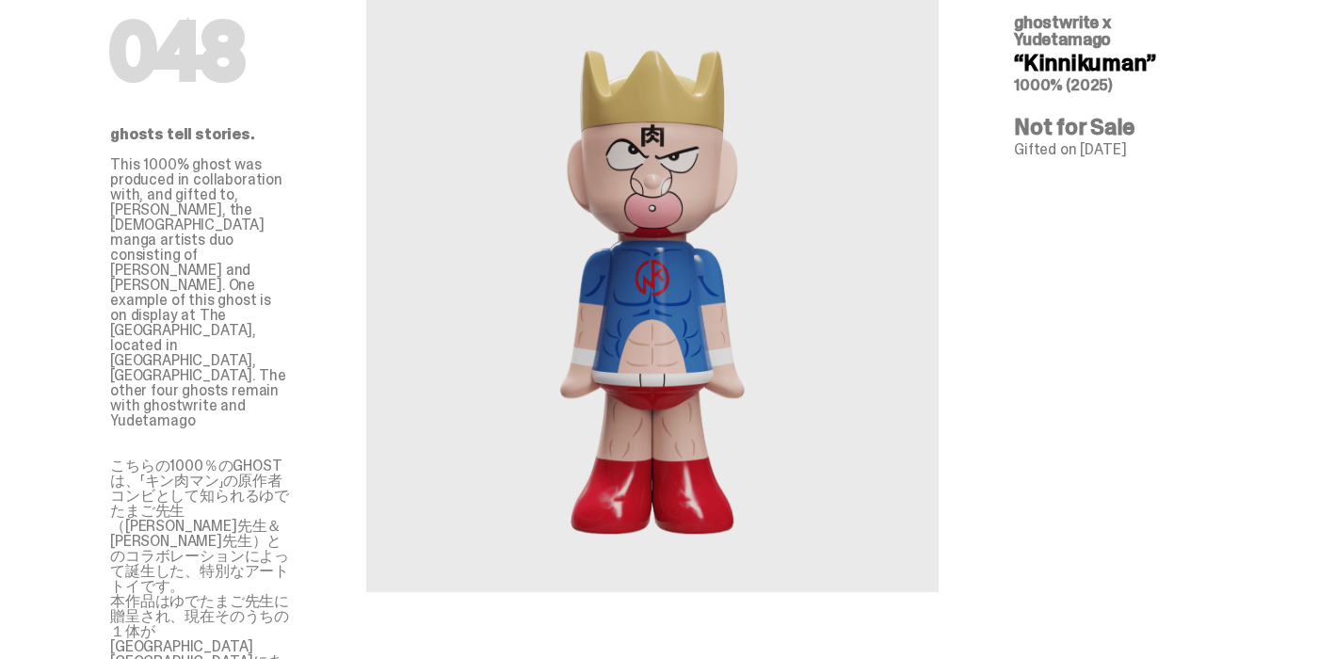
scroll to position [115, 0]
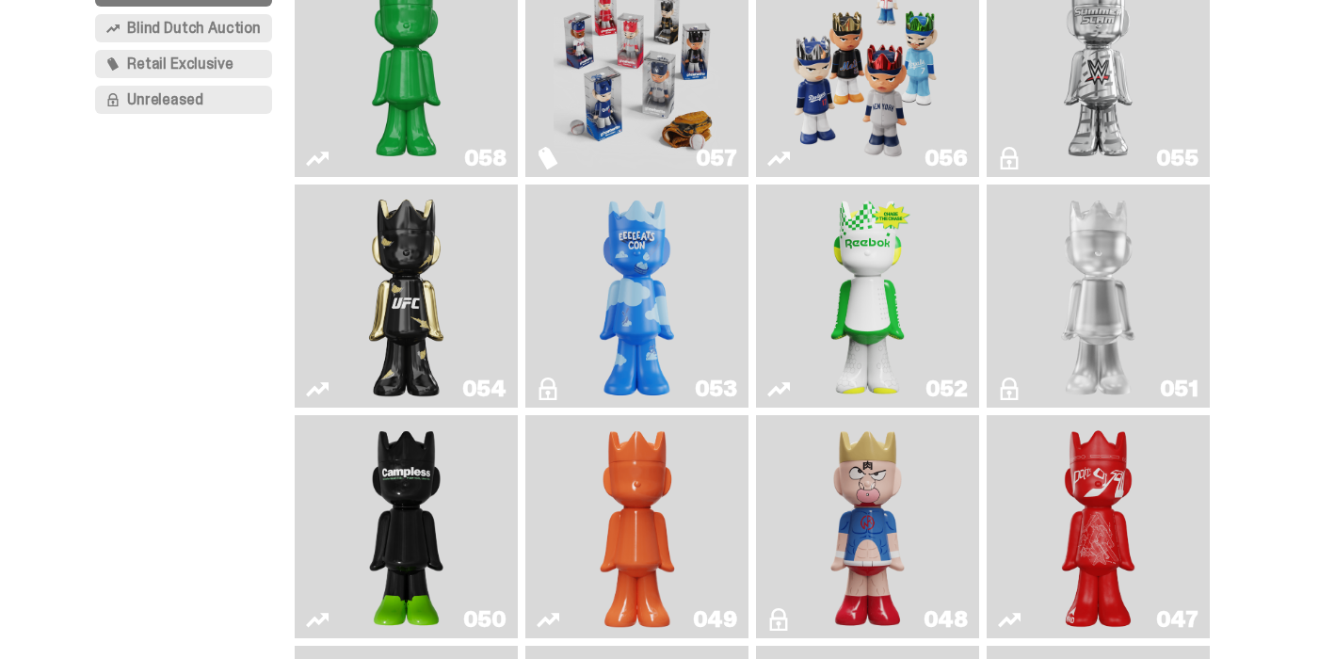
scroll to position [244, 0]
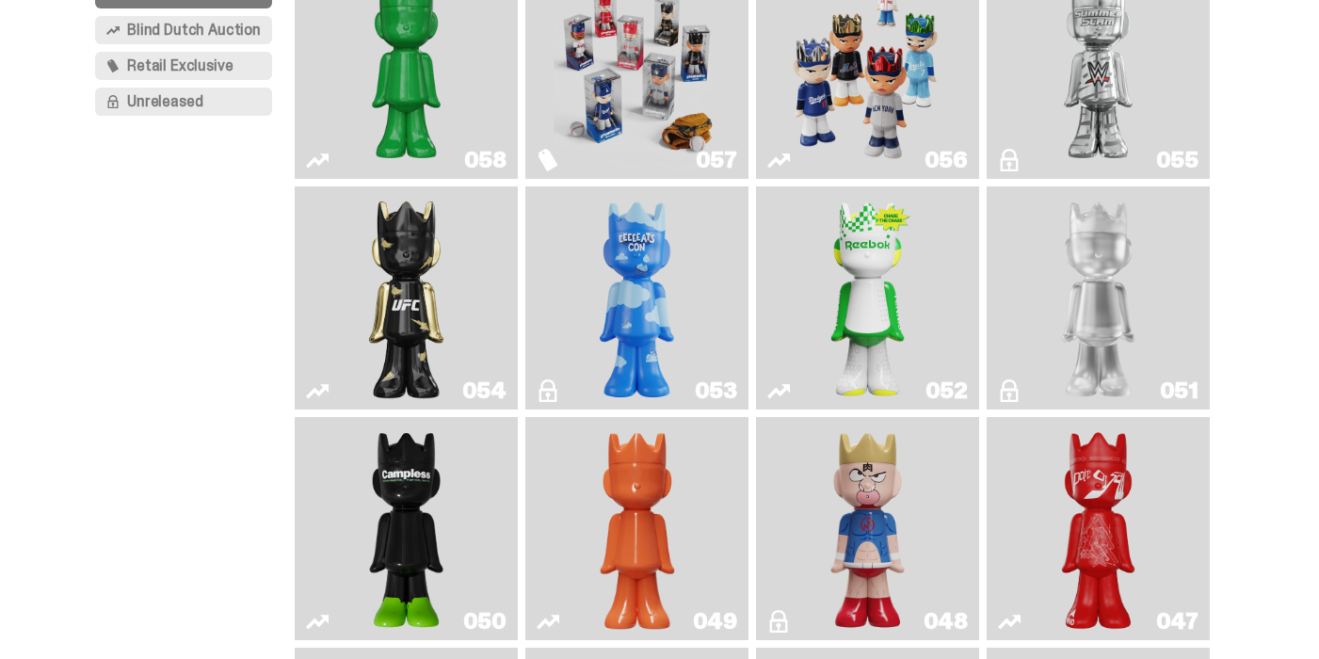
click at [1133, 270] on img "LLLoyalty" at bounding box center [1098, 298] width 89 height 208
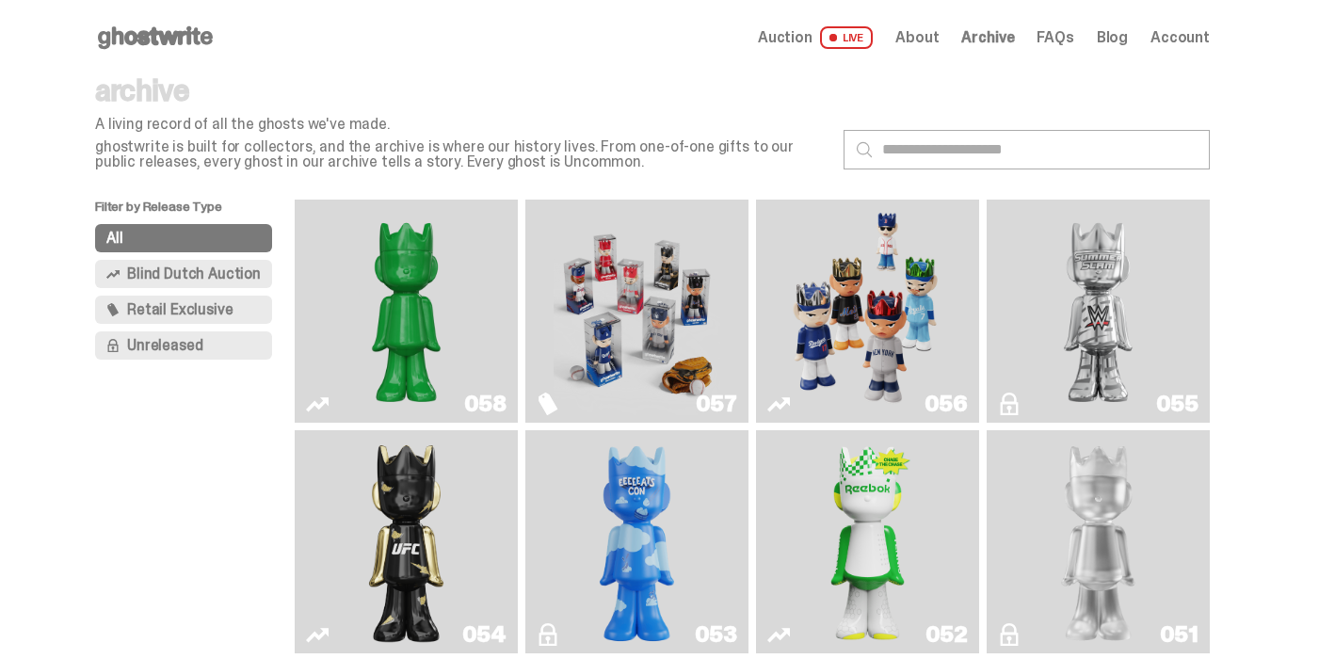
click at [190, 345] on span "Unreleased" at bounding box center [164, 345] width 75 height 15
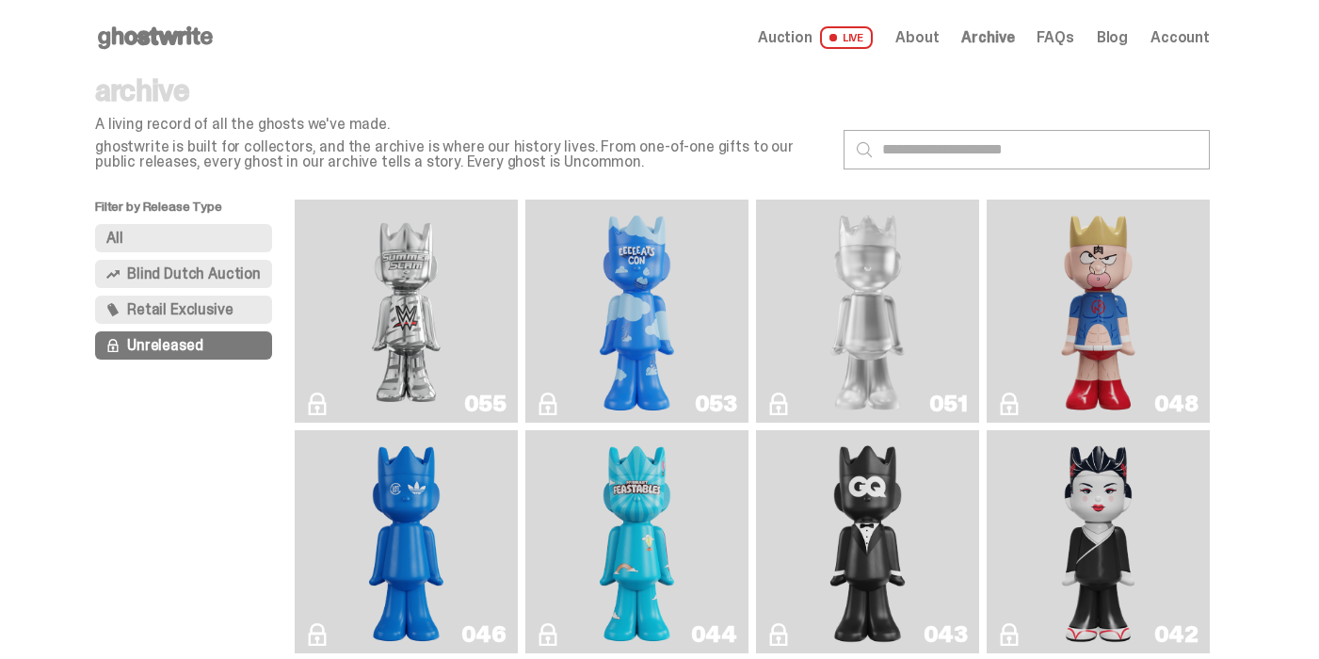
click at [205, 274] on span "Blind Dutch Auction" at bounding box center [194, 274] width 134 height 15
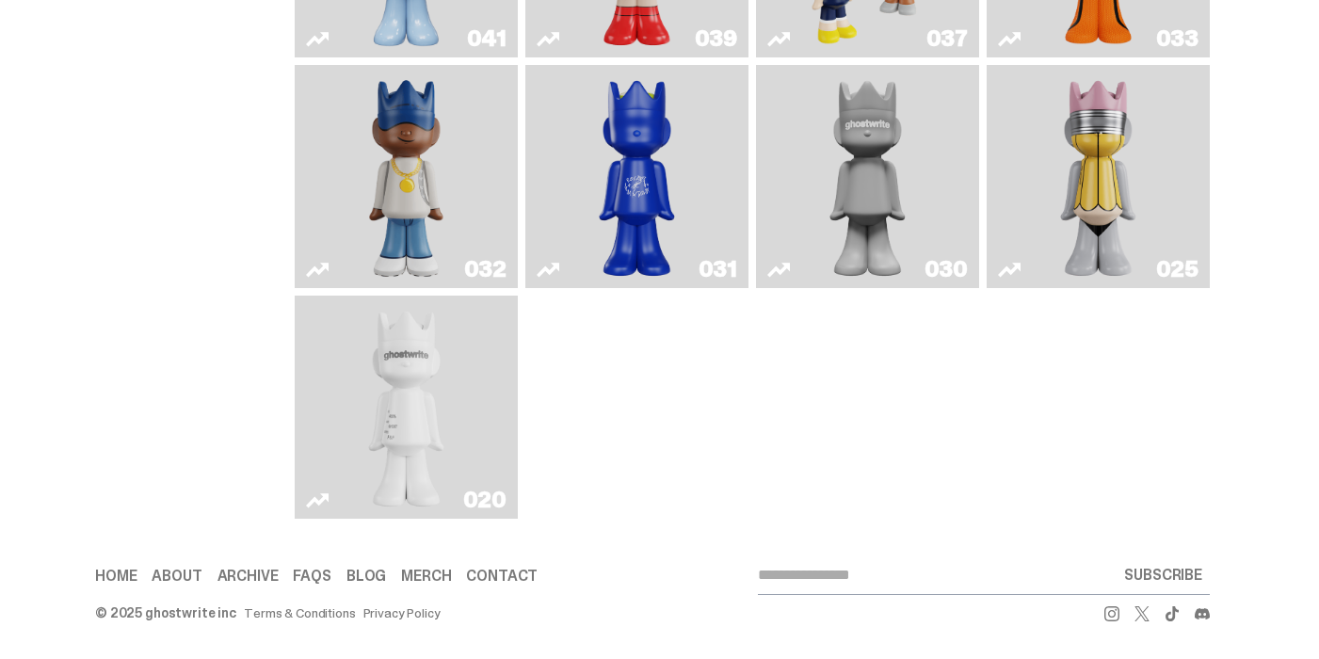
scroll to position [835, 0]
click at [420, 373] on img "ghost" at bounding box center [406, 407] width 117 height 208
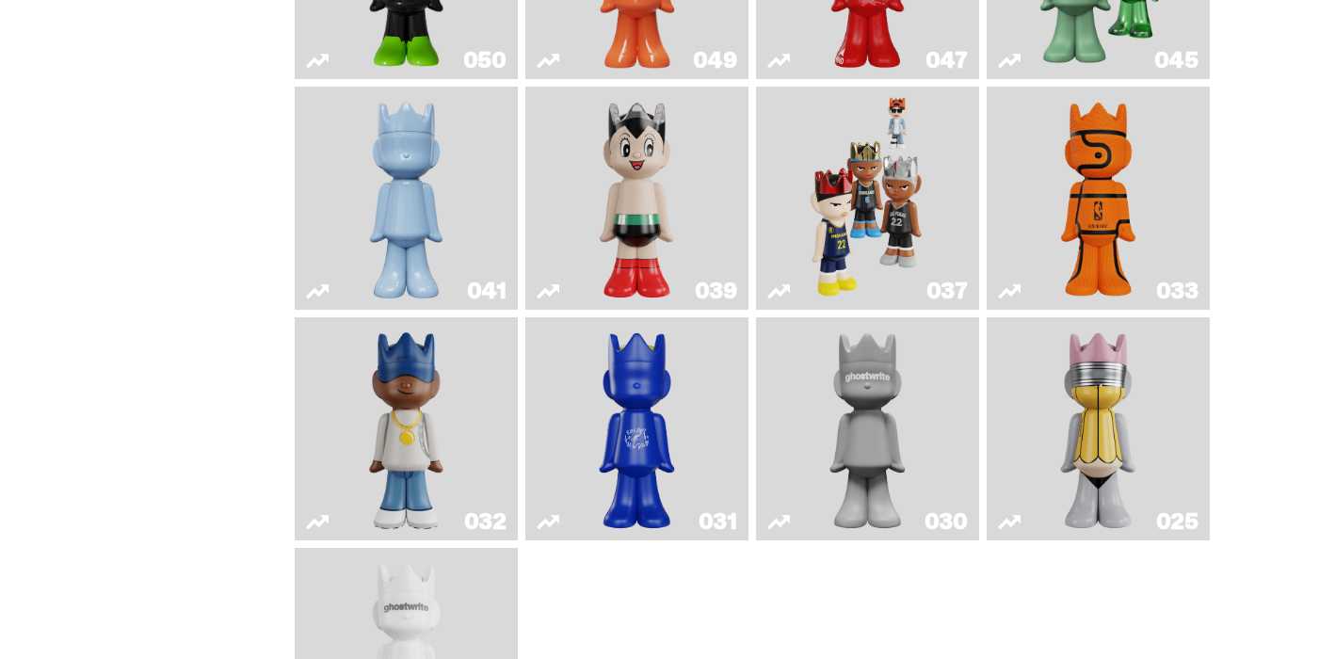
scroll to position [426, 0]
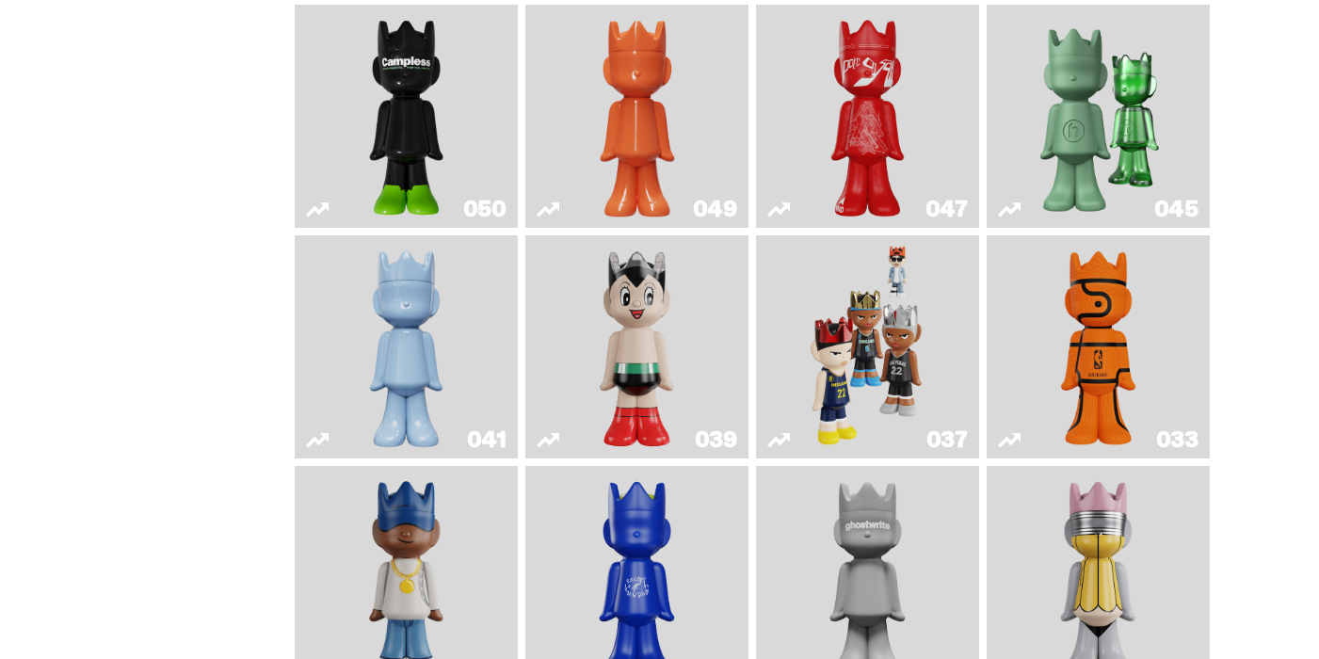
click at [145, 54] on div "Filter by Release Type All Blind Dutch Auction Retail Exclusive Unreleased" at bounding box center [195, 347] width 200 height 1146
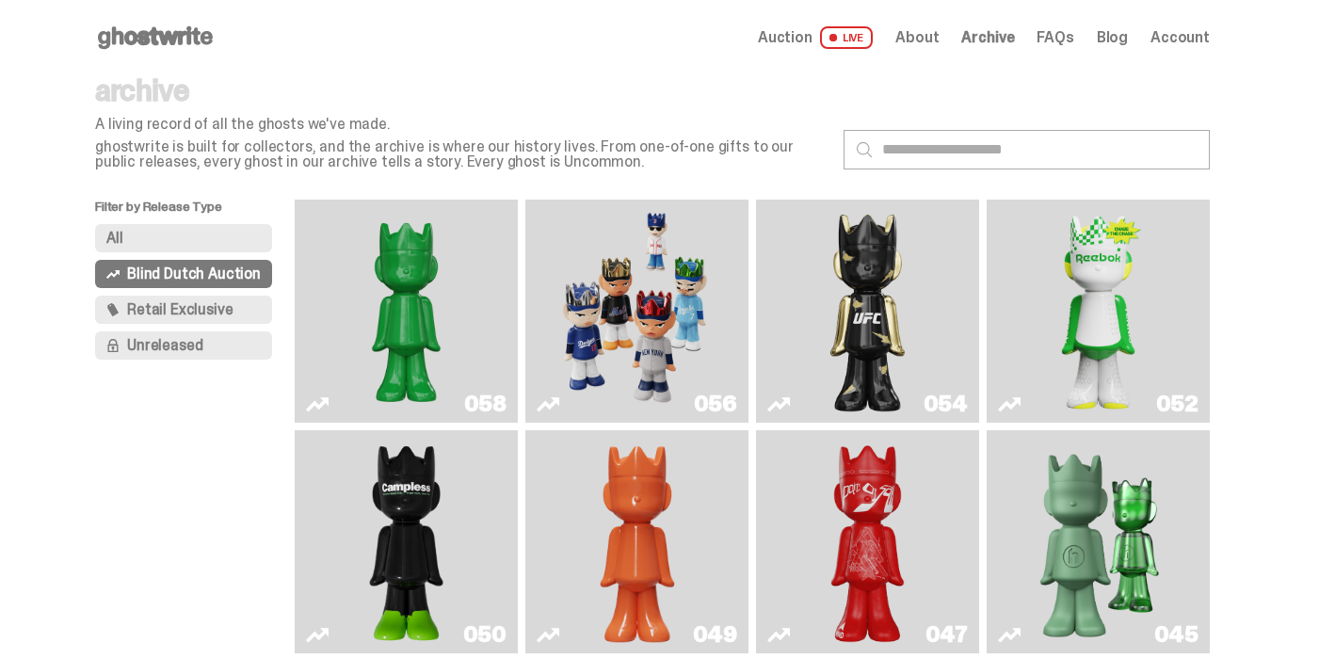
click at [175, 343] on span "Unreleased" at bounding box center [164, 345] width 75 height 15
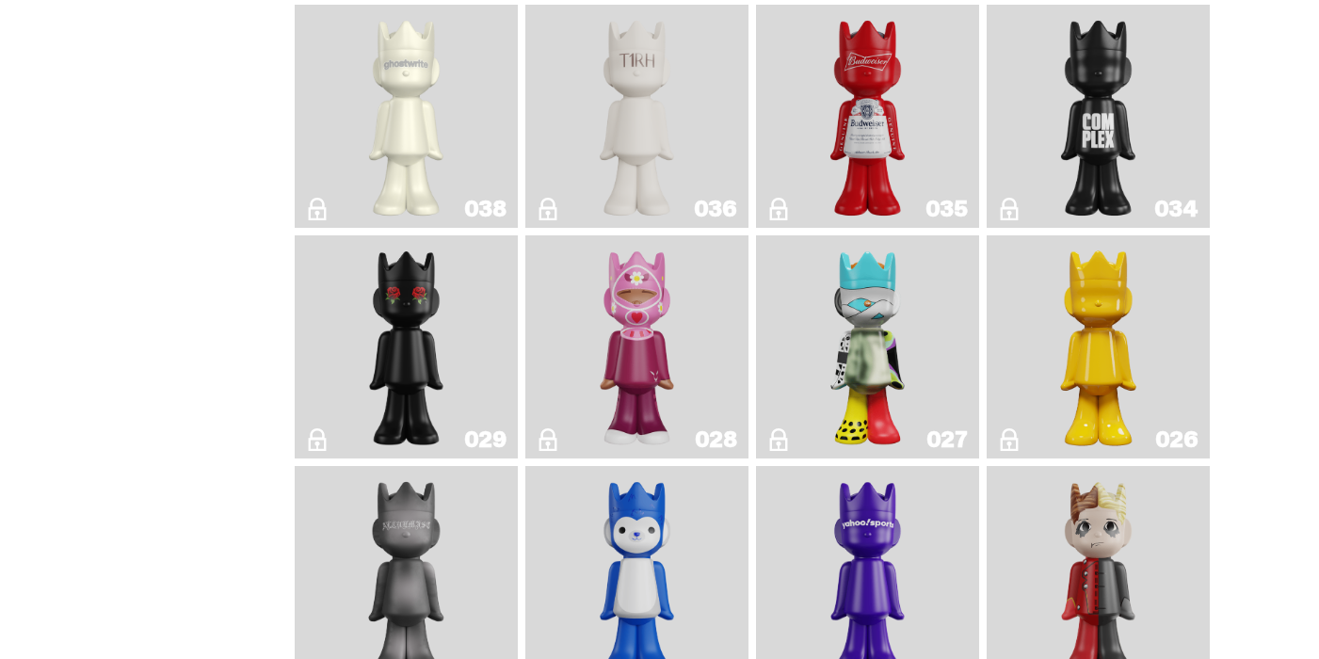
scroll to position [607, 0]
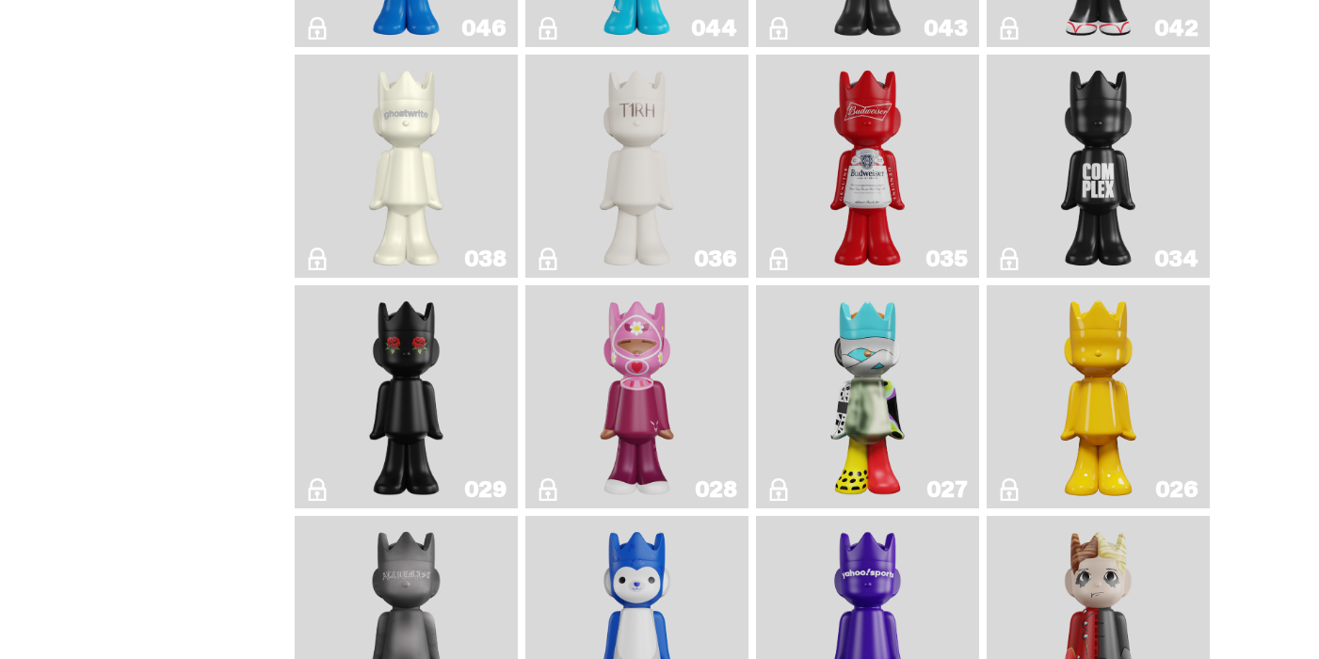
click at [413, 167] on img "1A" at bounding box center [406, 166] width 89 height 208
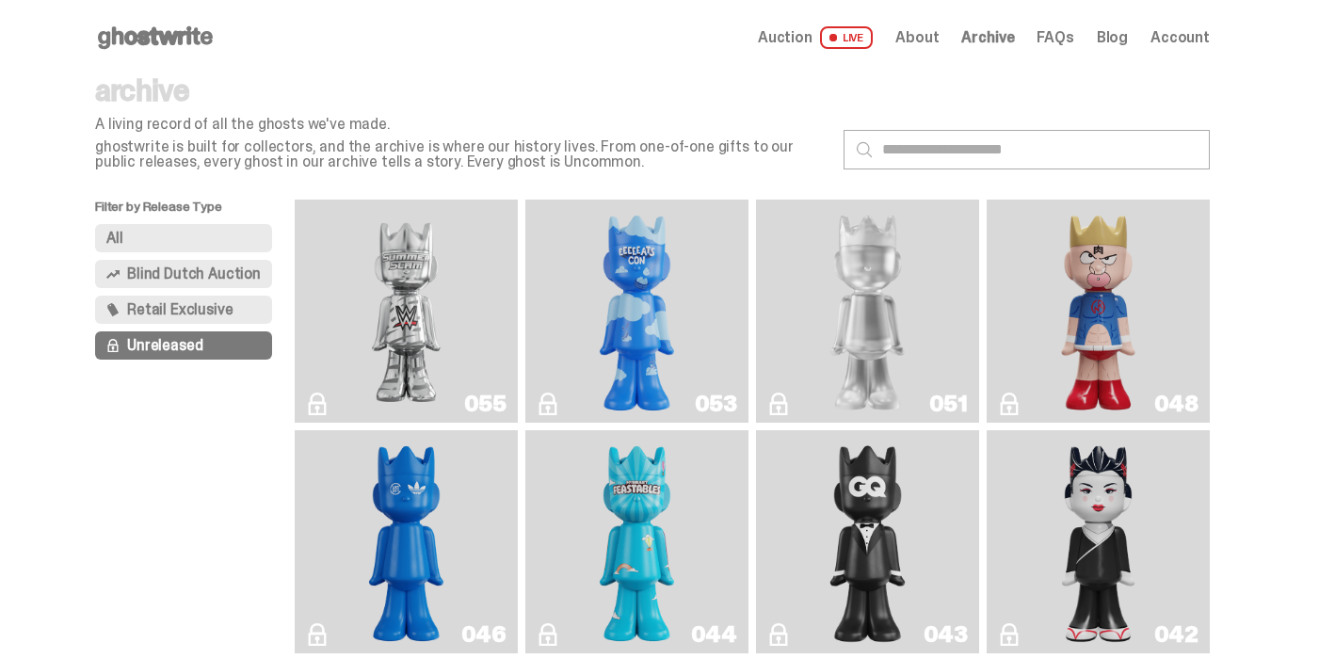
scroll to position [607, 0]
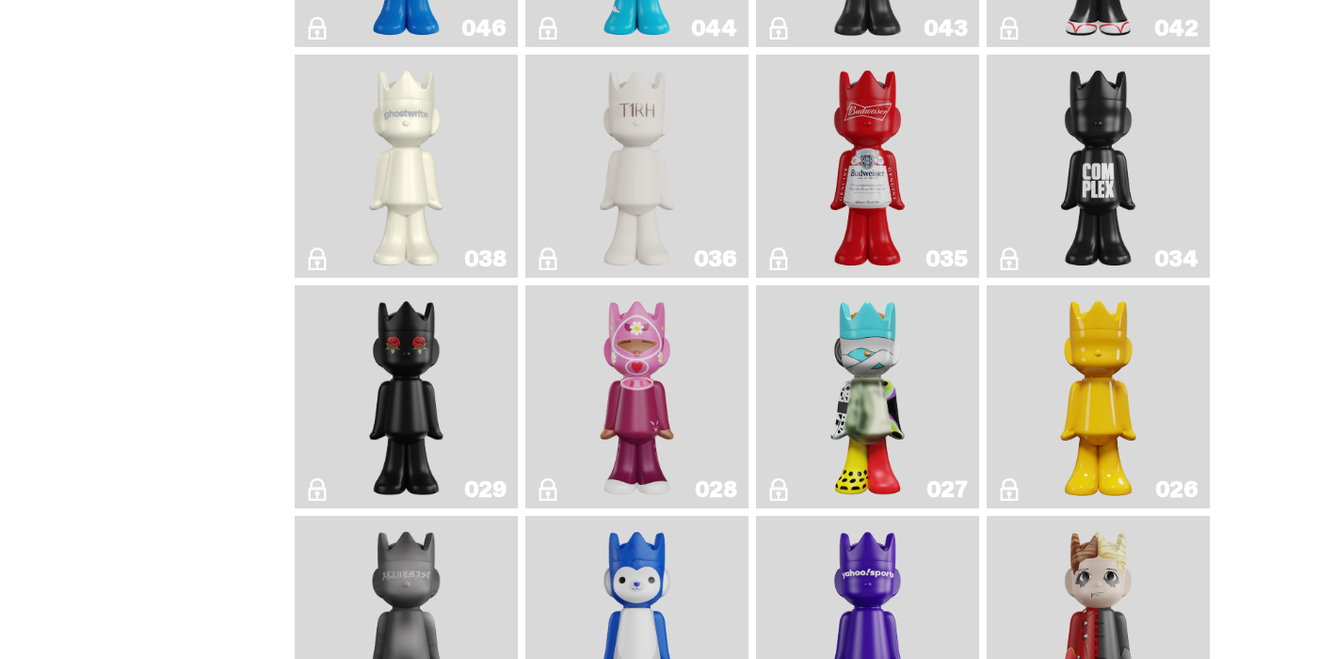
click at [1137, 393] on img "Schrödinger's ghost: New Dawn" at bounding box center [1098, 397] width 117 height 208
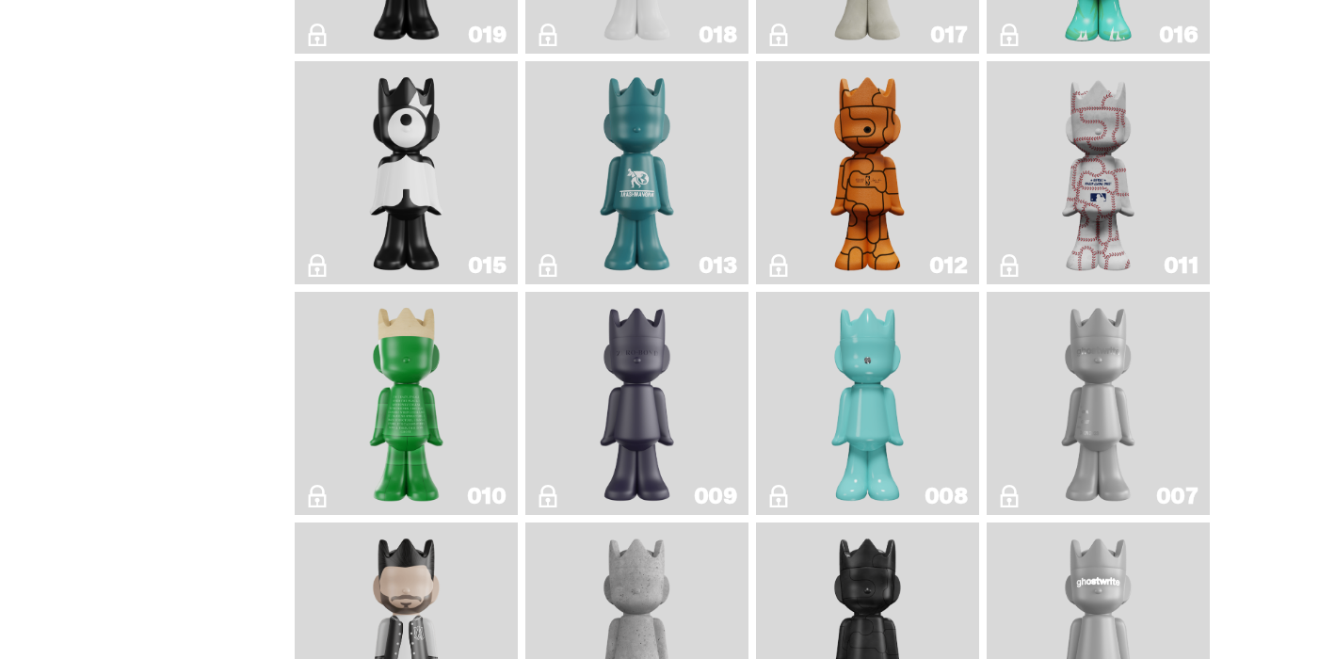
scroll to position [1820, 0]
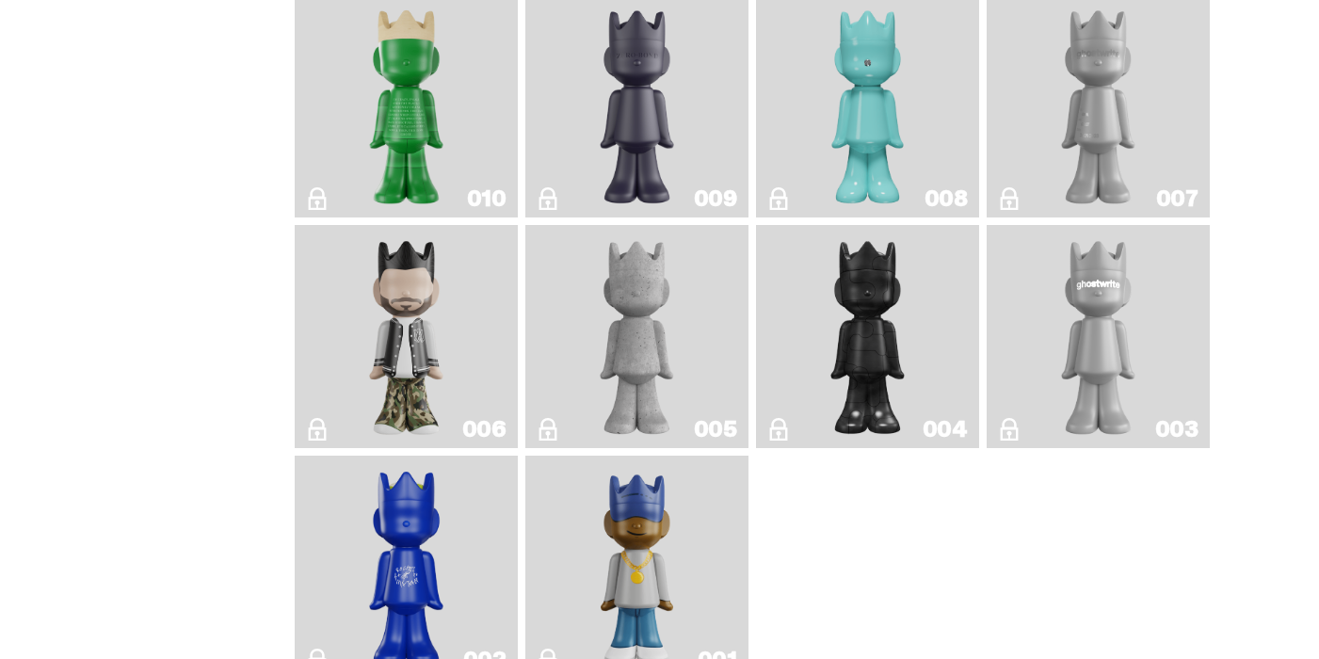
click at [1046, 108] on link "007" at bounding box center [1098, 106] width 201 height 208
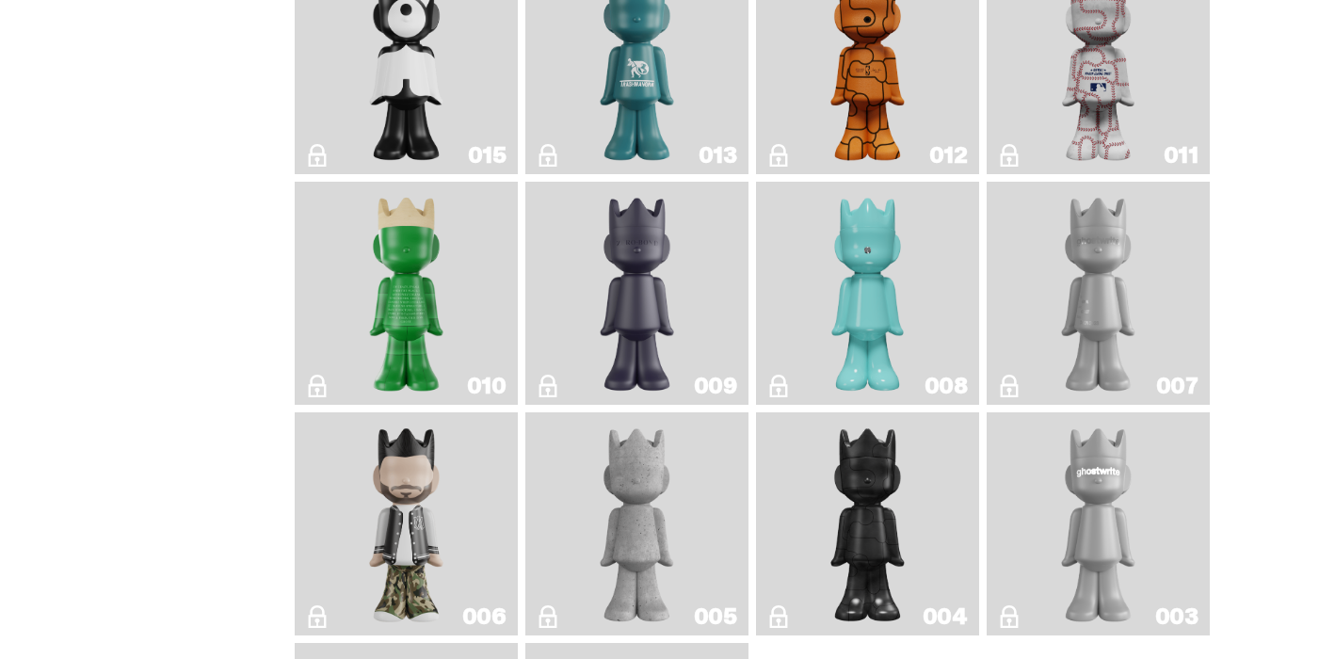
scroll to position [1628, 0]
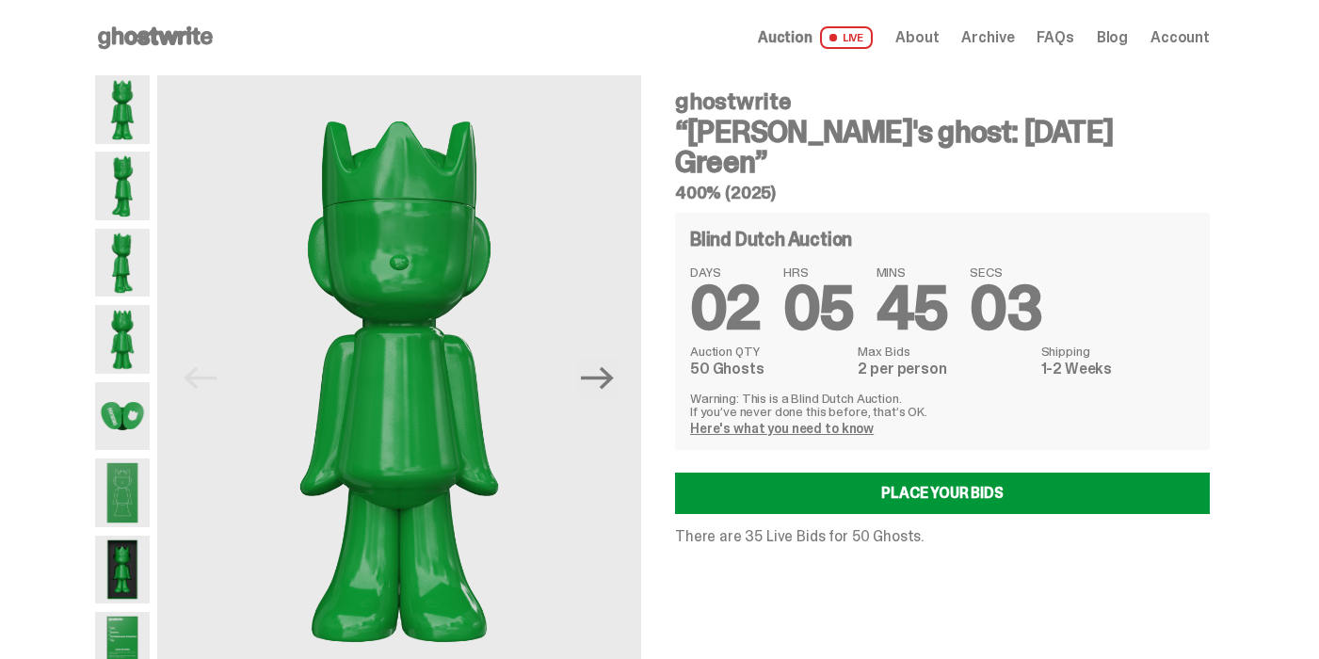
click at [1009, 40] on span "Archive" at bounding box center [988, 37] width 53 height 15
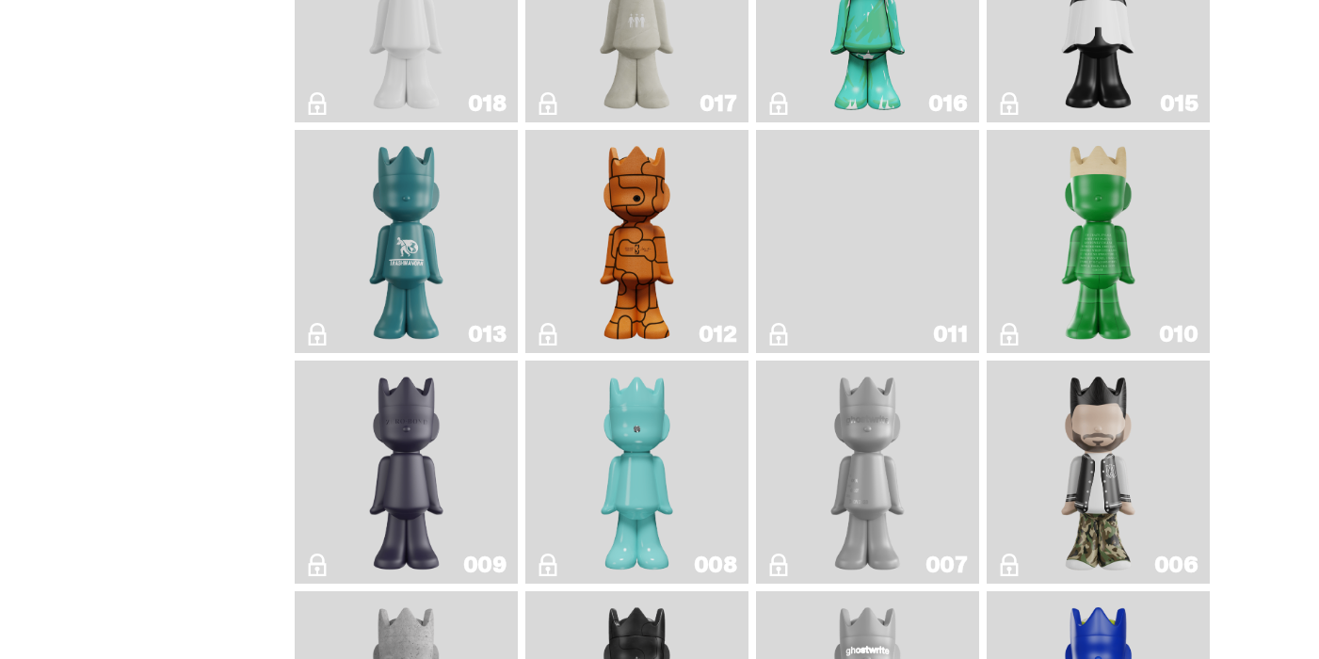
scroll to position [3040, 0]
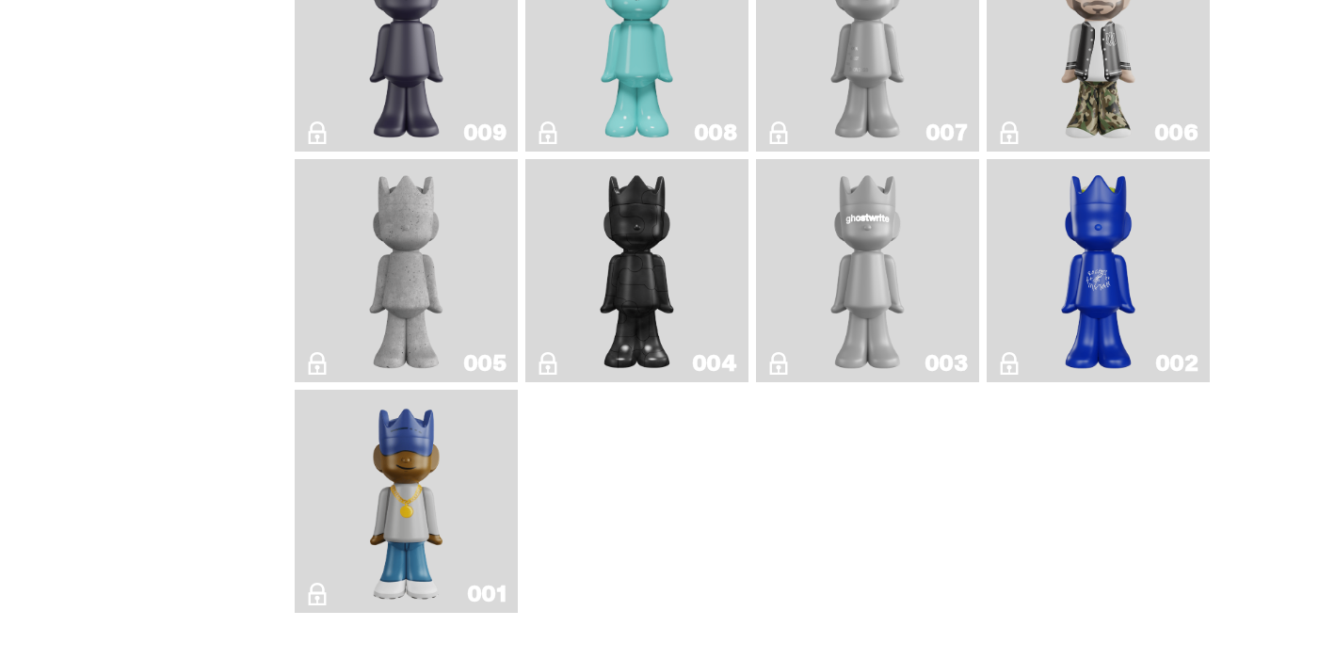
click at [401, 277] on img "Concrete" at bounding box center [406, 271] width 89 height 208
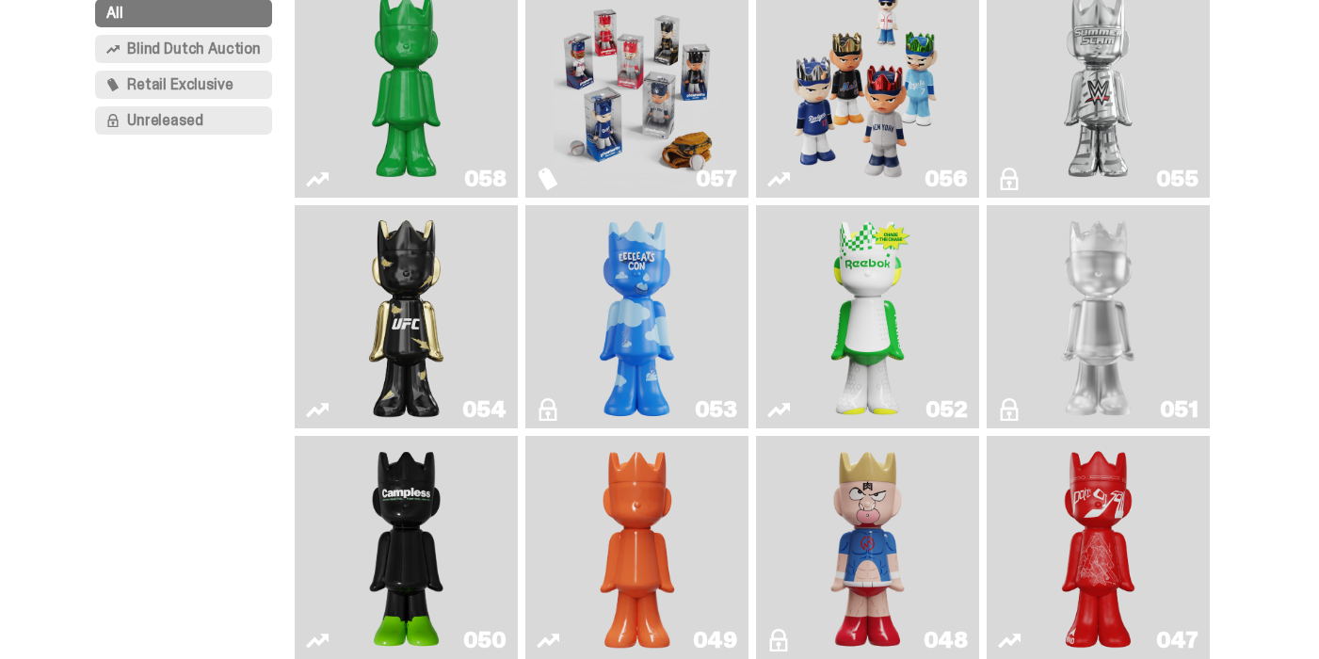
scroll to position [482, 0]
